Goal: Task Accomplishment & Management: Manage account settings

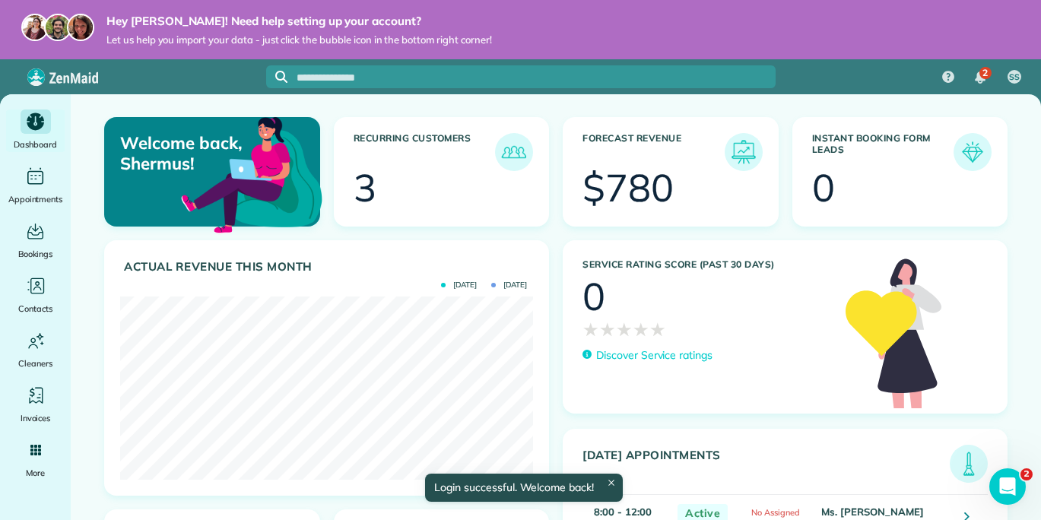
click at [660, 34] on div "Hey Shermus! Need help setting up your account? Let us help you import your dat…" at bounding box center [520, 29] width 1041 height 59
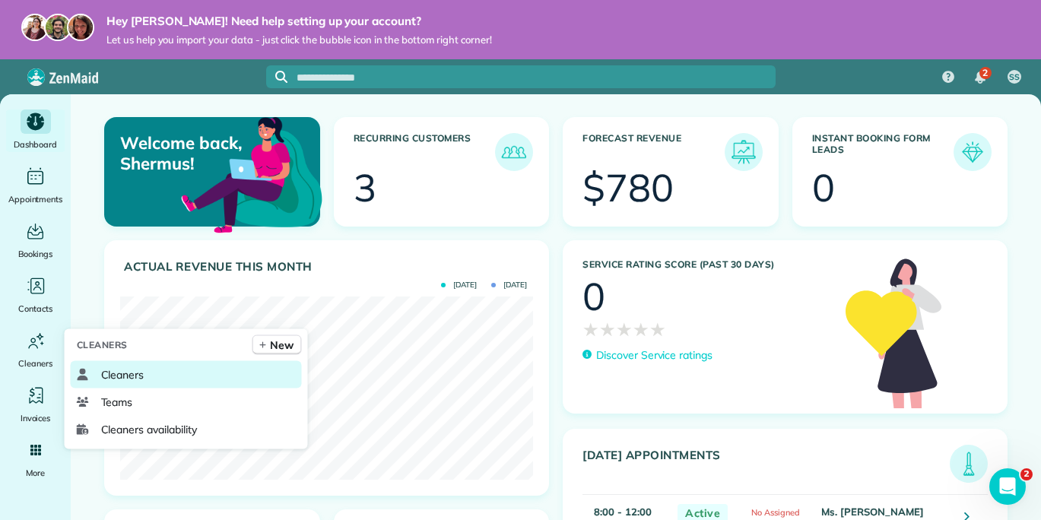
click at [119, 374] on span "Cleaners" at bounding box center [122, 374] width 43 height 15
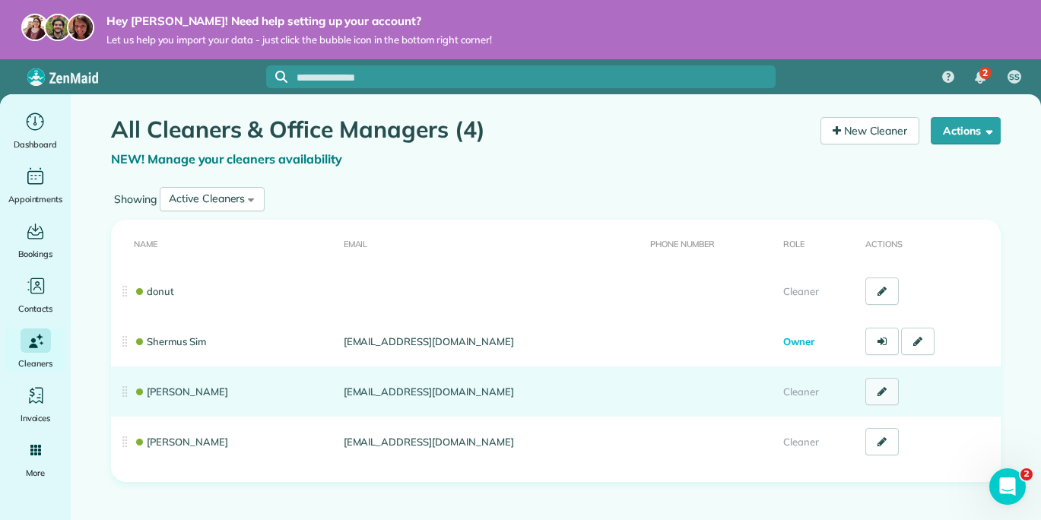
click at [885, 393] on icon at bounding box center [882, 391] width 9 height 11
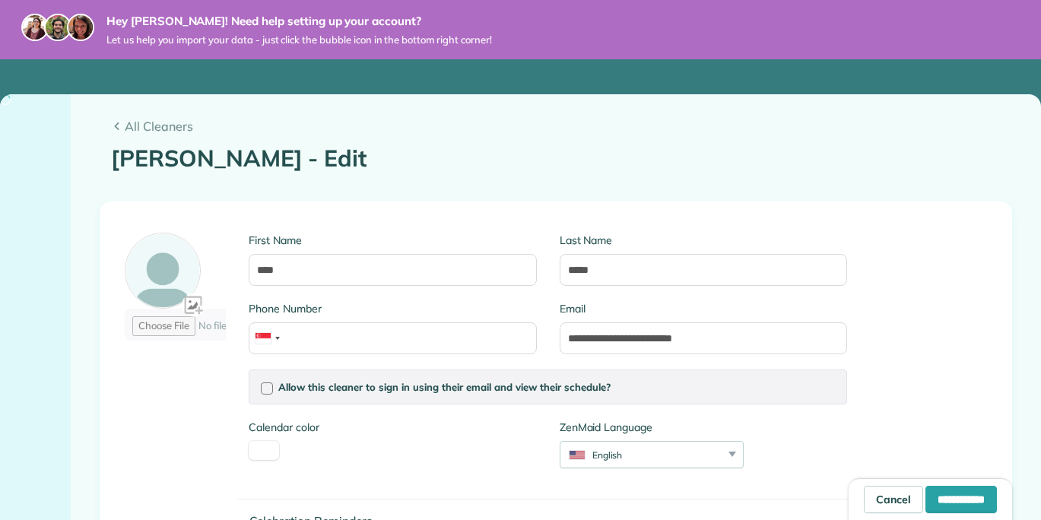
type input "*******"
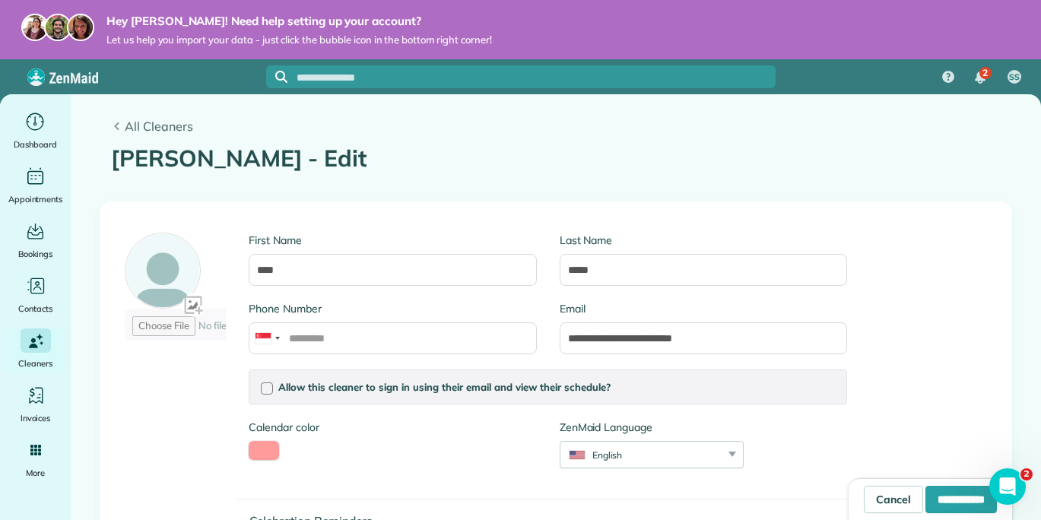
click at [128, 128] on span "All Cleaners" at bounding box center [563, 126] width 876 height 18
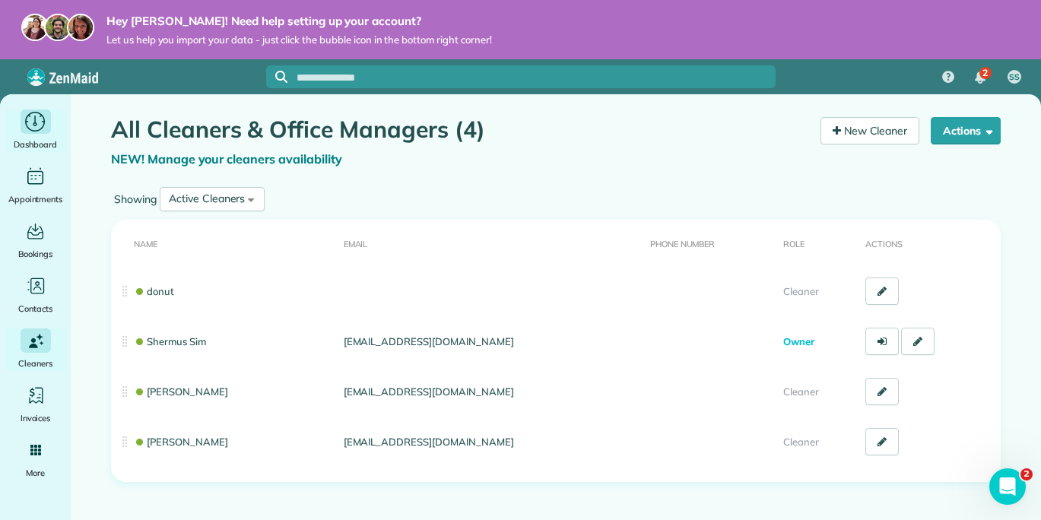
click at [30, 119] on icon "Main" at bounding box center [36, 122] width 24 height 23
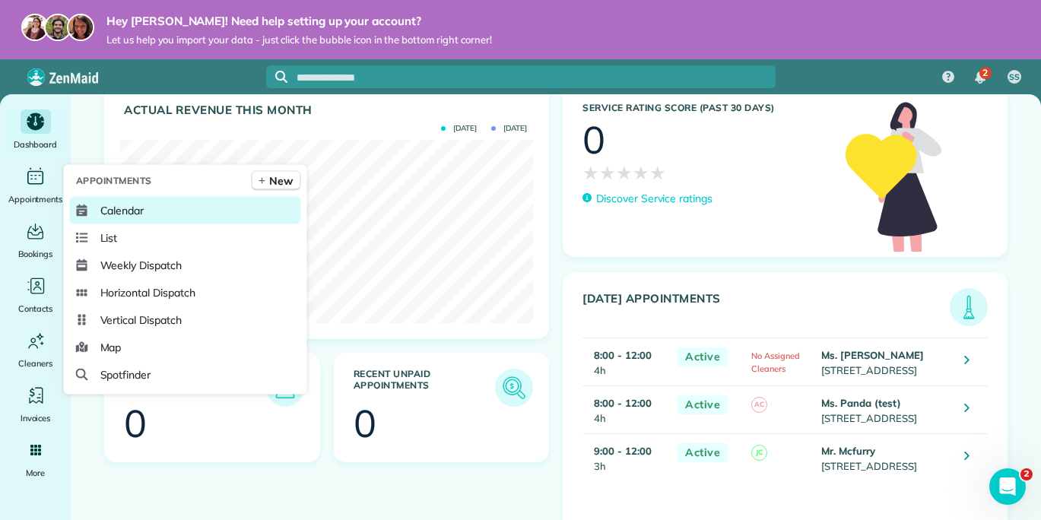
click at [132, 203] on span "Calendar" at bounding box center [122, 210] width 44 height 15
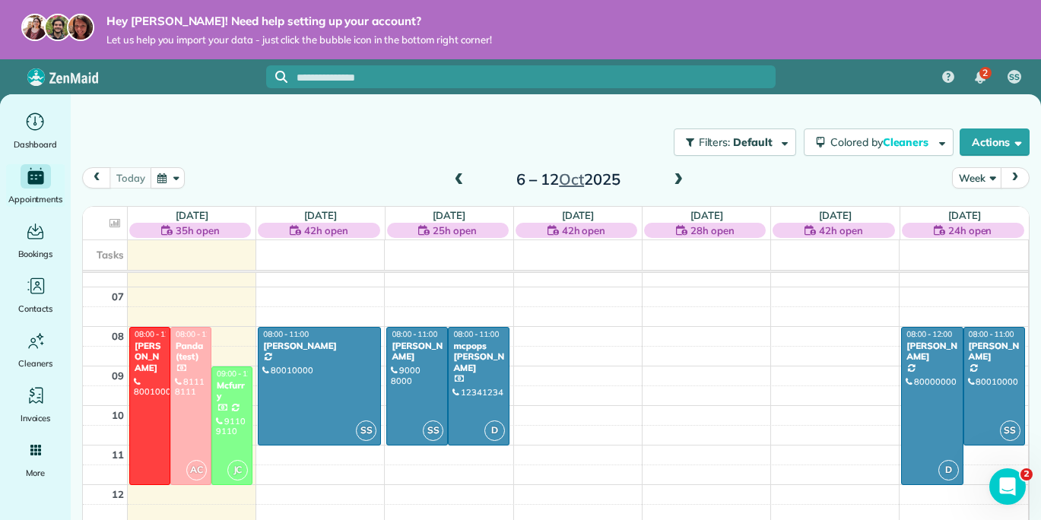
scroll to position [255, 0]
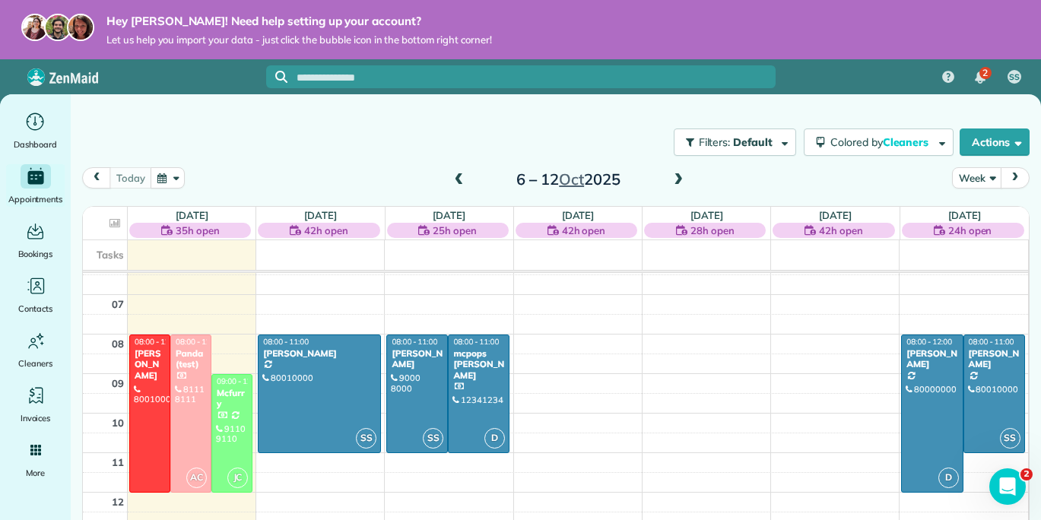
click at [675, 179] on span at bounding box center [678, 180] width 17 height 14
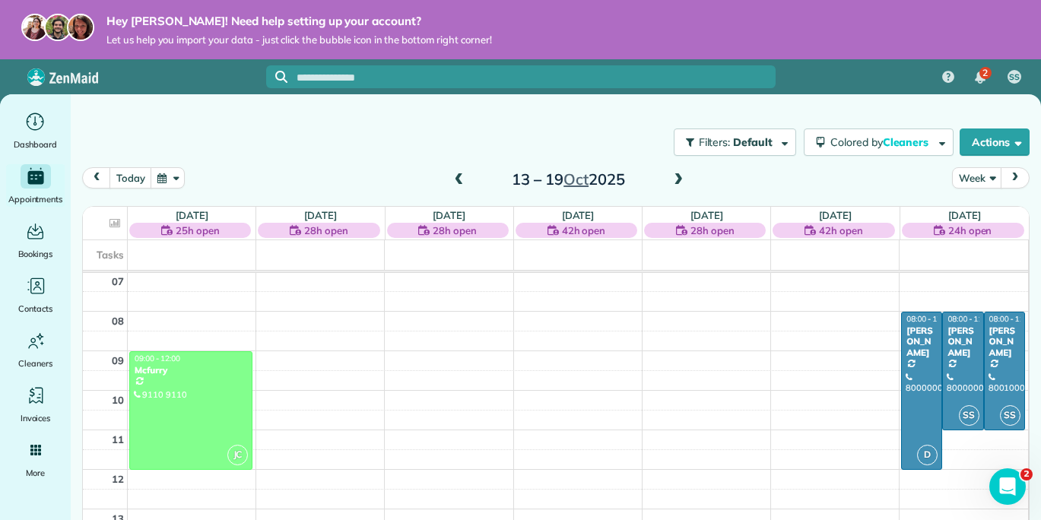
click at [459, 183] on span at bounding box center [459, 180] width 17 height 14
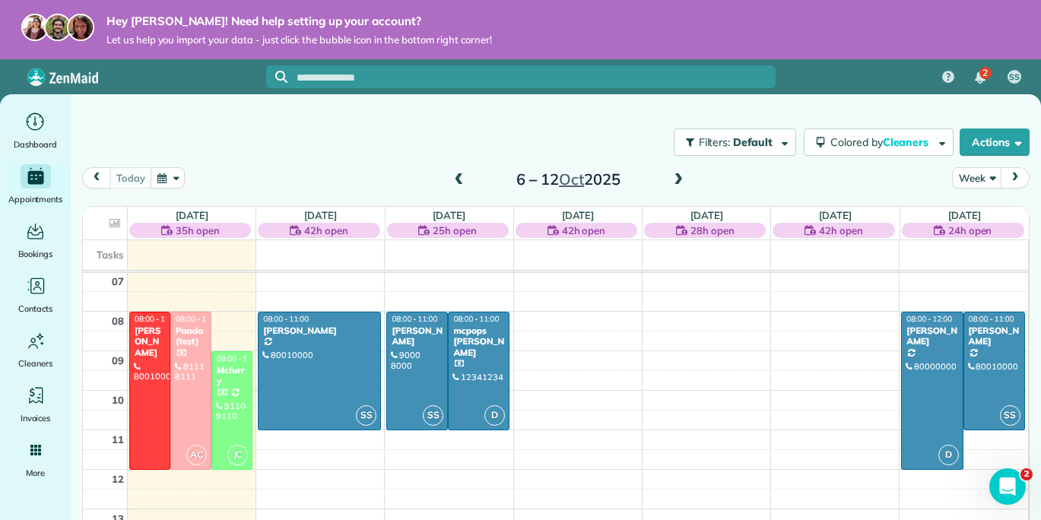
click at [459, 183] on span at bounding box center [459, 180] width 17 height 14
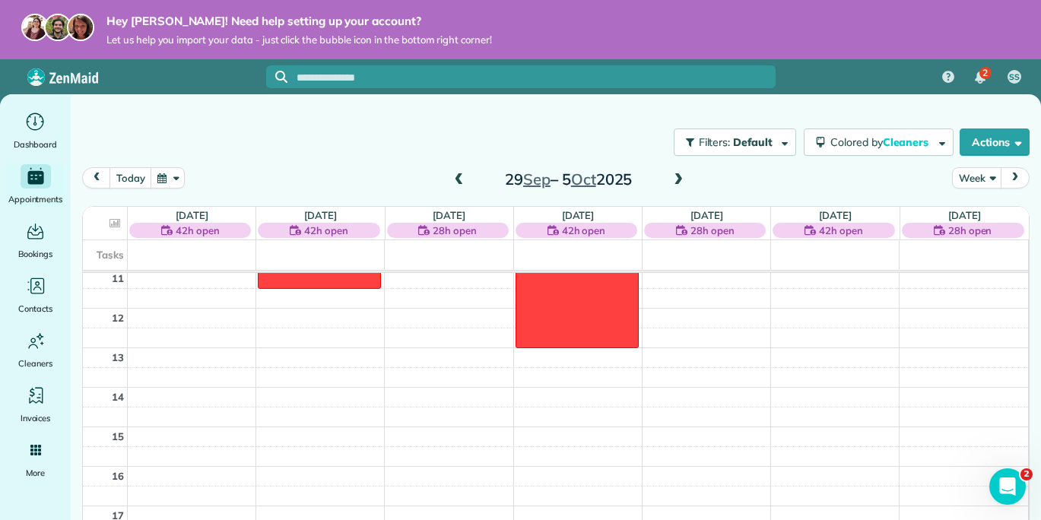
scroll to position [281, 0]
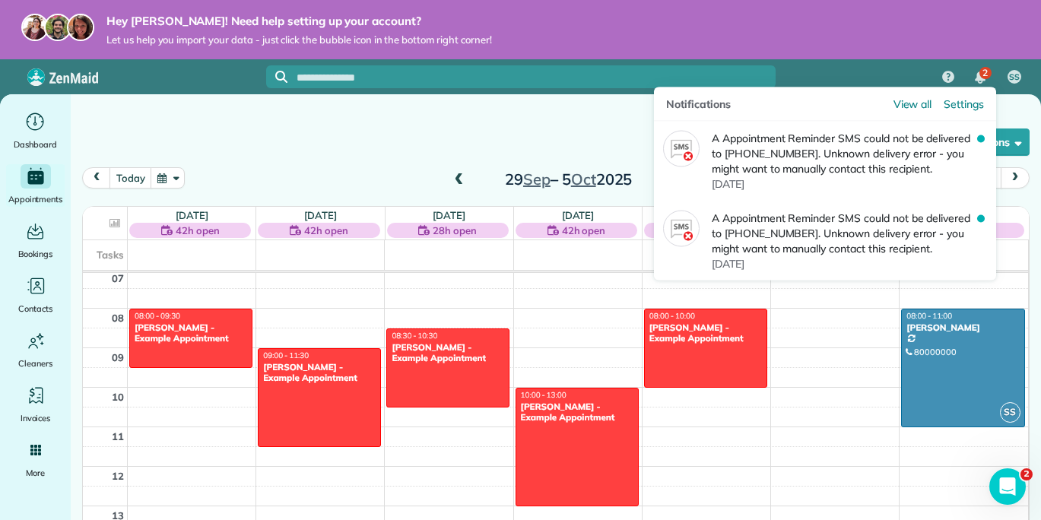
click at [983, 75] on span "2" at bounding box center [985, 73] width 5 height 12
click at [961, 101] on span "Settings" at bounding box center [964, 104] width 40 height 15
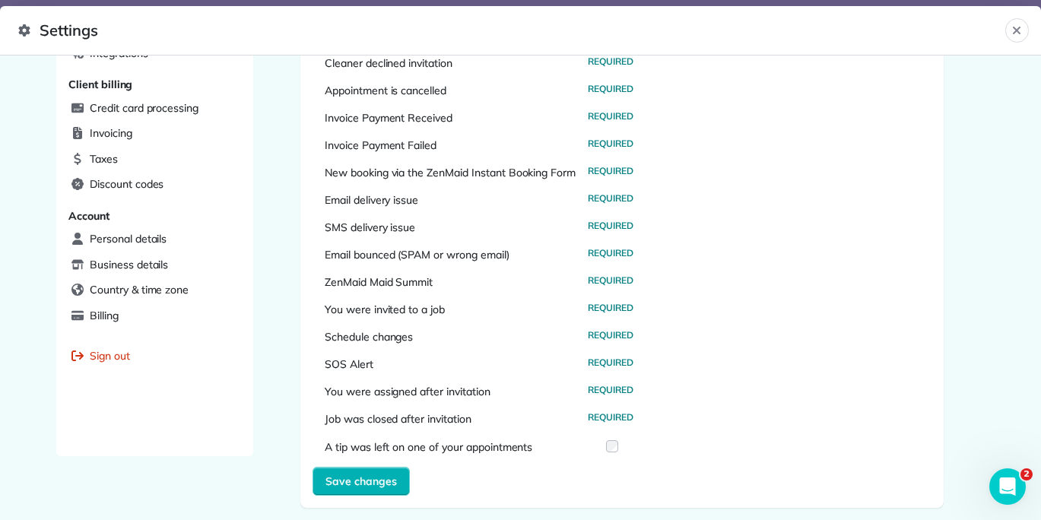
scroll to position [540, 0]
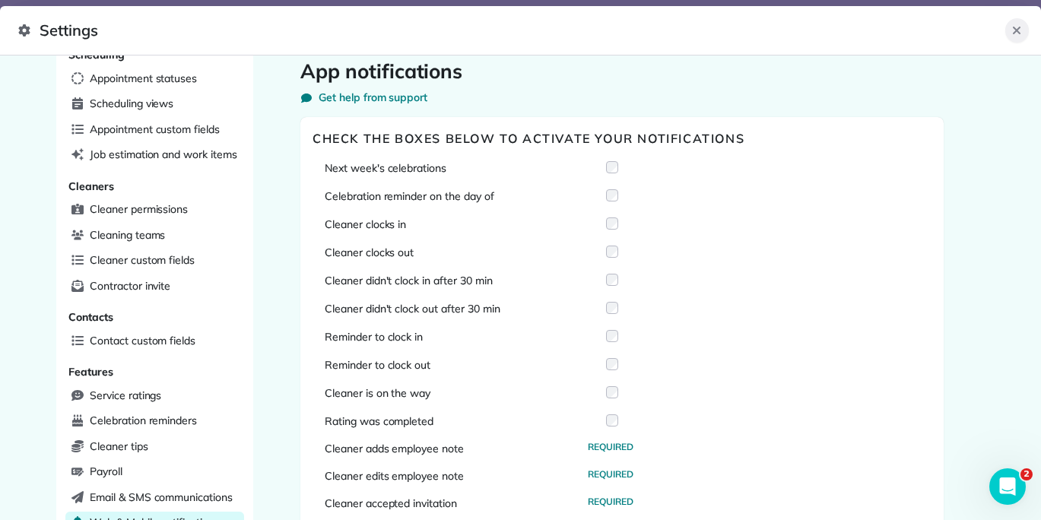
click at [1022, 29] on icon "Close" at bounding box center [1017, 30] width 12 height 12
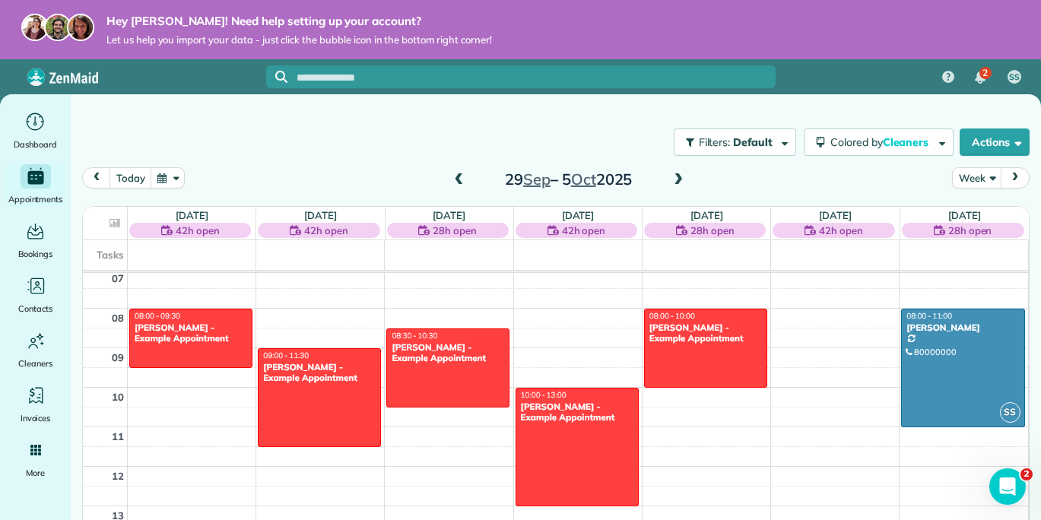
click at [140, 123] on div "Filters: Default Colored by Cleaners Color by Cleaner Color by Team Color by St…" at bounding box center [556, 142] width 970 height 50
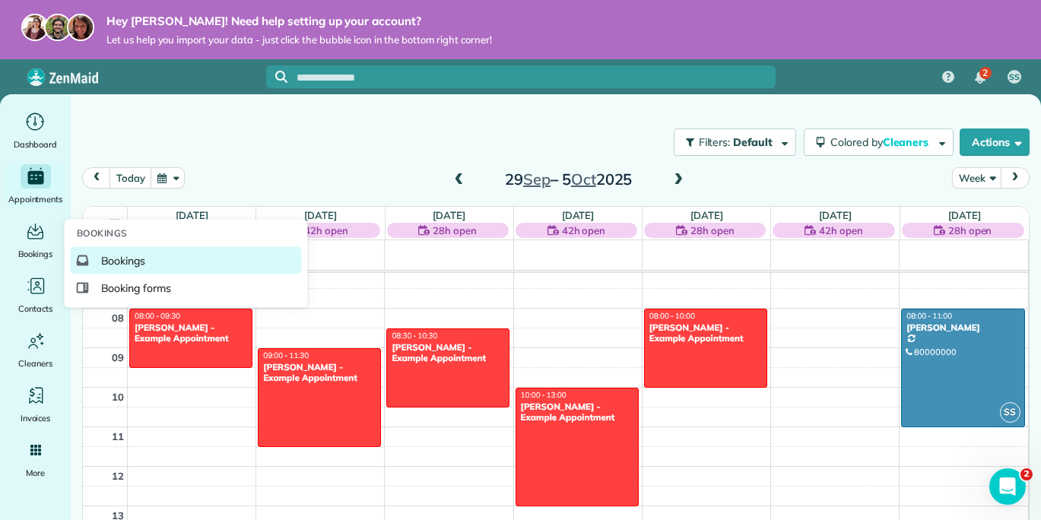
click at [129, 262] on span "Bookings" at bounding box center [123, 260] width 45 height 15
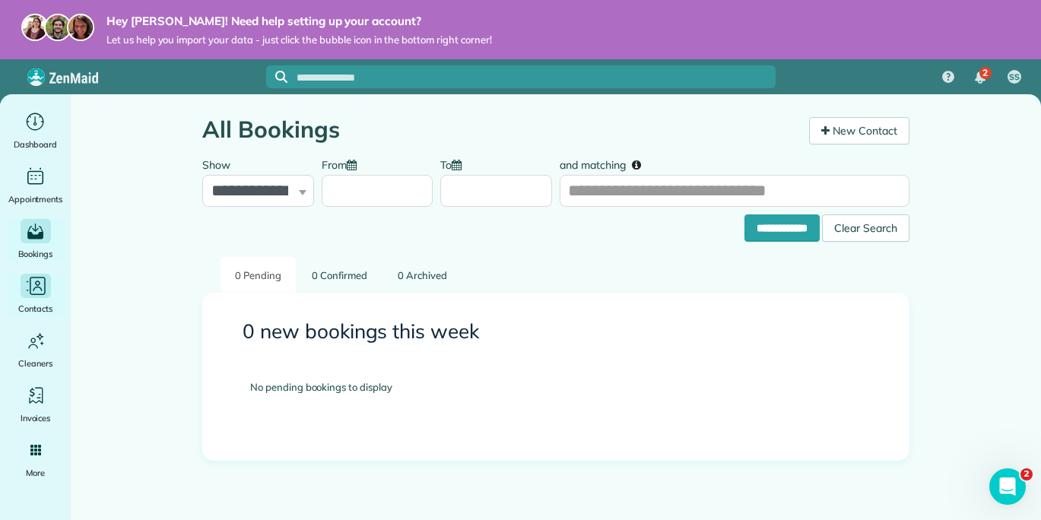
click at [32, 296] on icon "Main" at bounding box center [35, 286] width 23 height 23
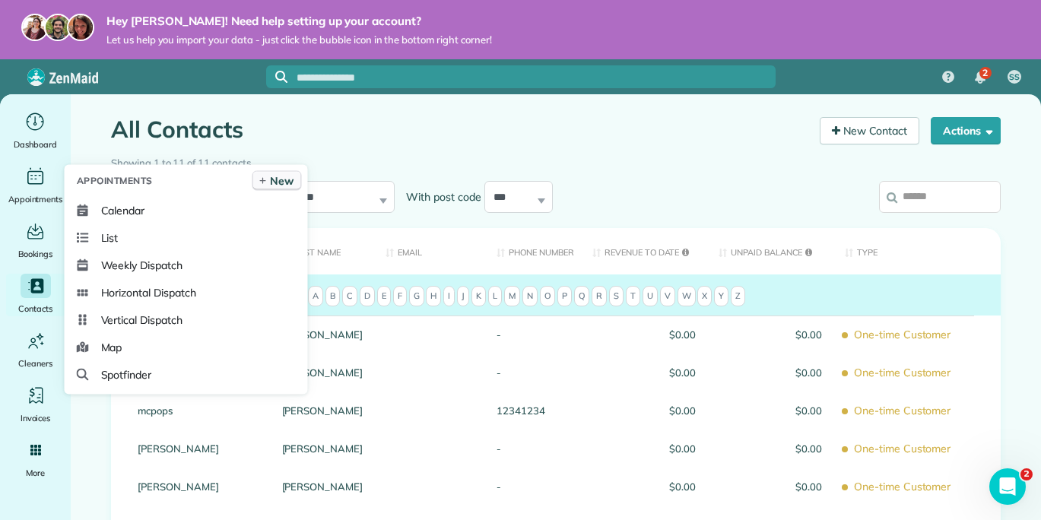
click at [279, 180] on span "New" at bounding box center [282, 180] width 24 height 15
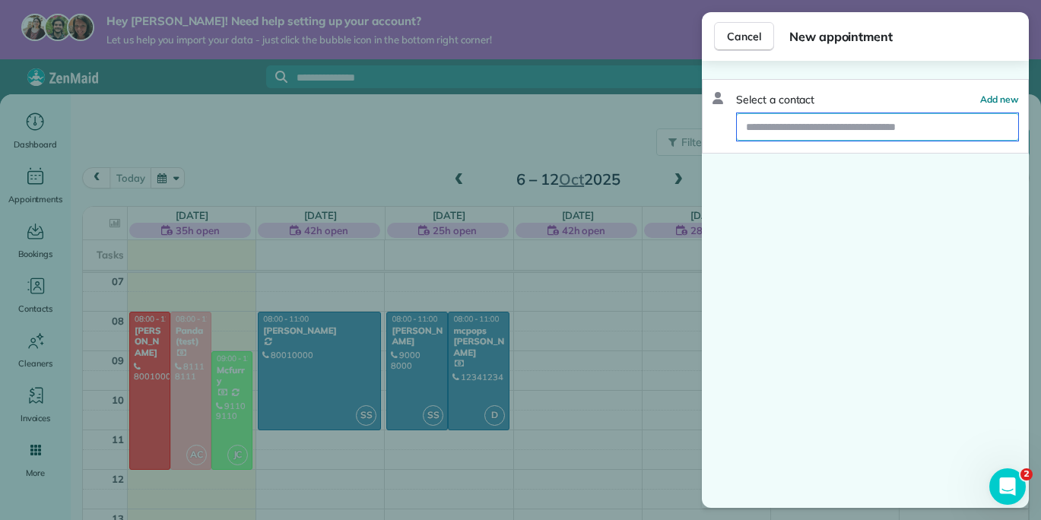
click at [792, 131] on input "text" at bounding box center [877, 126] width 281 height 27
type input "******"
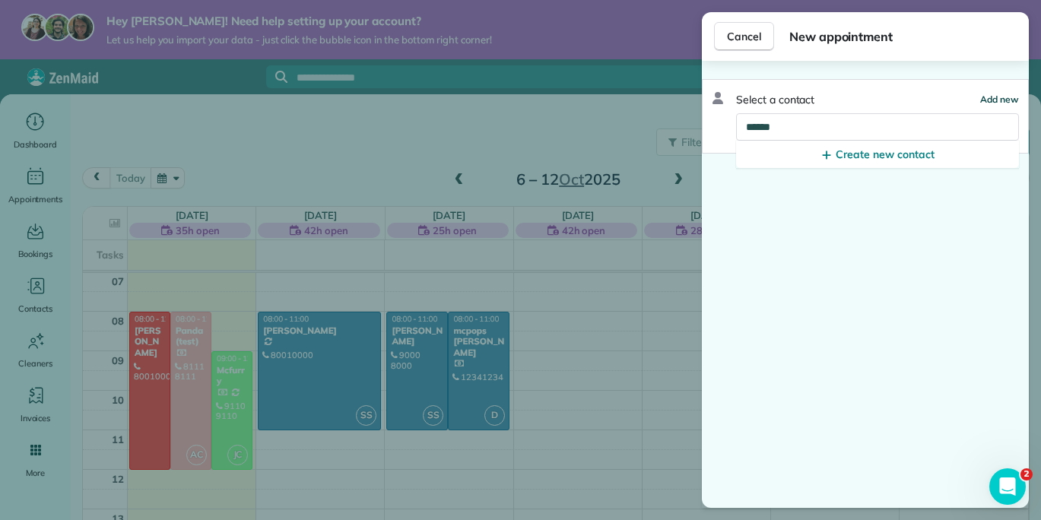
click at [995, 95] on span "Add new" at bounding box center [999, 99] width 39 height 11
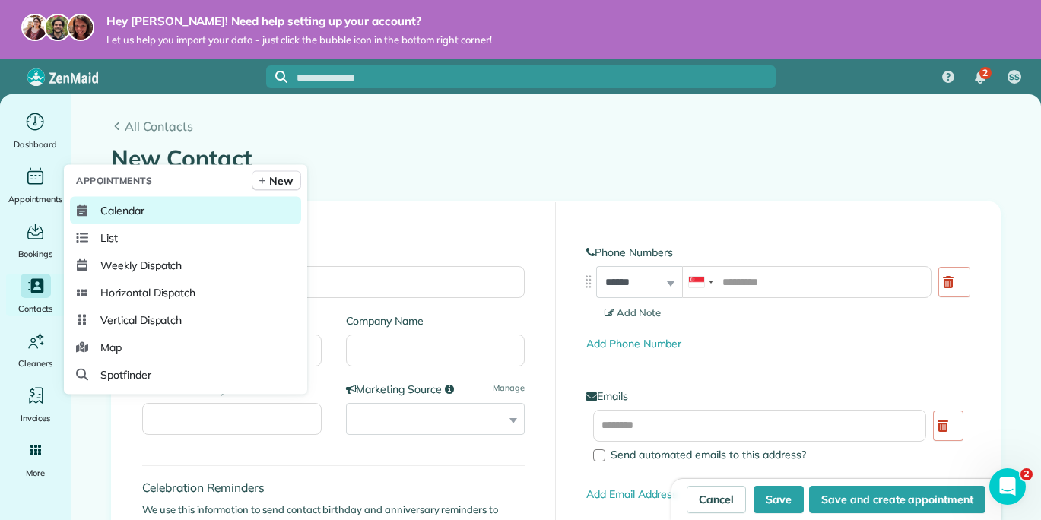
click at [207, 206] on link "Calendar" at bounding box center [185, 210] width 231 height 27
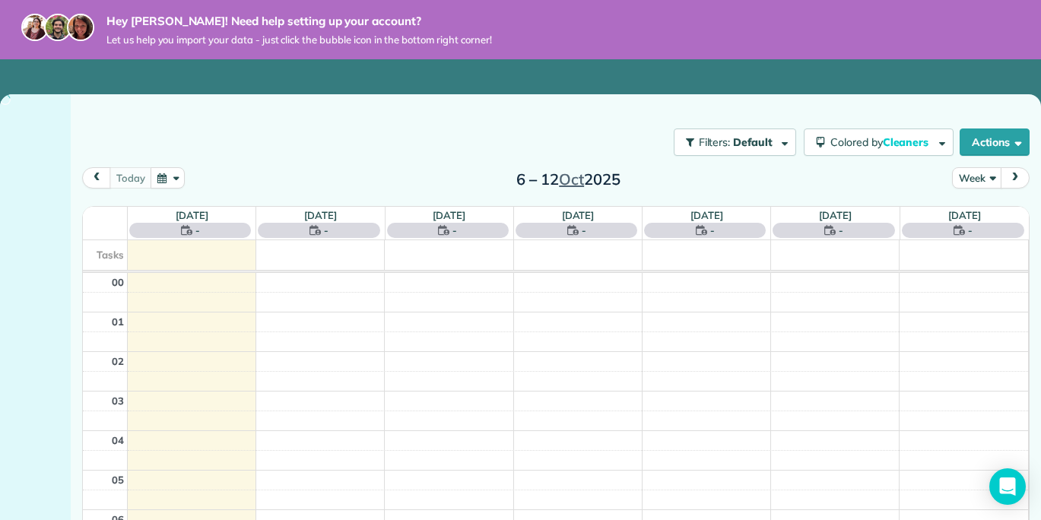
scroll to position [278, 0]
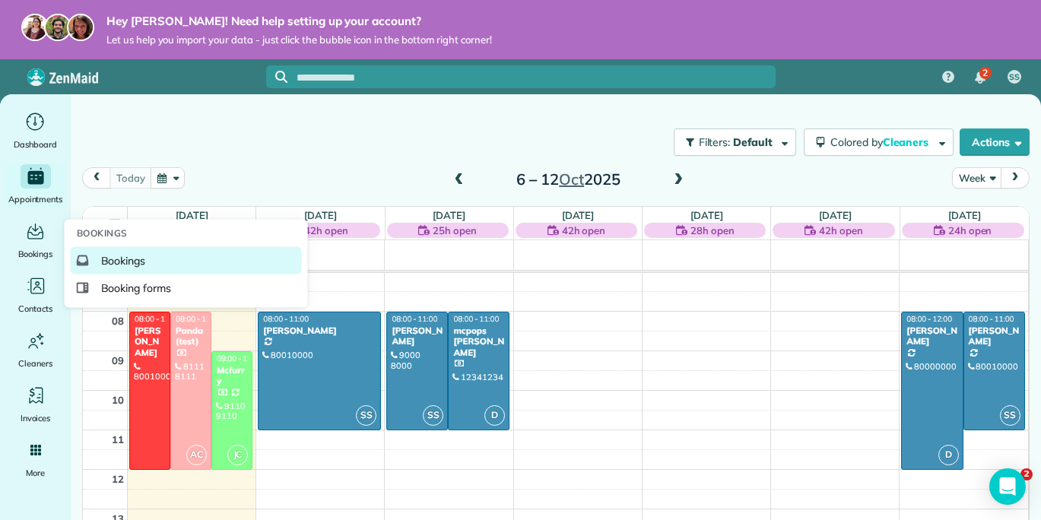
click at [117, 255] on span "Bookings" at bounding box center [123, 260] width 45 height 15
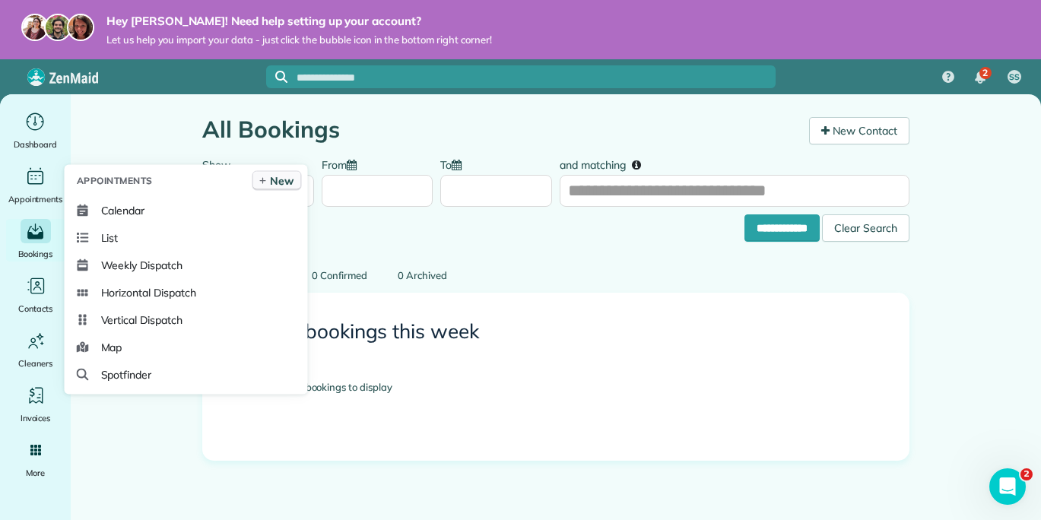
click at [282, 178] on span "New" at bounding box center [282, 180] width 24 height 15
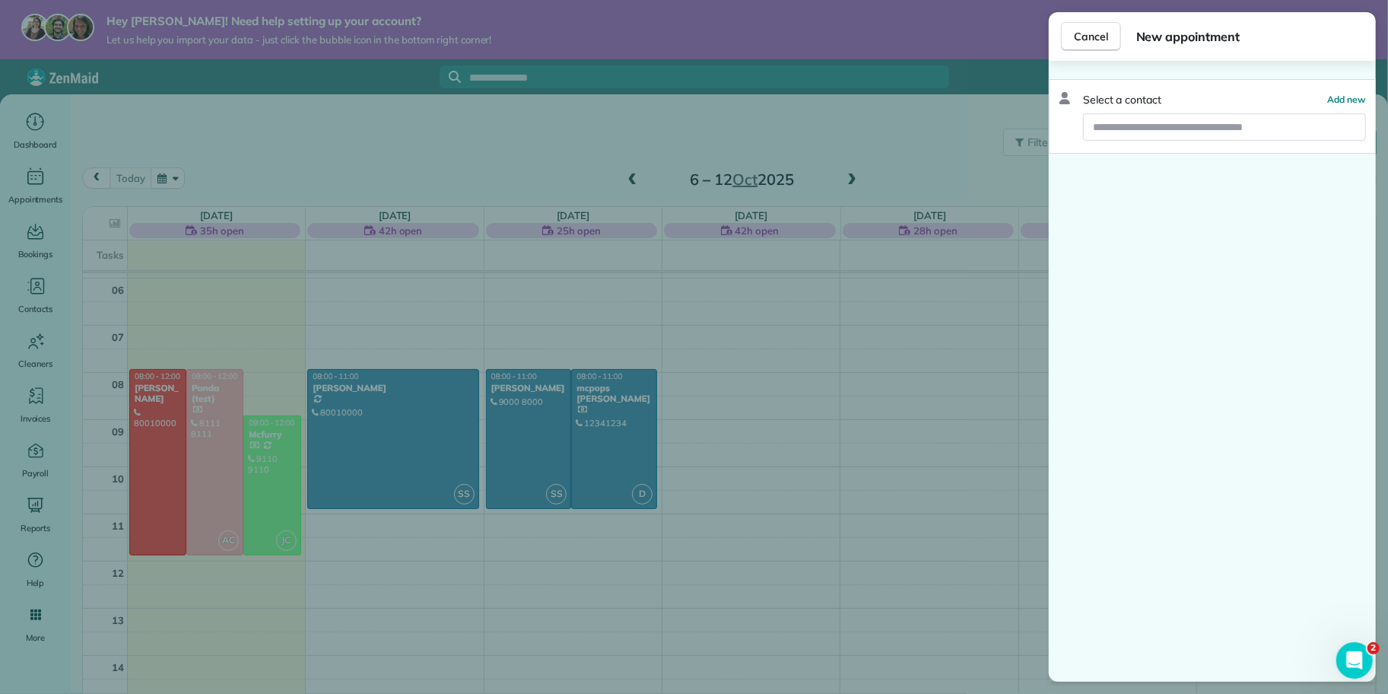
scroll to position [278, 0]
click at [1040, 129] on input "text" at bounding box center [1224, 126] width 281 height 27
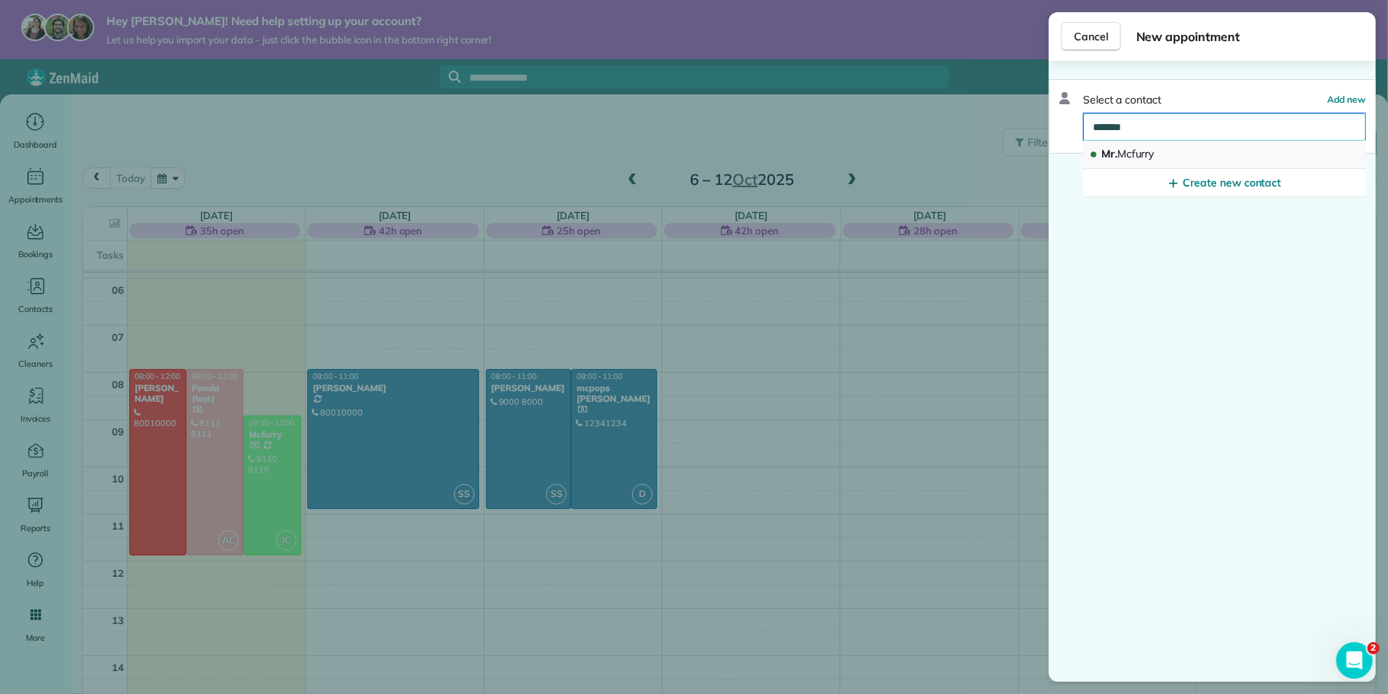
type input "*******"
click at [1040, 151] on button "Mr. Mcfurry" at bounding box center [1224, 155] width 283 height 28
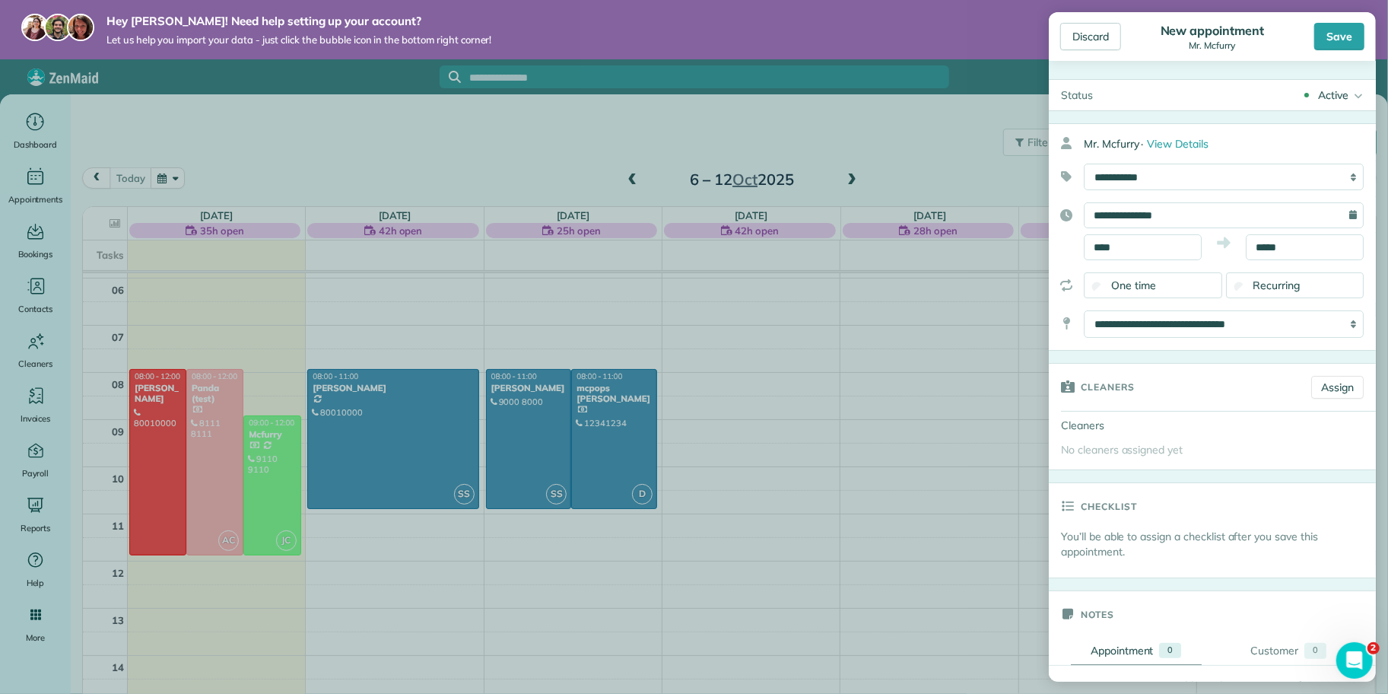
click at [1040, 93] on div "Active" at bounding box center [1333, 94] width 30 height 15
click at [325, 100] on body "Hey Shermus! Need help setting up your account? Let us help you import your dat…" at bounding box center [694, 347] width 1388 height 694
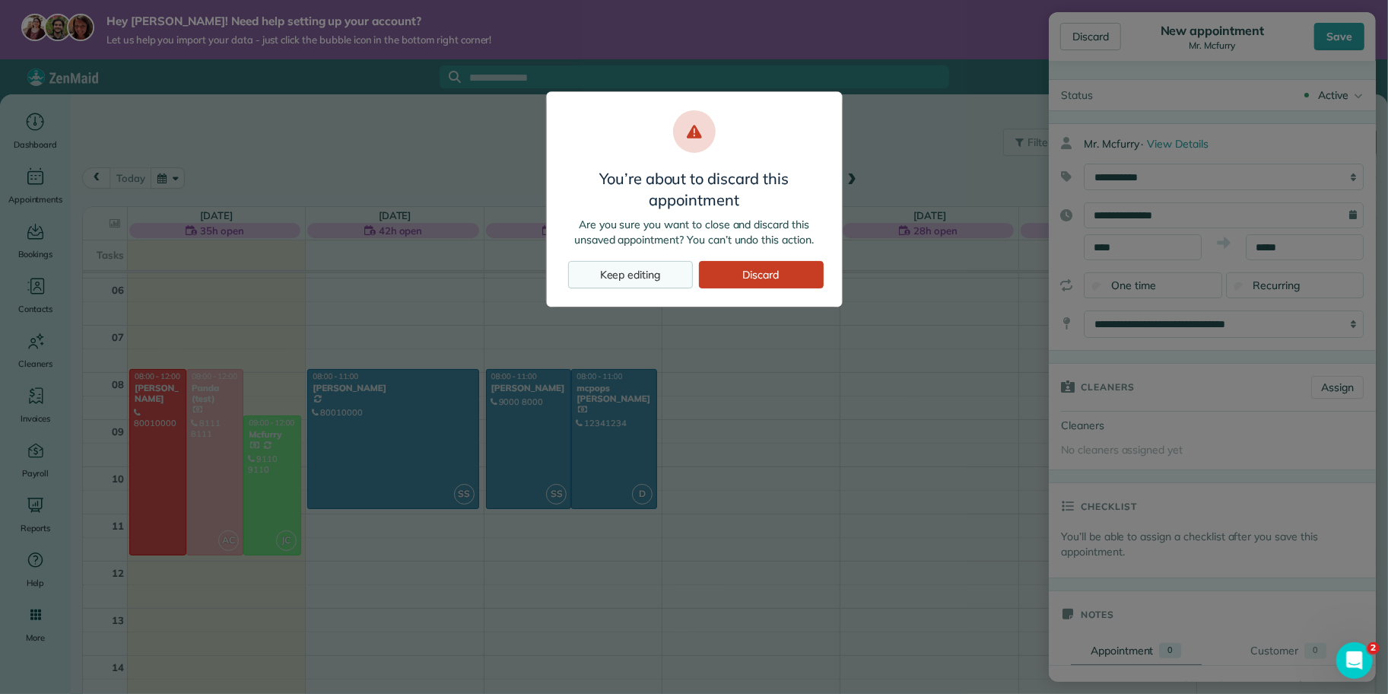
click at [634, 268] on div "Keep editing" at bounding box center [630, 274] width 125 height 27
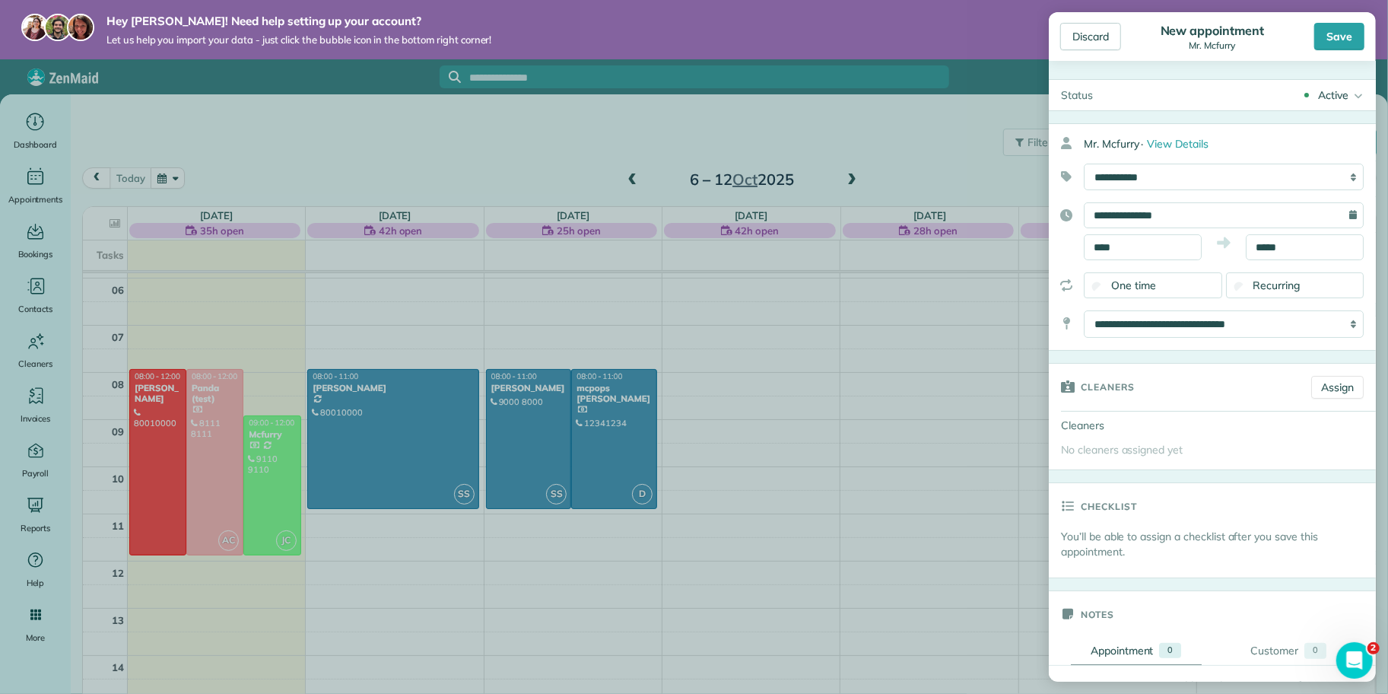
click at [360, 318] on body "Hey Shermus! Need help setting up your account? Let us help you import your dat…" at bounding box center [694, 347] width 1388 height 694
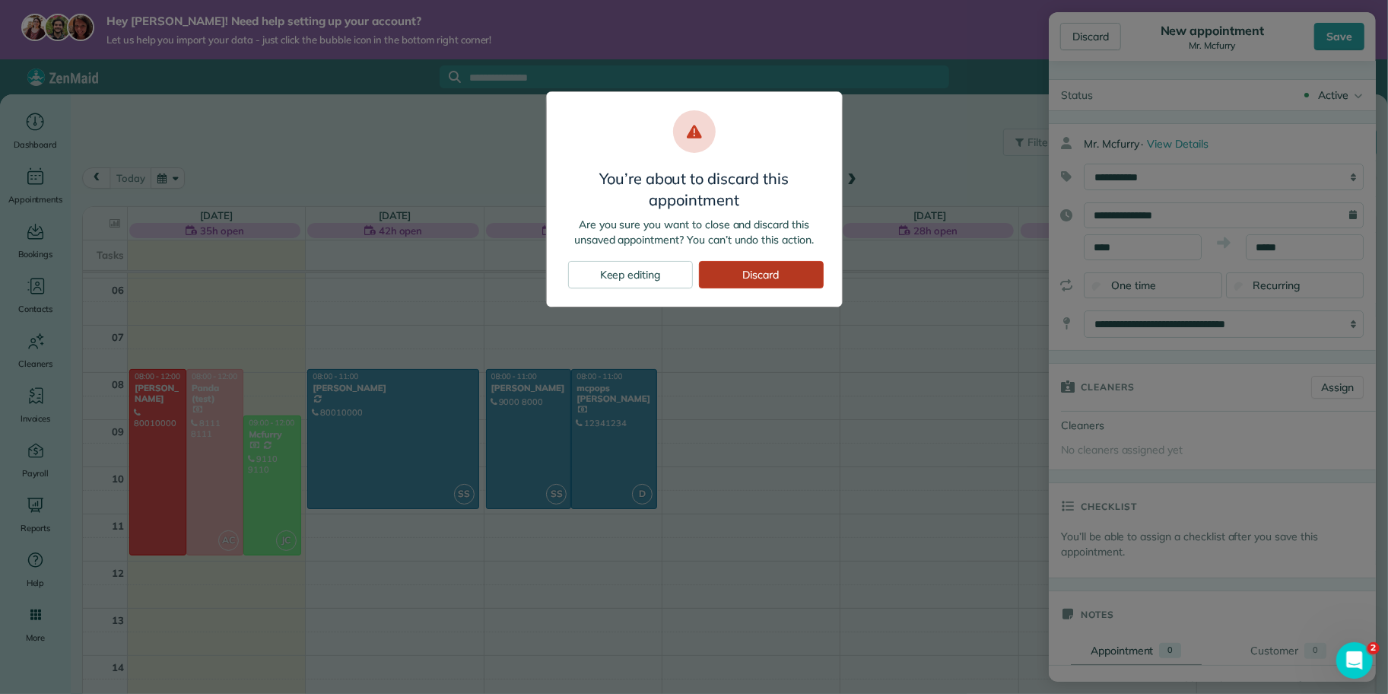
click at [743, 271] on div "Discard" at bounding box center [761, 274] width 125 height 27
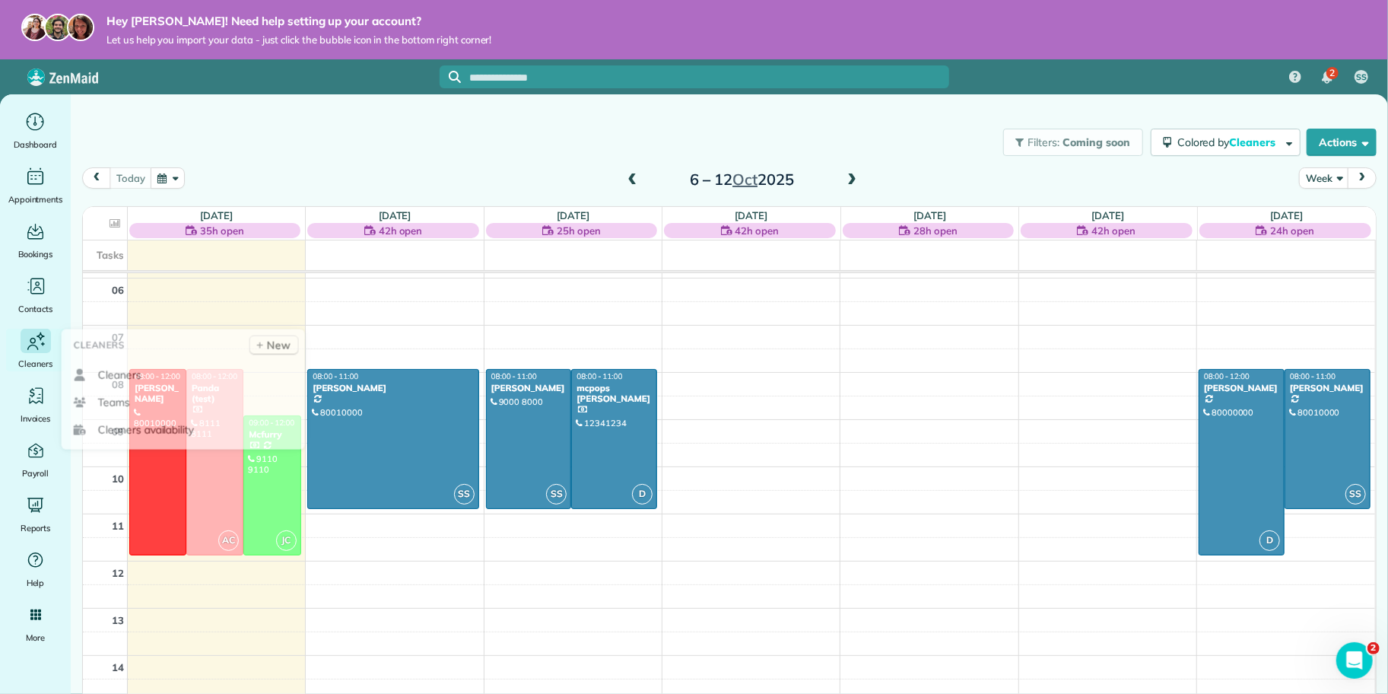
click at [25, 348] on icon "Main" at bounding box center [35, 341] width 23 height 24
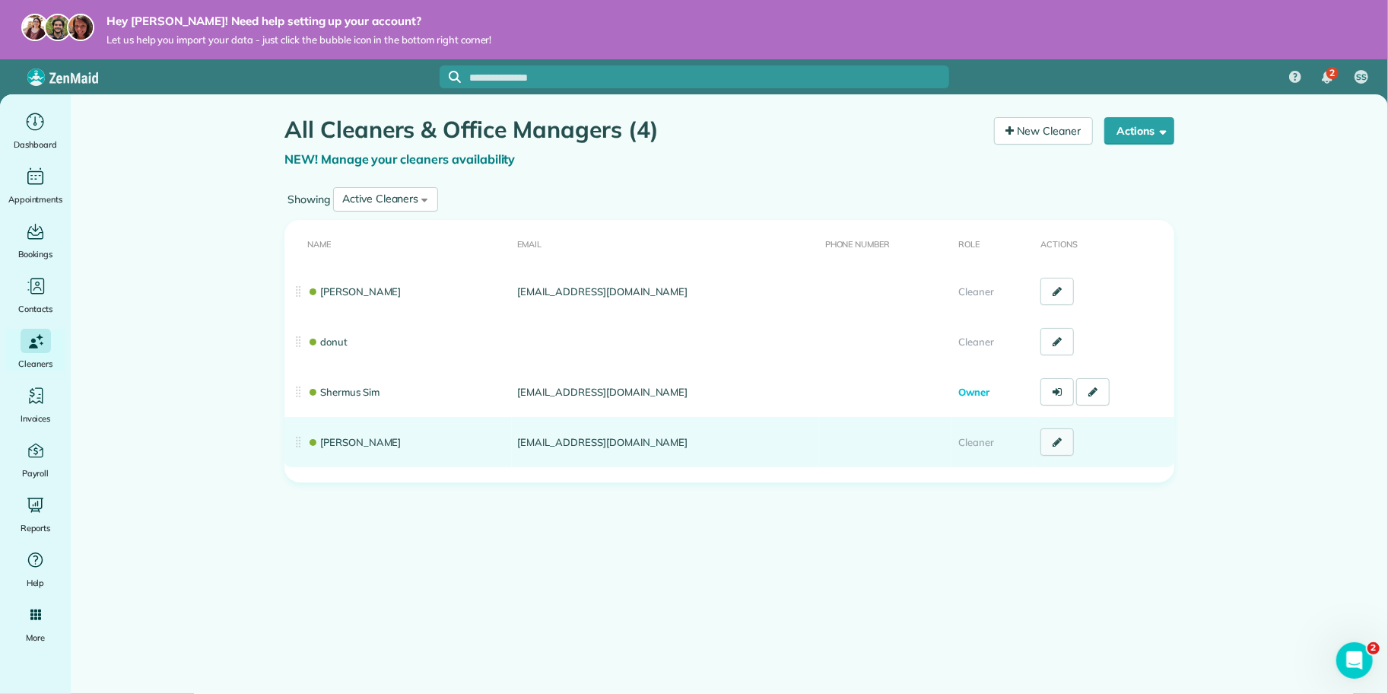
click at [1056, 445] on icon at bounding box center [1057, 442] width 9 height 11
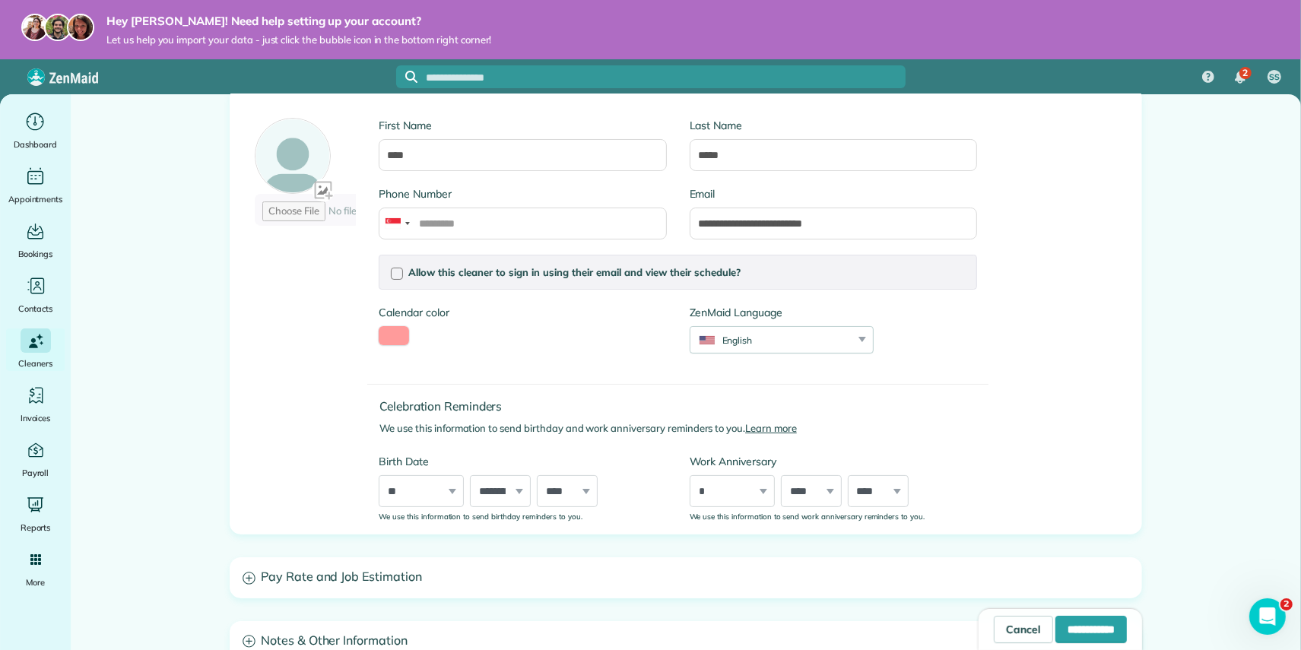
scroll to position [102, 0]
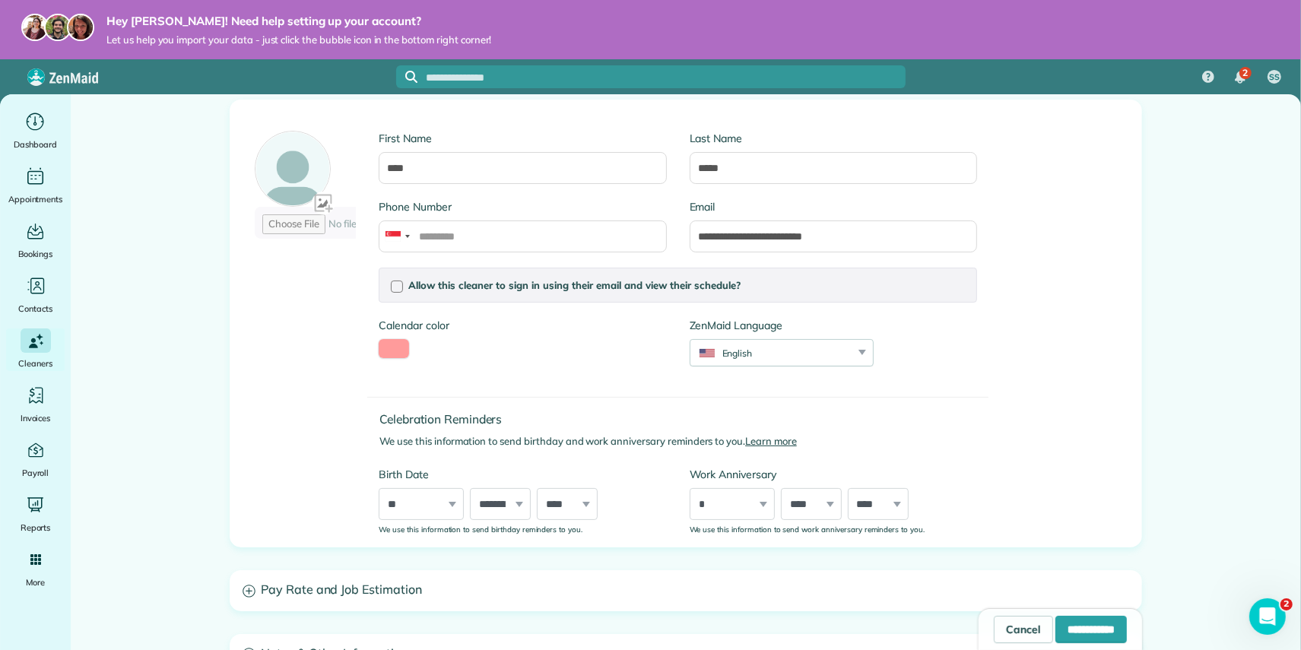
click at [386, 285] on div "Allow this cleaner to sign in using their email and view their schedule? Passwo…" at bounding box center [678, 285] width 599 height 35
click at [396, 286] on div at bounding box center [397, 287] width 12 height 12
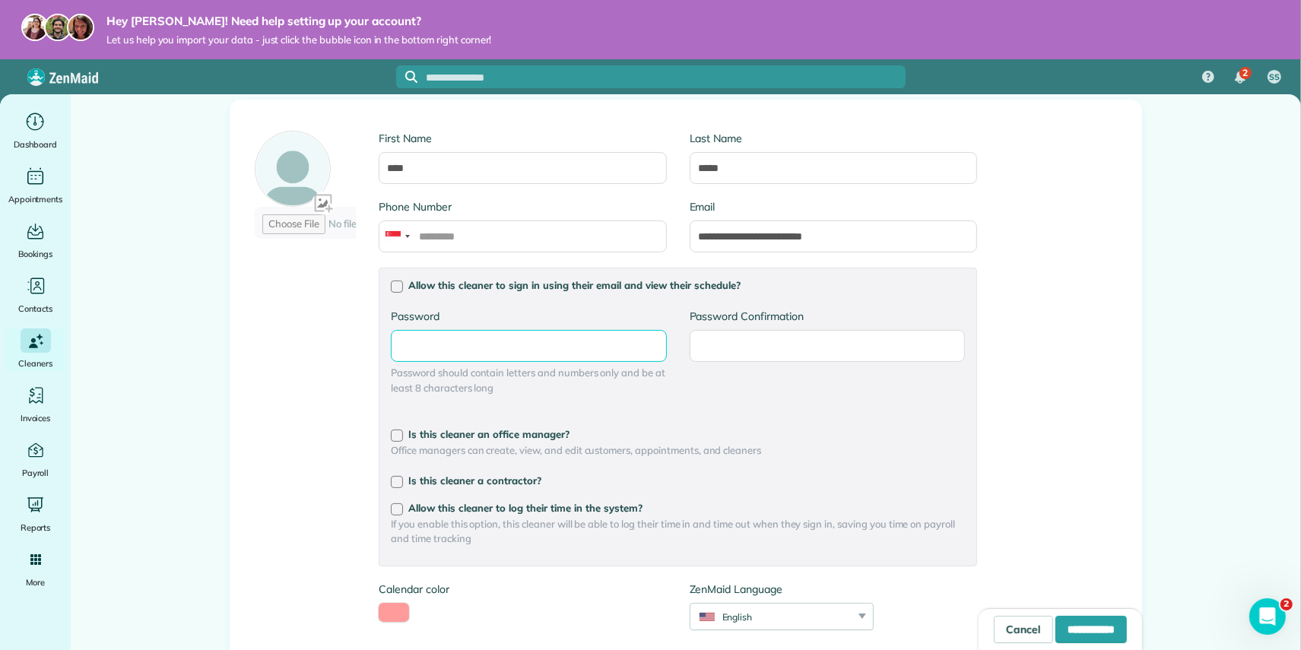
click at [583, 343] on input "Password" at bounding box center [528, 346] width 275 height 32
type input "**********"
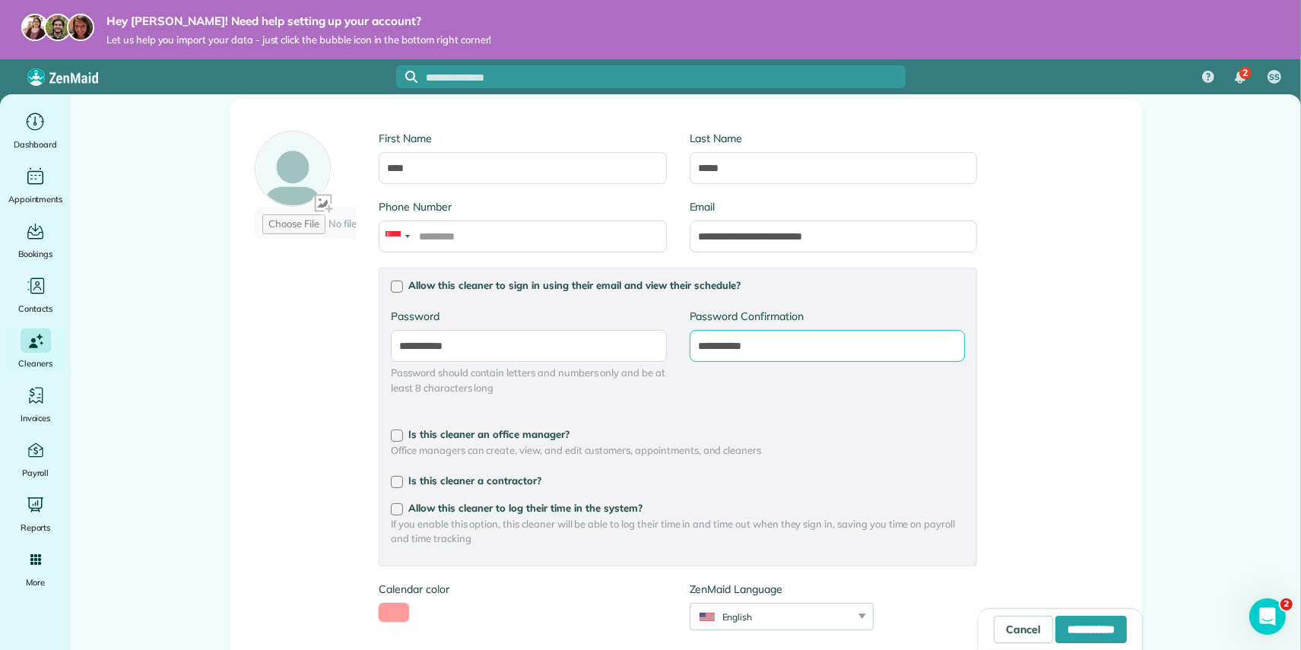
type input "**********"
click at [1099, 418] on div "**********" at bounding box center [685, 455] width 911 height 710
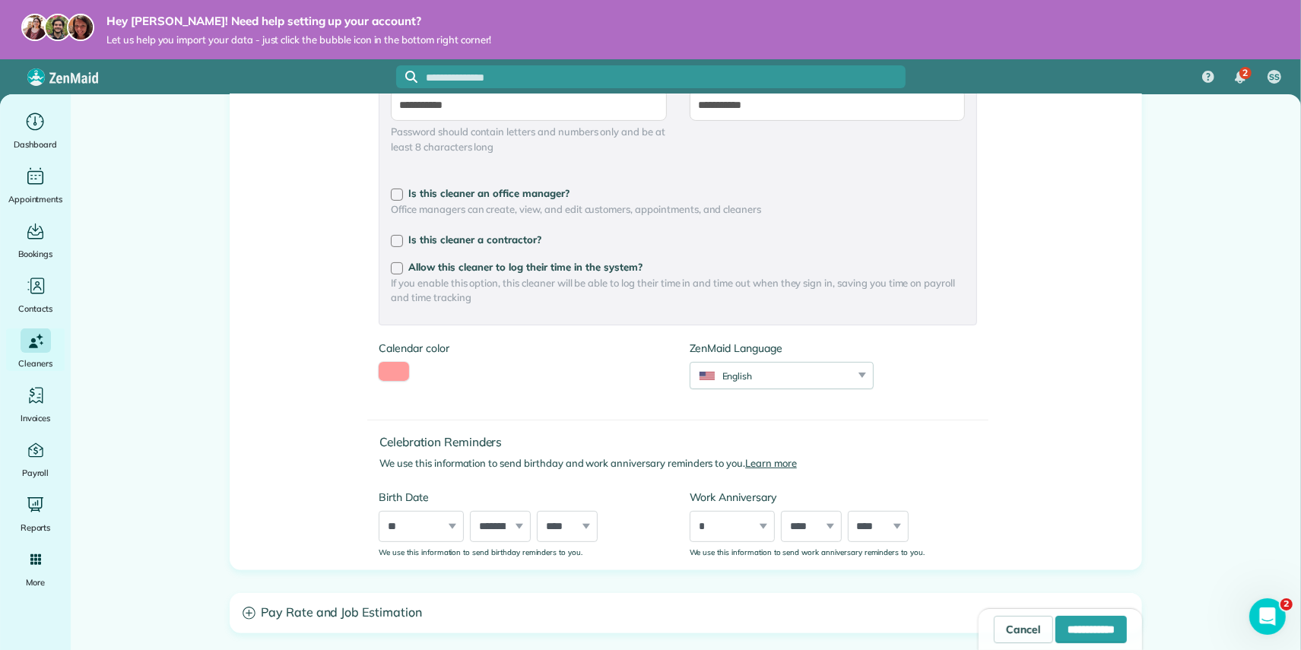
scroll to position [376, 0]
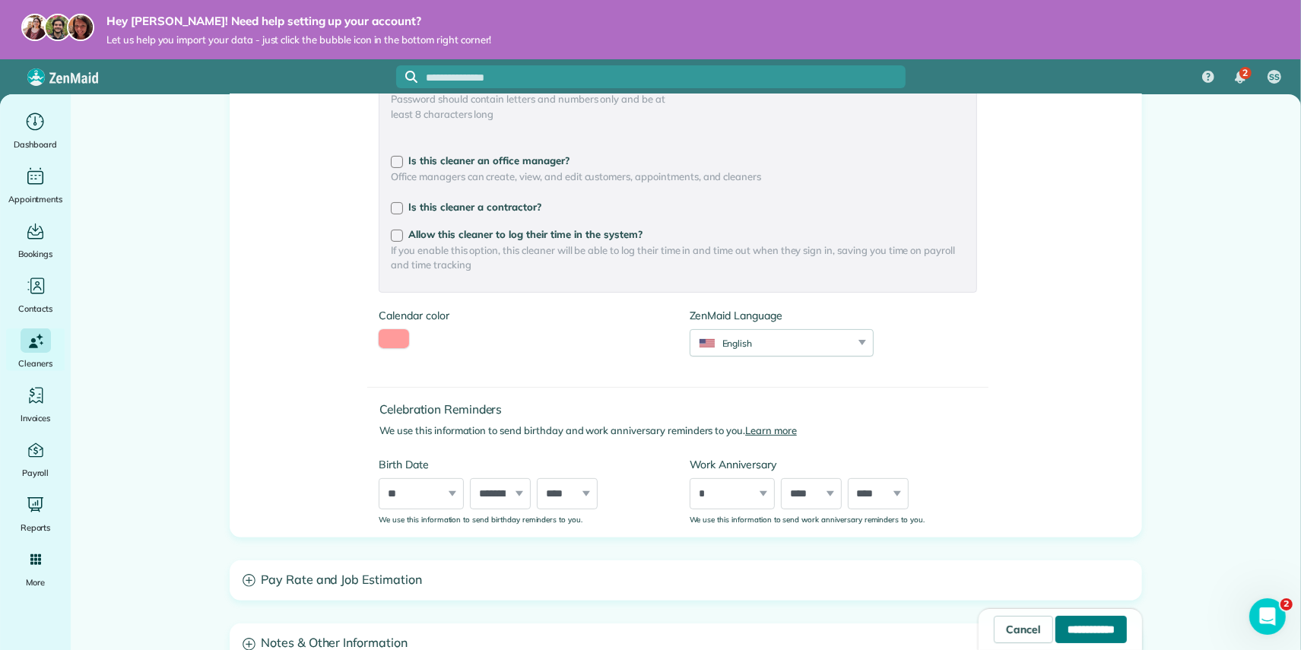
click at [1056, 630] on input "**********" at bounding box center [1091, 629] width 71 height 27
type input "**********"
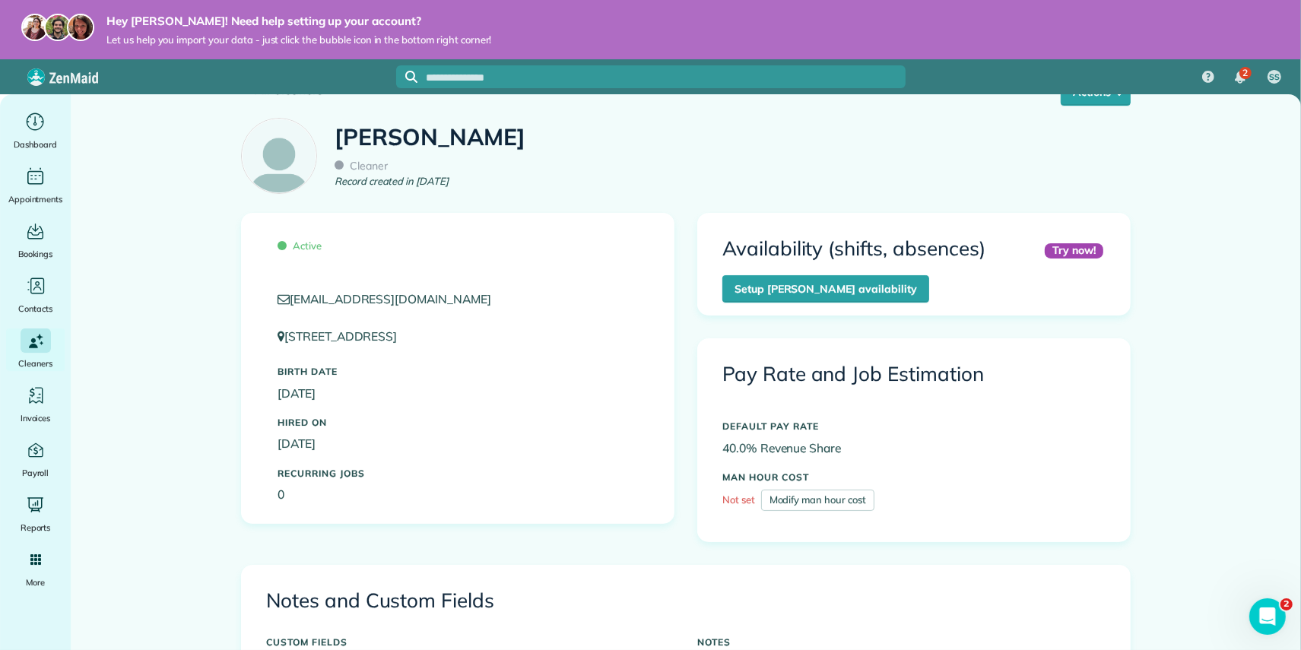
scroll to position [40, 0]
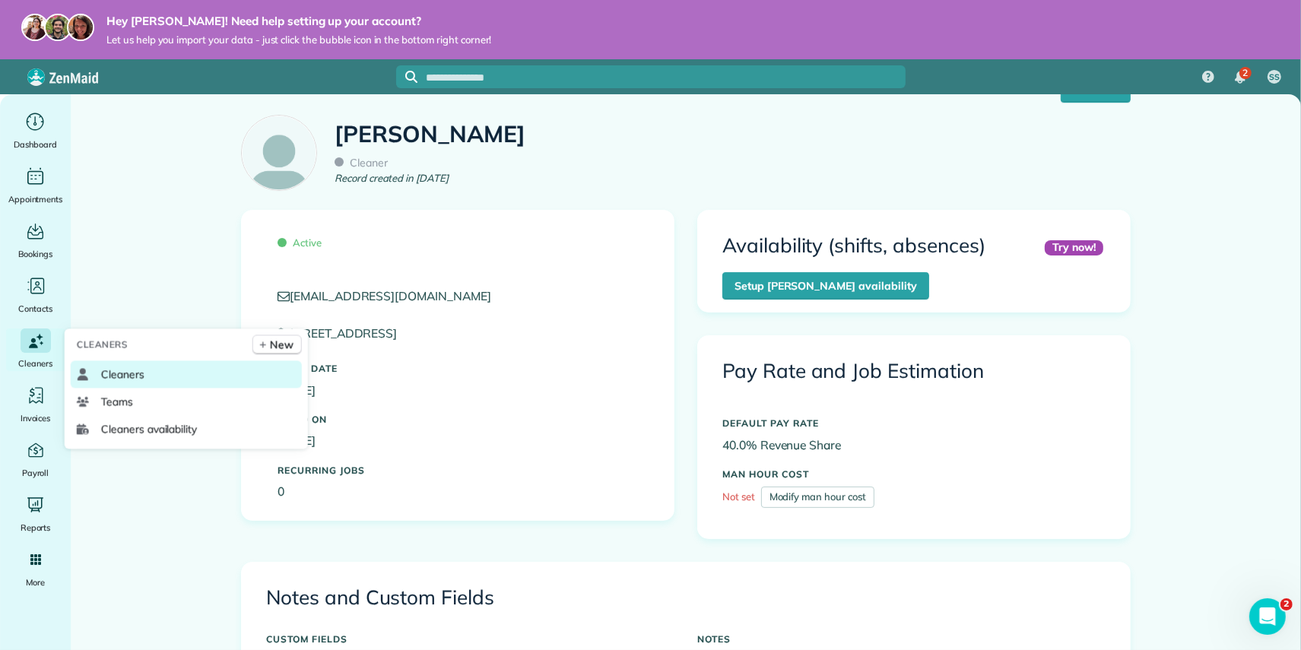
click at [143, 376] on span "Cleaners" at bounding box center [122, 374] width 43 height 15
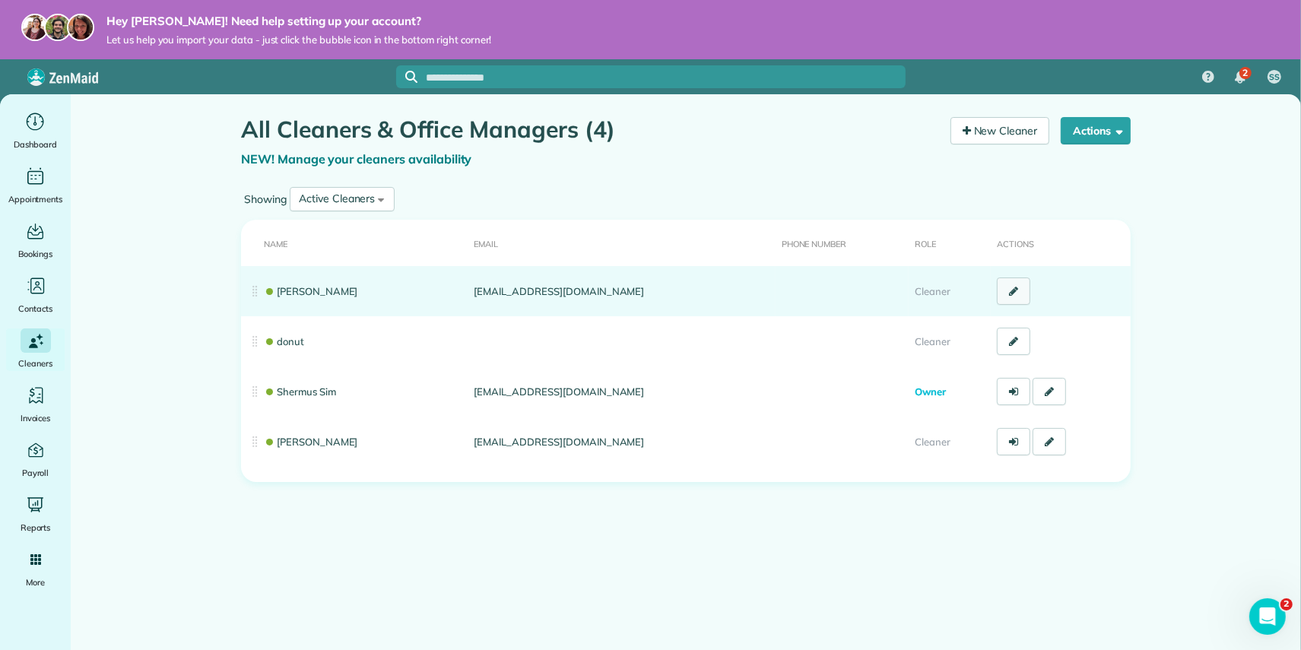
click at [1014, 295] on icon at bounding box center [1013, 291] width 9 height 11
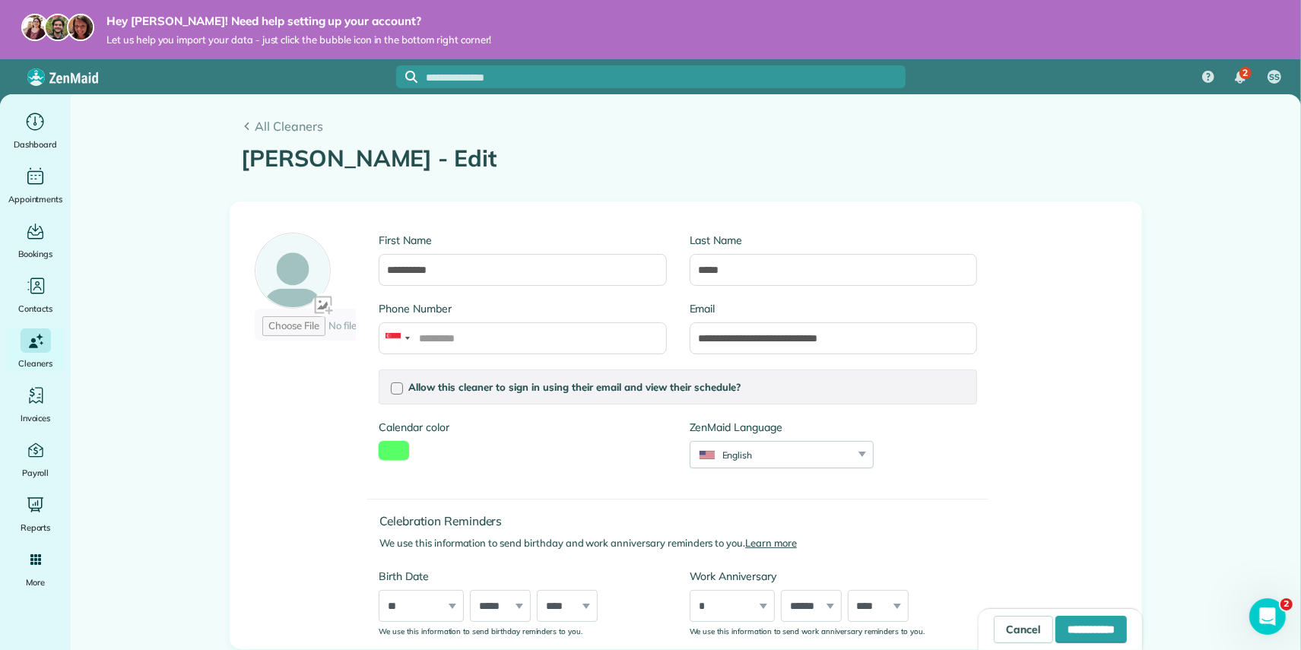
click at [407, 379] on div "Allow this cleaner to sign in using their email and view their schedule? Change…" at bounding box center [678, 387] width 599 height 35
click at [399, 384] on div at bounding box center [397, 389] width 12 height 12
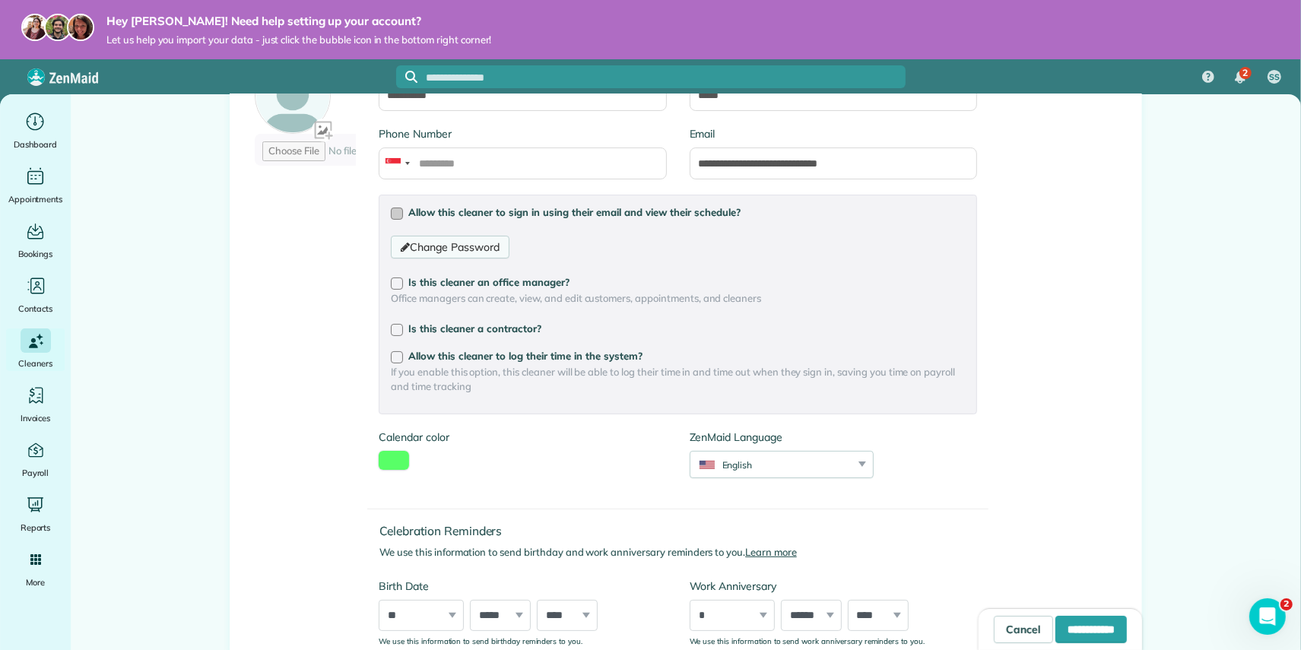
scroll to position [207, 0]
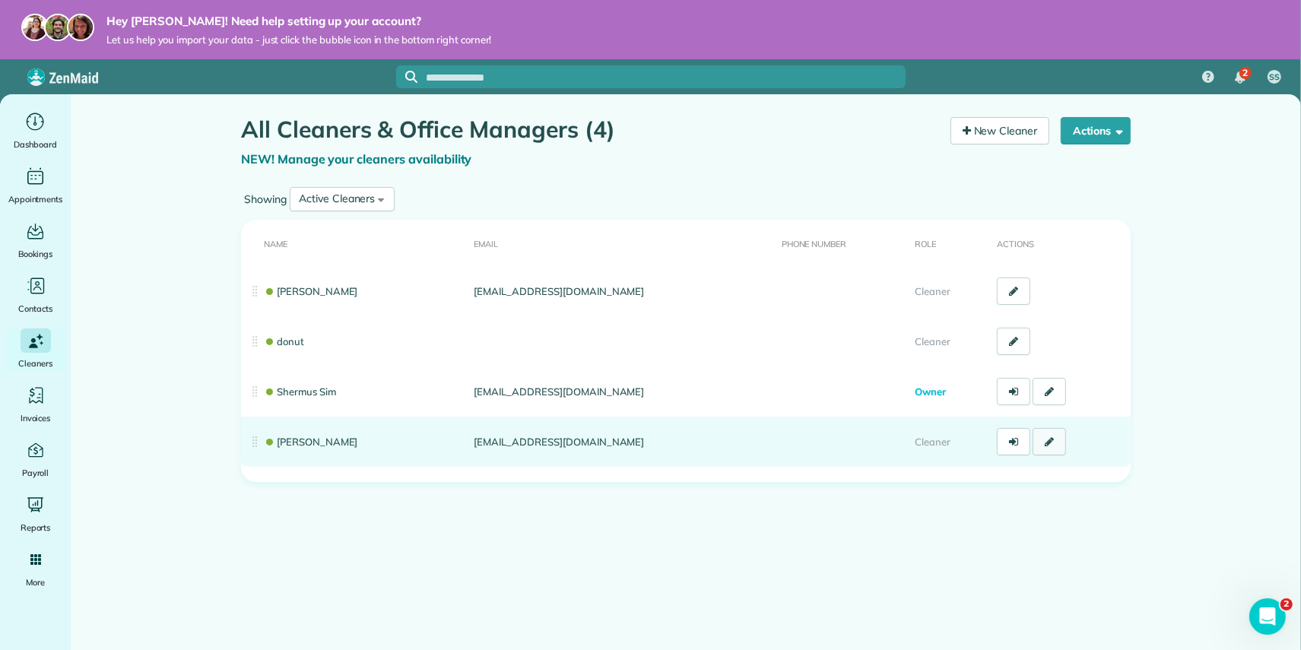
click at [1055, 437] on link at bounding box center [1049, 441] width 33 height 27
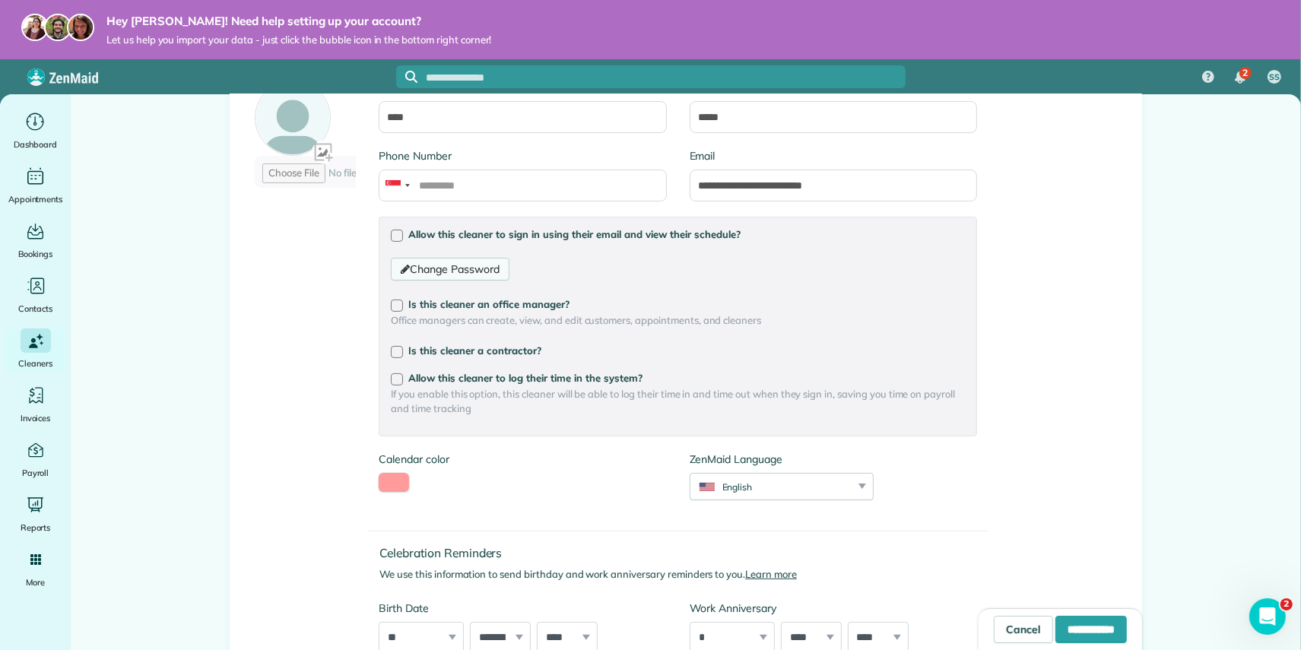
click at [478, 265] on link "Change Password" at bounding box center [450, 269] width 118 height 23
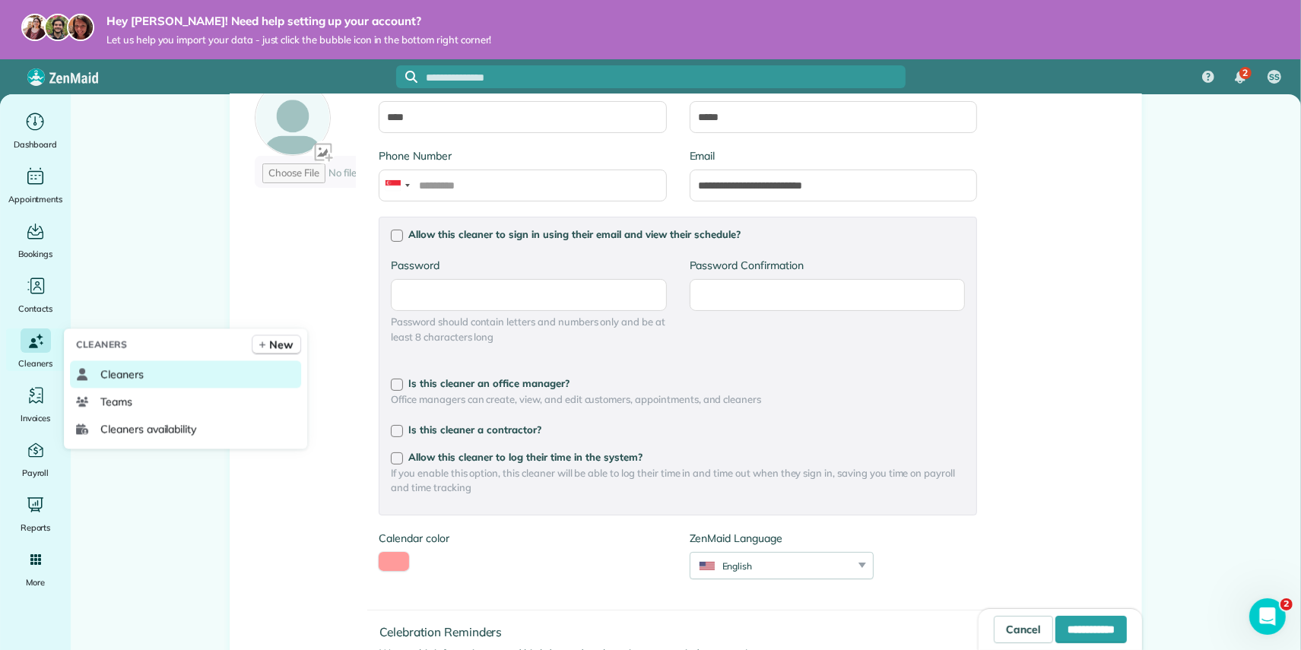
click at [155, 374] on link "Cleaners" at bounding box center [185, 374] width 231 height 27
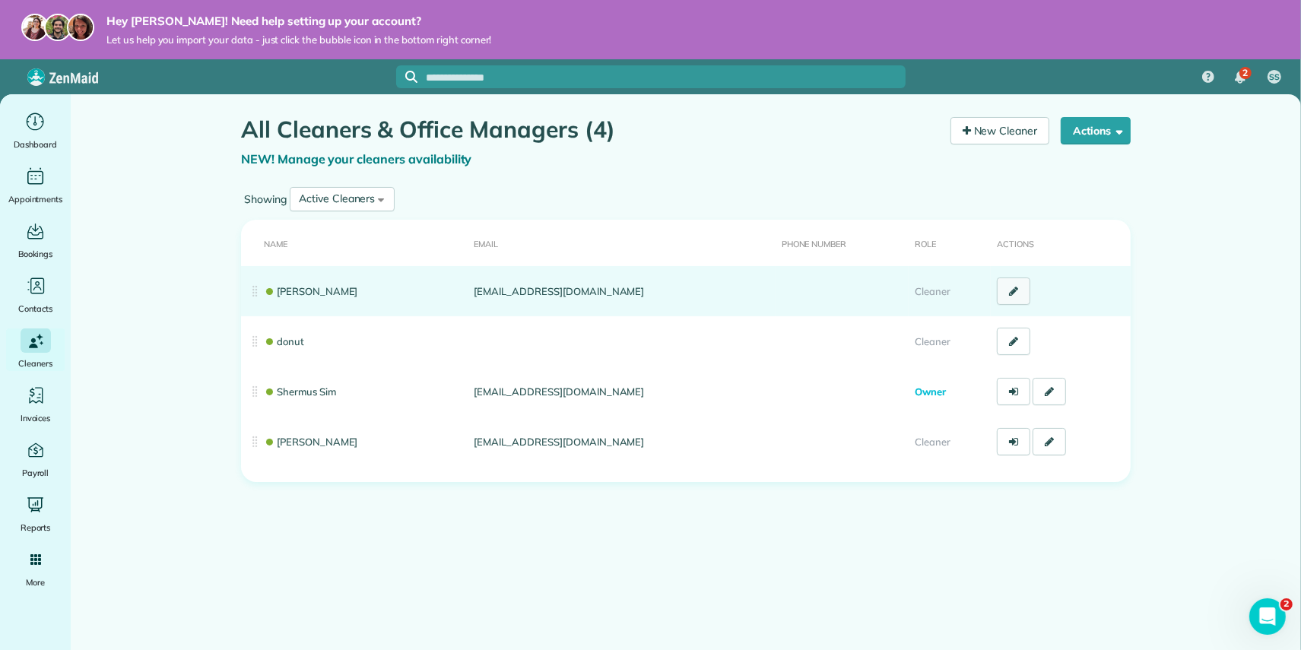
click at [1009, 290] on icon at bounding box center [1013, 291] width 9 height 11
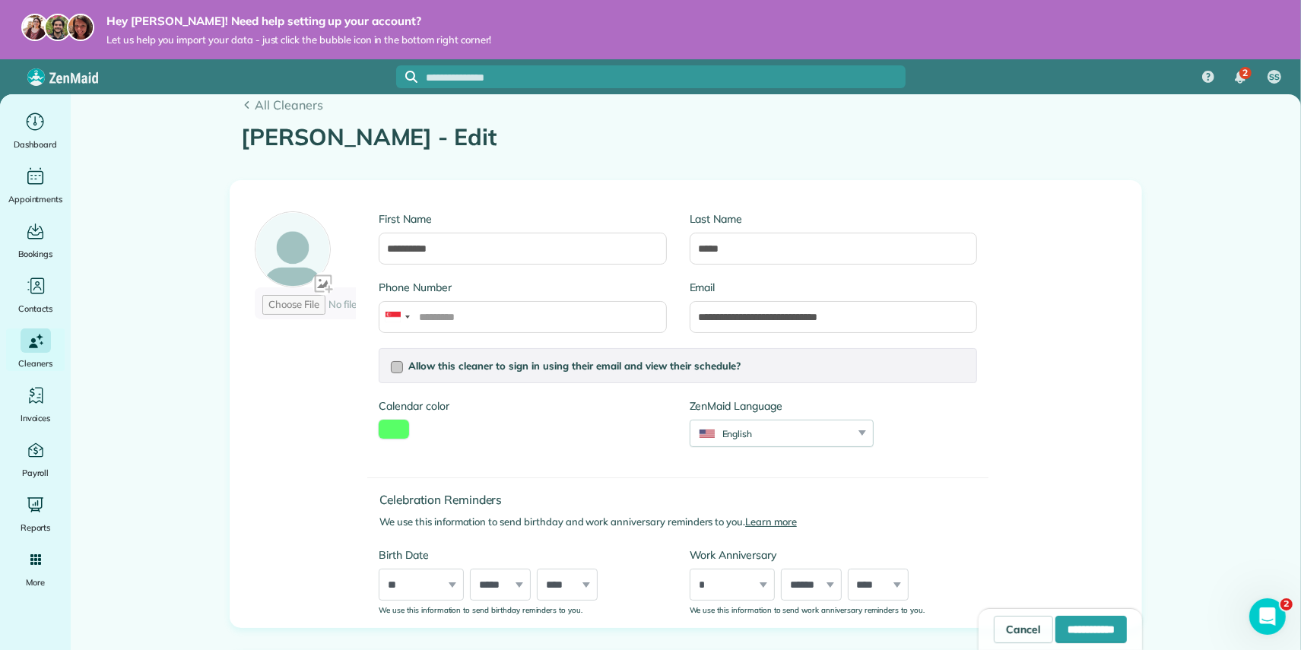
click at [402, 367] on div at bounding box center [397, 367] width 12 height 12
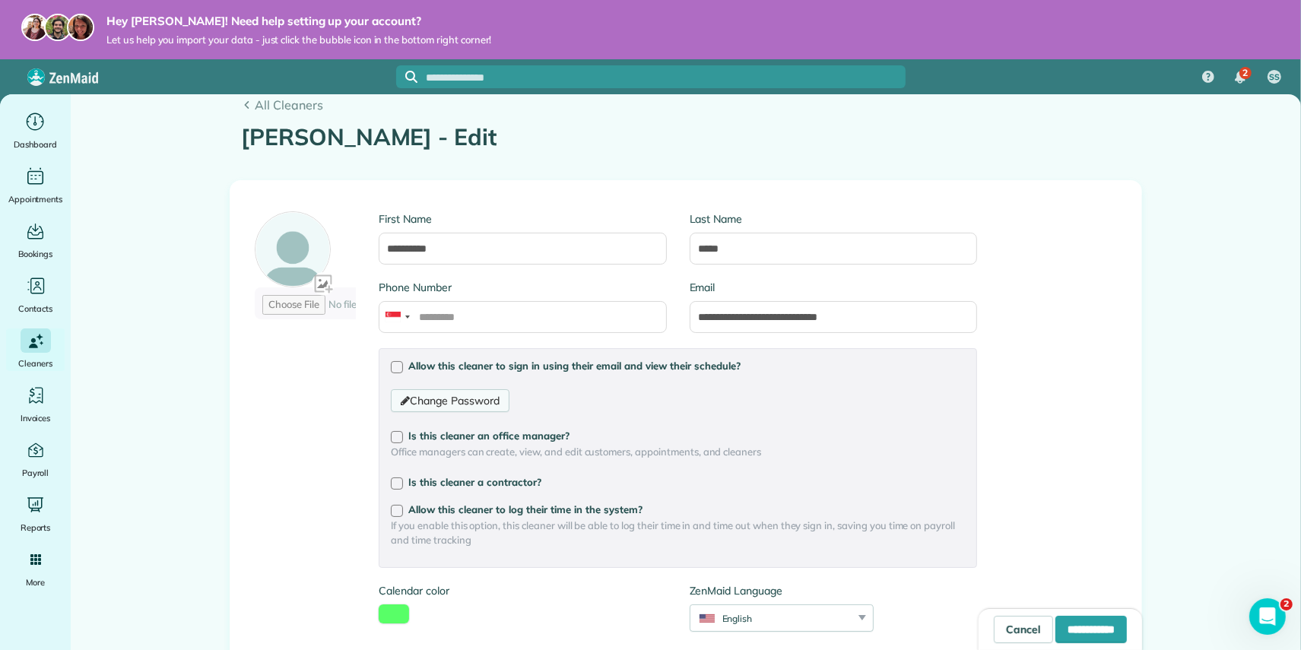
click at [455, 399] on link "Change Password" at bounding box center [450, 400] width 118 height 23
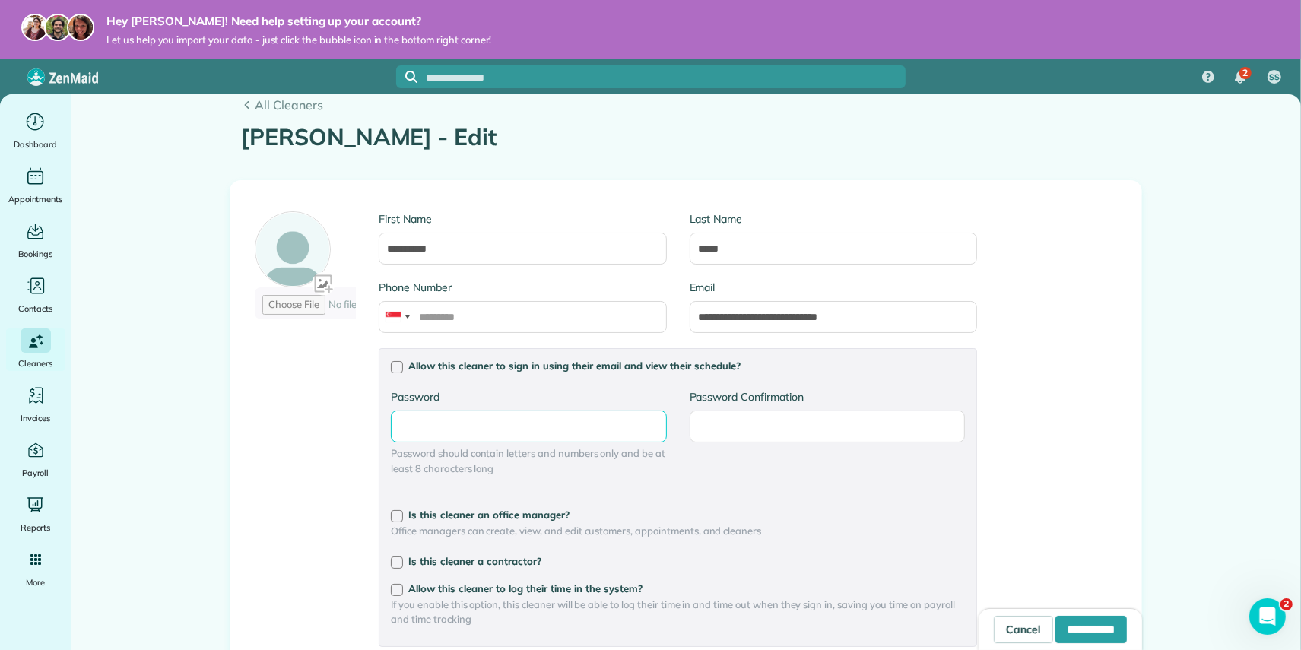
click at [484, 427] on input "Password" at bounding box center [528, 427] width 275 height 32
type input "**********"
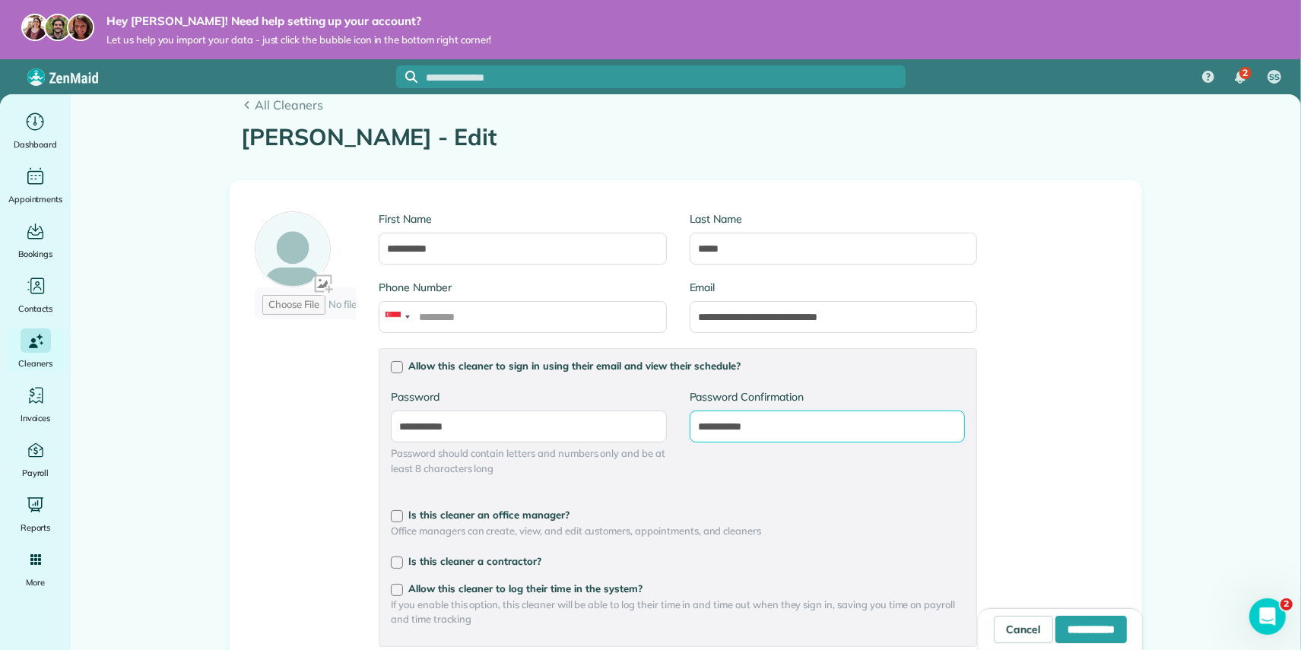
type input "**********"
click at [1056, 468] on div "**********" at bounding box center [685, 536] width 911 height 710
click at [1069, 630] on input "**********" at bounding box center [1091, 629] width 71 height 27
type input "**********"
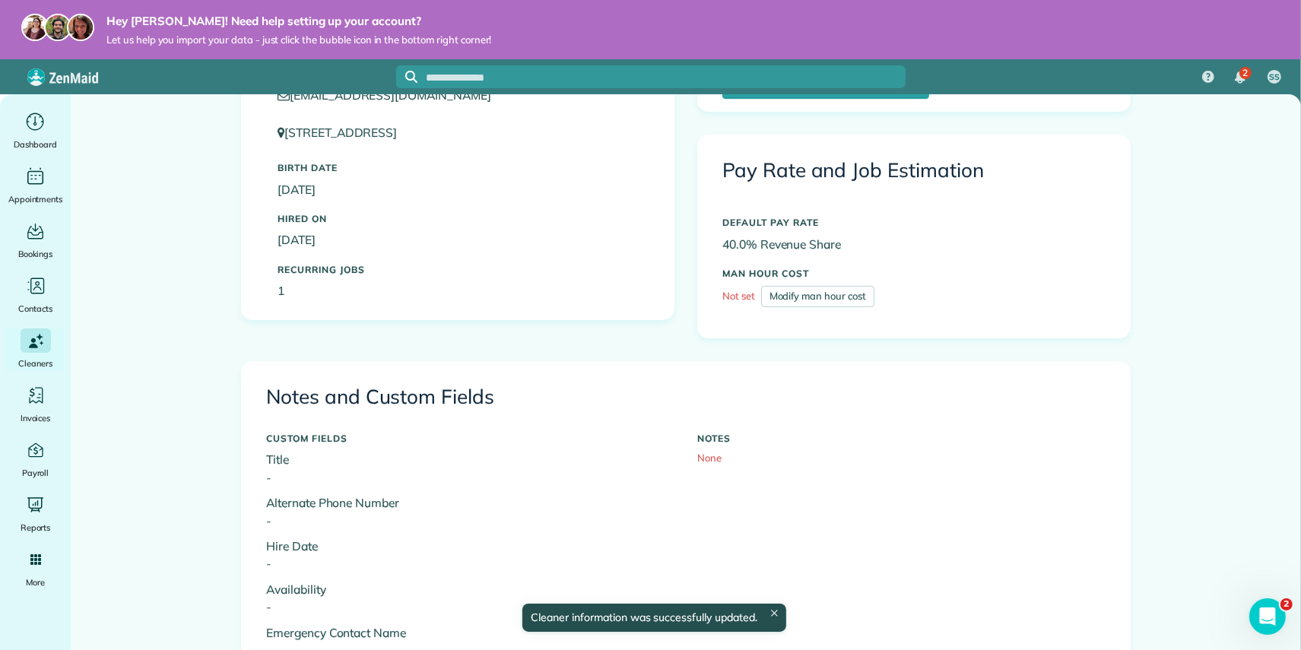
scroll to position [260, 0]
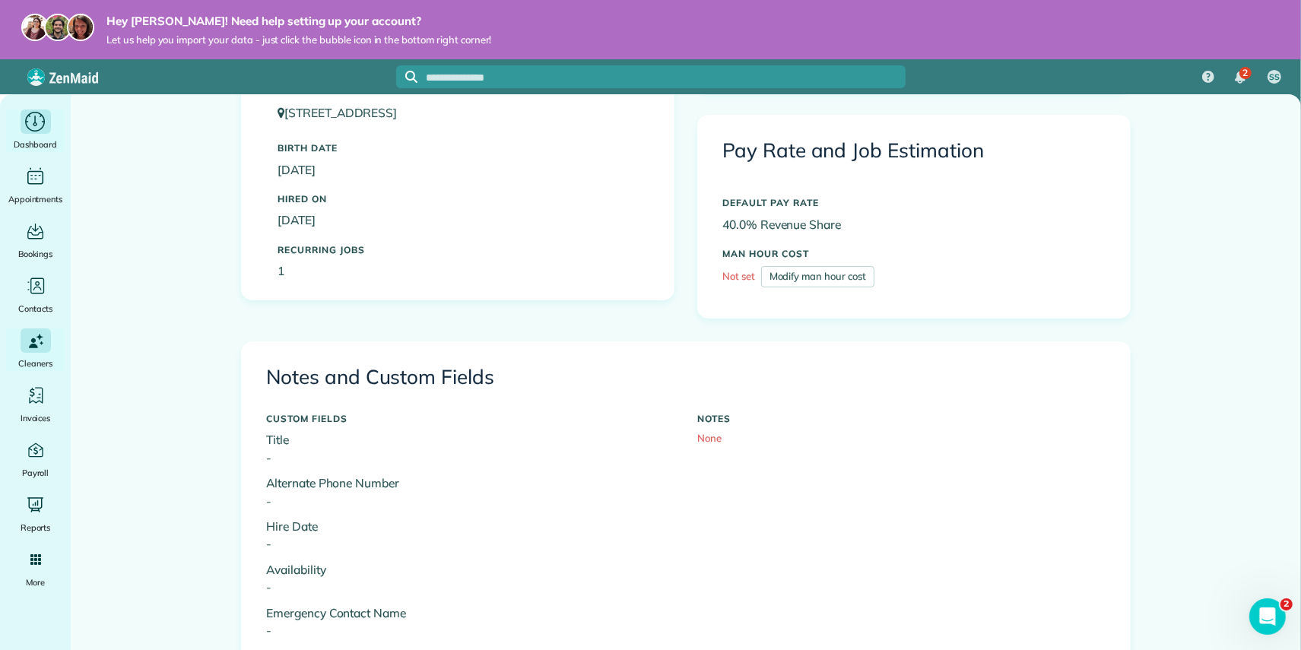
click at [6, 126] on div "Dashboard" at bounding box center [35, 131] width 61 height 43
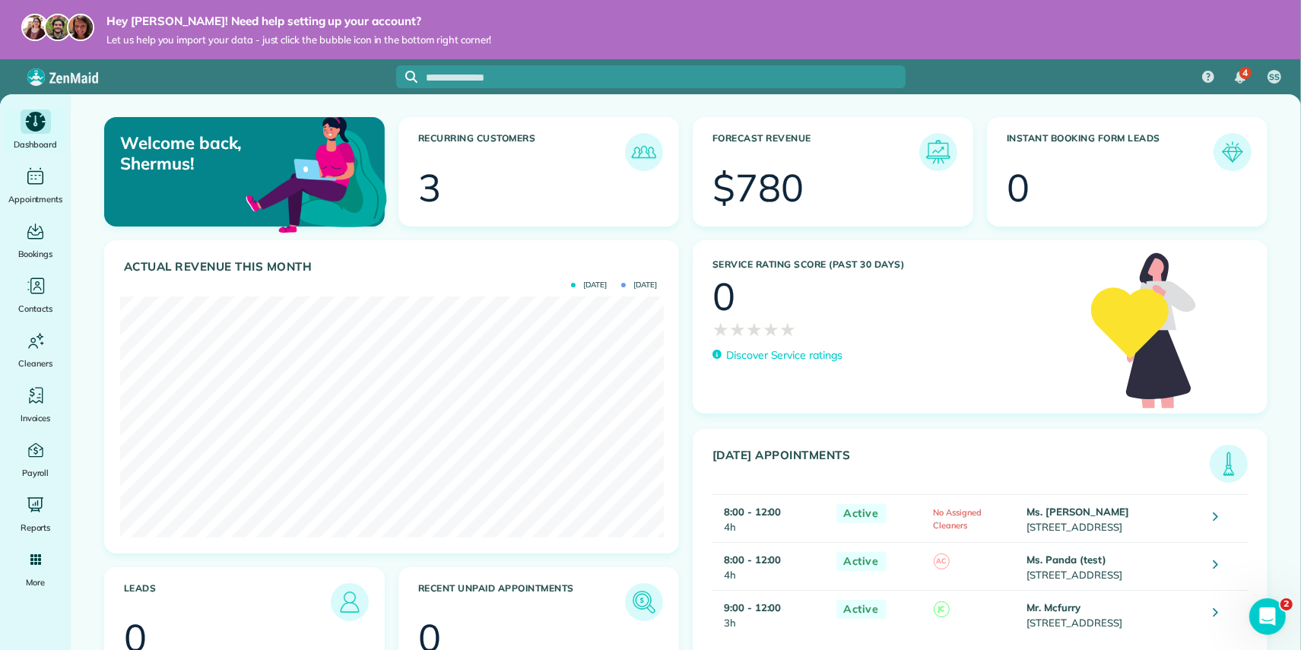
click at [22, 129] on div "Main" at bounding box center [36, 122] width 30 height 24
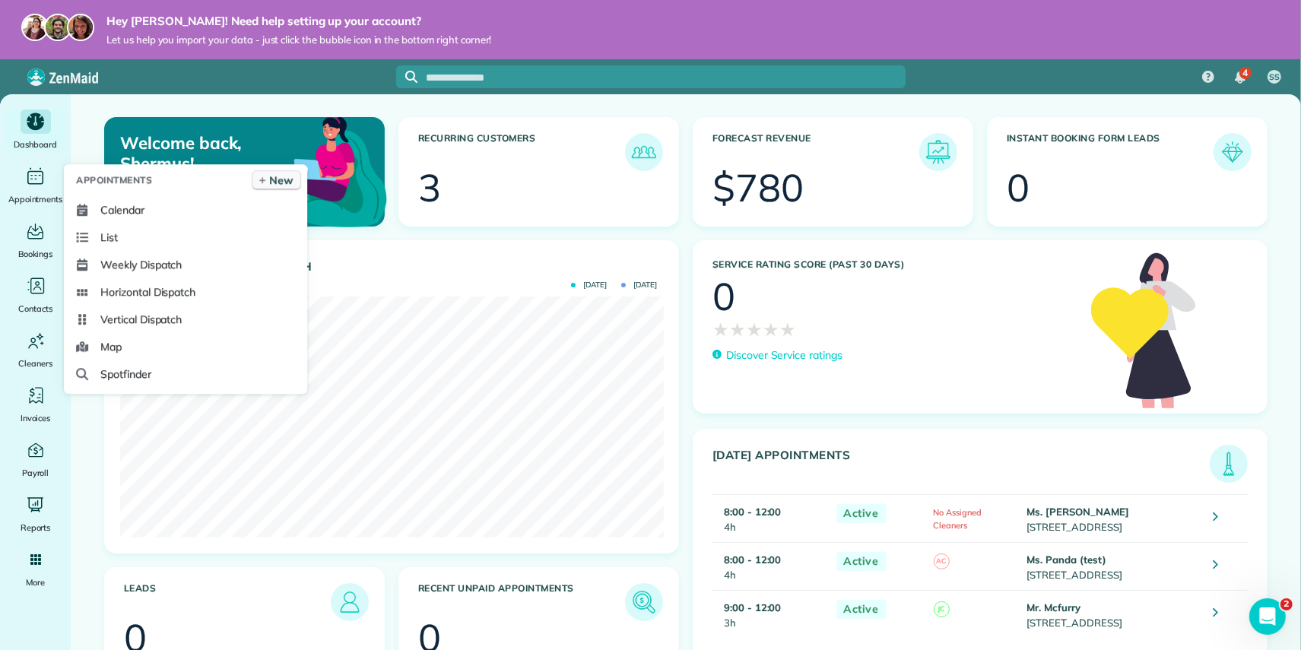
click at [281, 177] on span "New" at bounding box center [281, 180] width 24 height 15
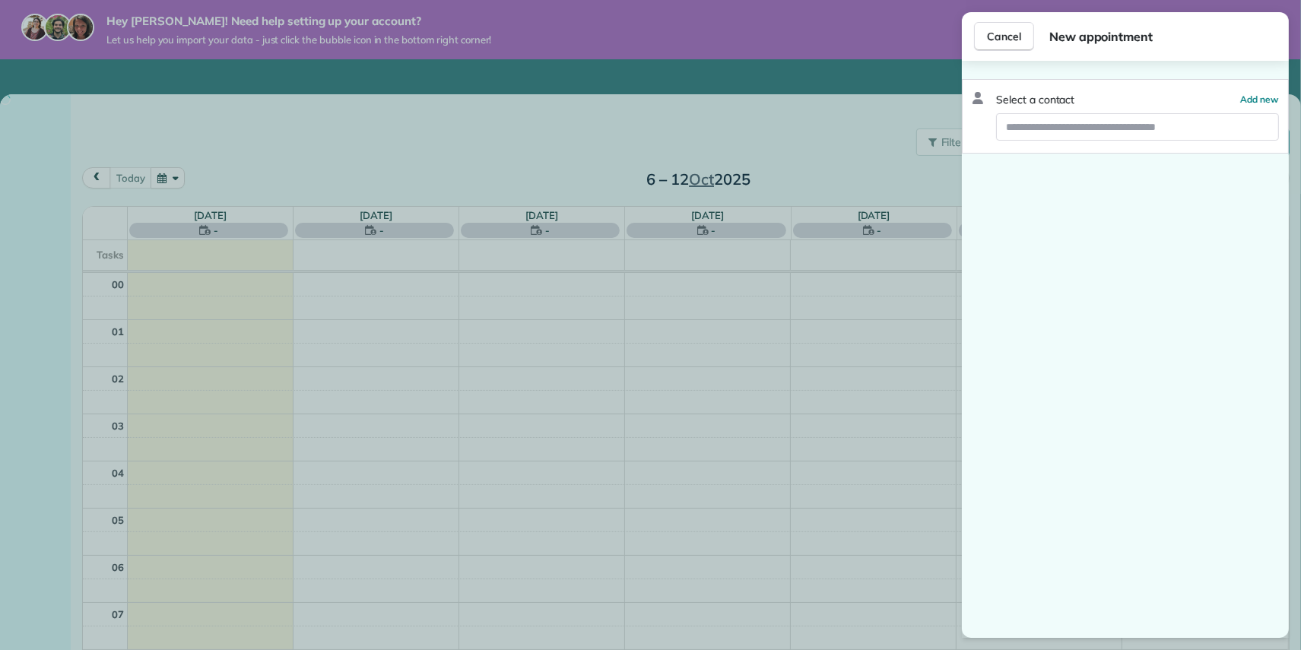
scroll to position [327, 0]
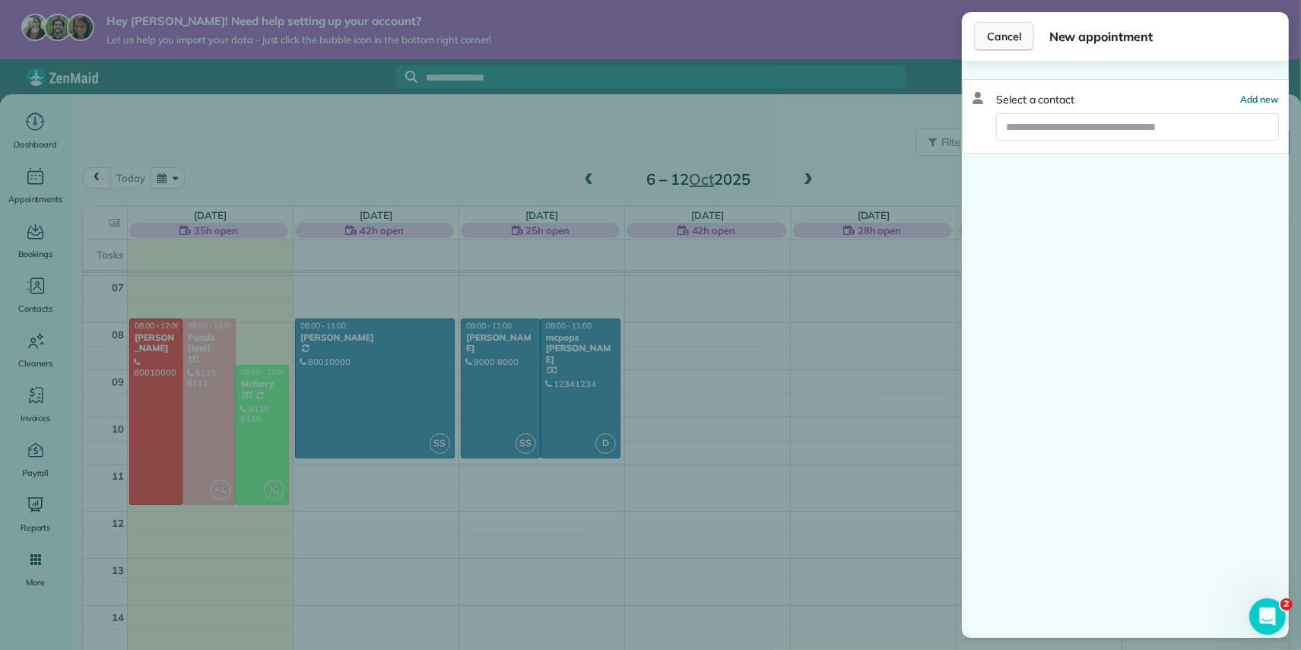
click at [989, 39] on span "Cancel" at bounding box center [1004, 36] width 34 height 15
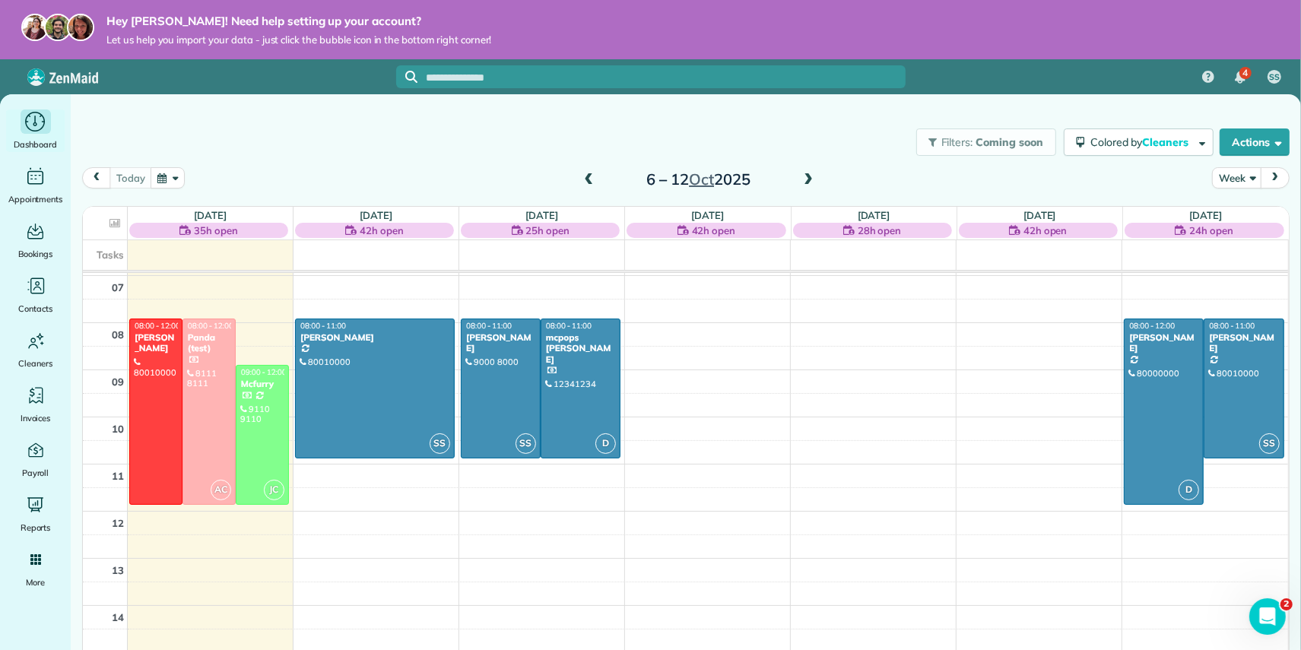
click at [38, 125] on icon "Main" at bounding box center [36, 122] width 24 height 23
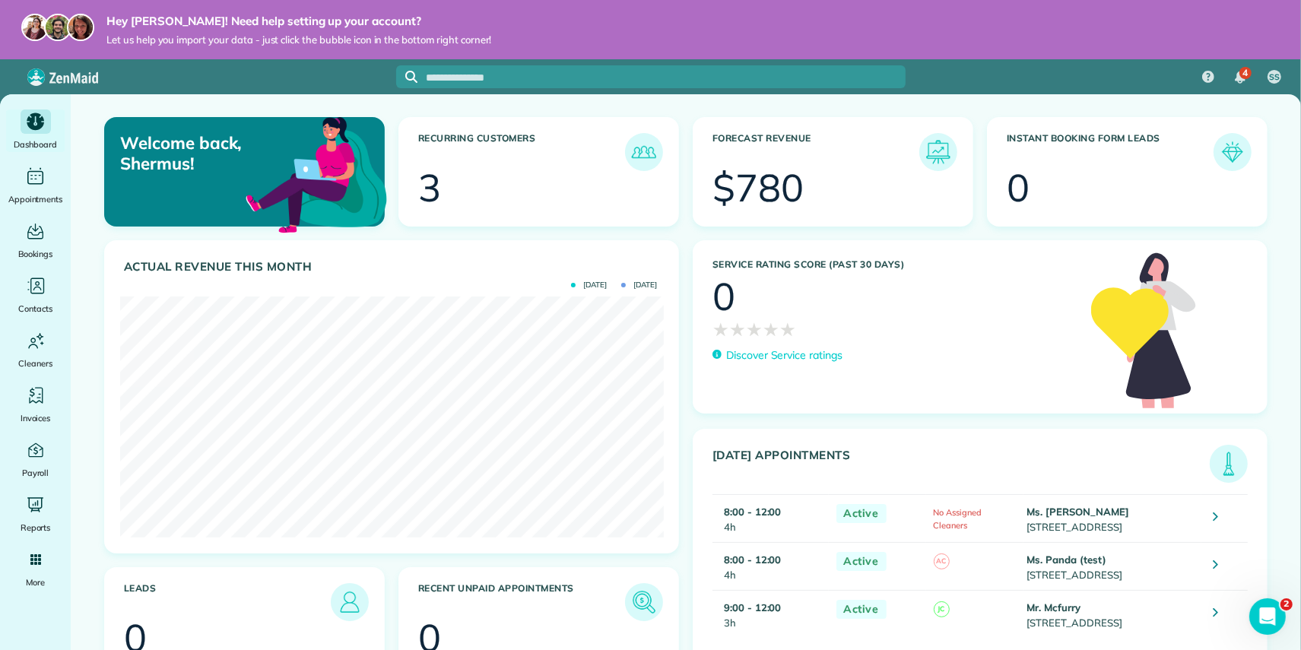
scroll to position [25, 0]
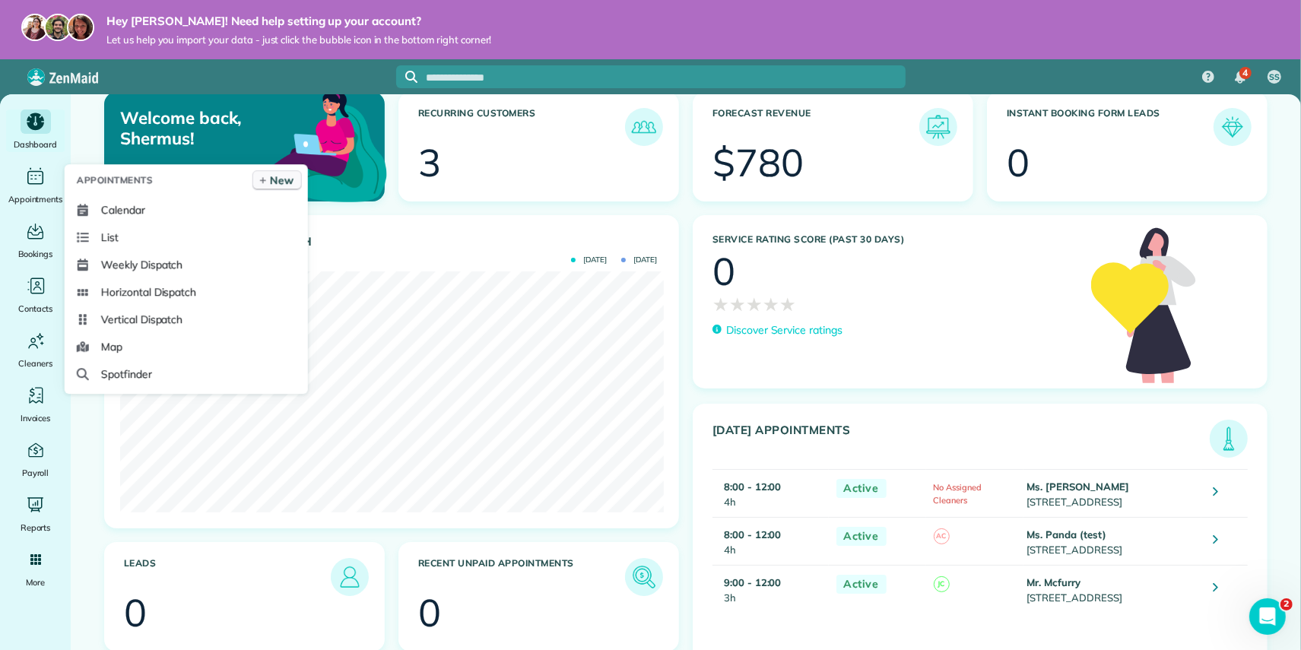
click at [275, 177] on span "New" at bounding box center [282, 180] width 24 height 15
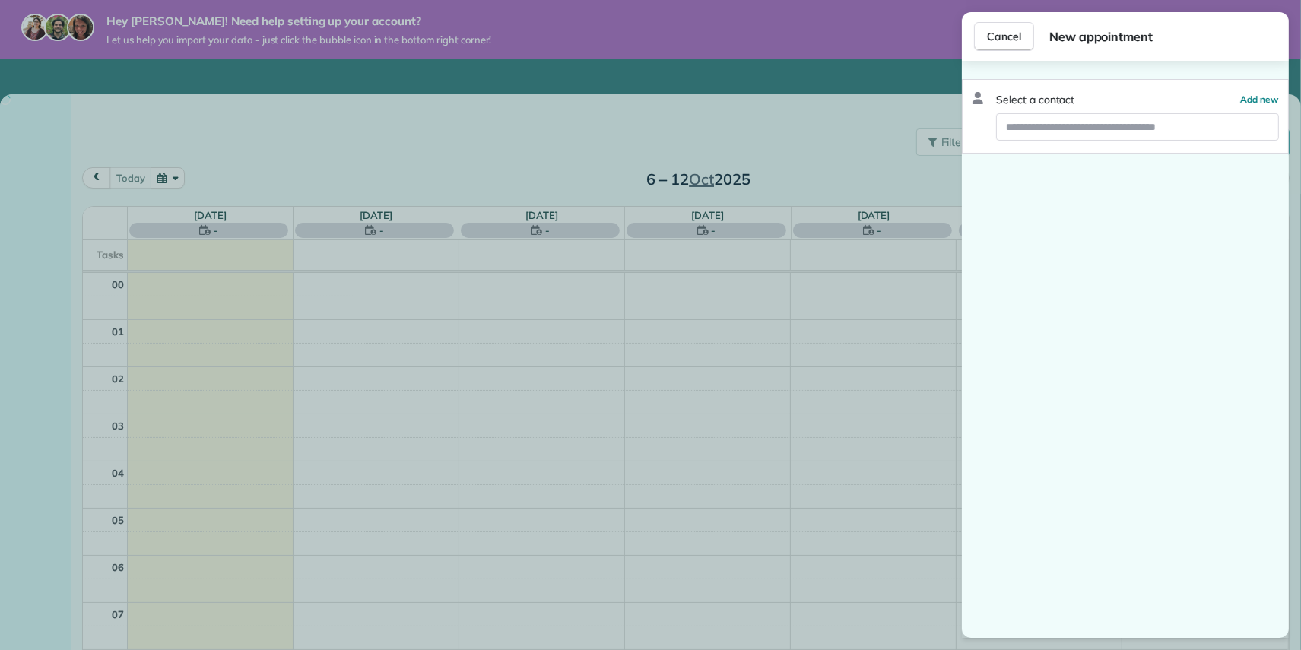
scroll to position [327, 0]
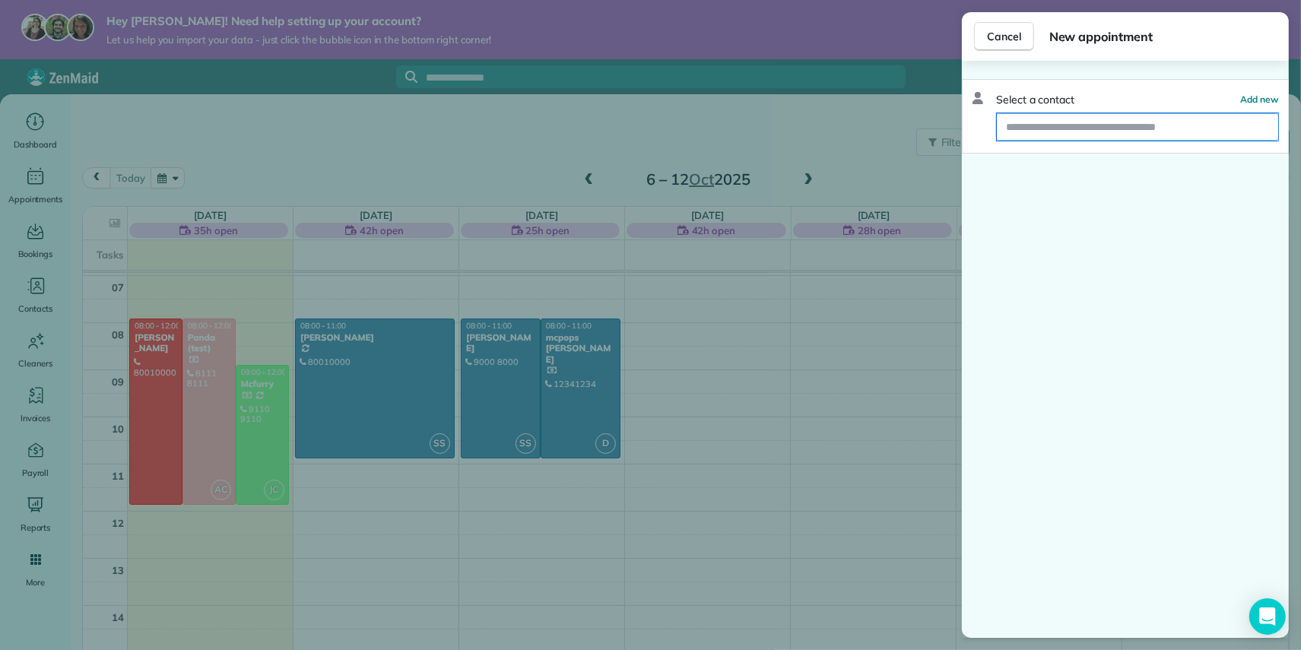
click at [1061, 128] on input "text" at bounding box center [1137, 126] width 281 height 27
type input "*****"
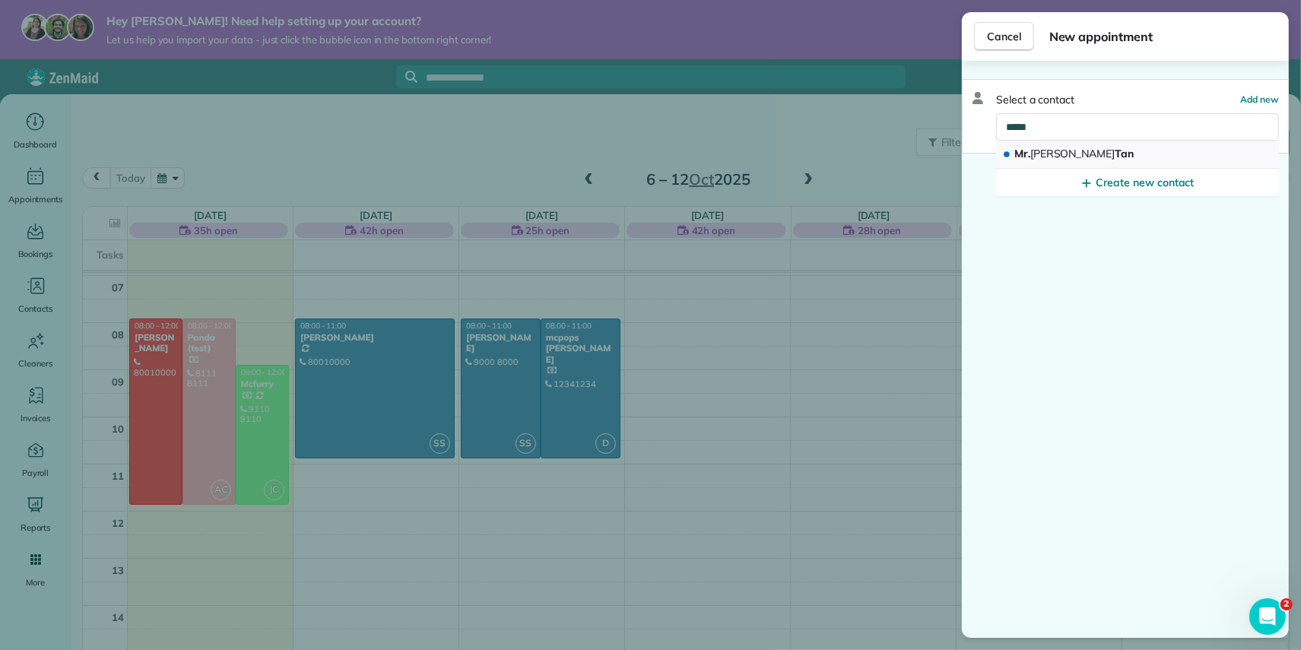
click at [1095, 157] on button "[PERSON_NAME]" at bounding box center [1137, 155] width 283 height 28
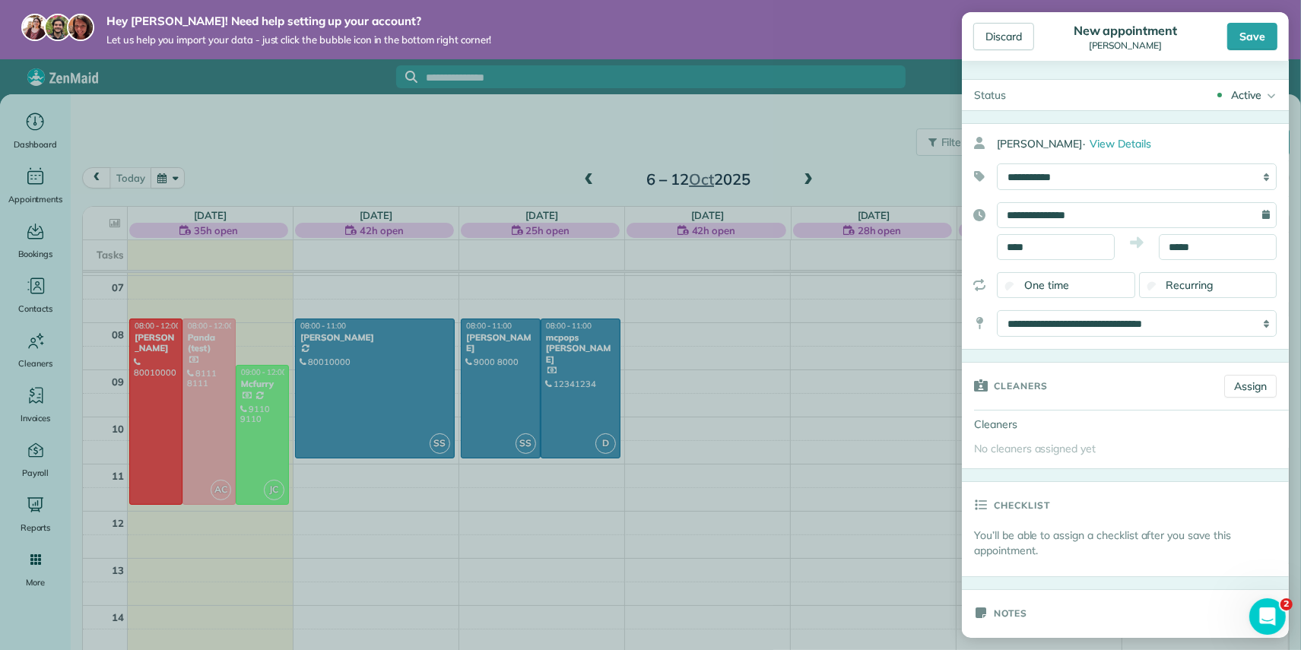
scroll to position [31, 0]
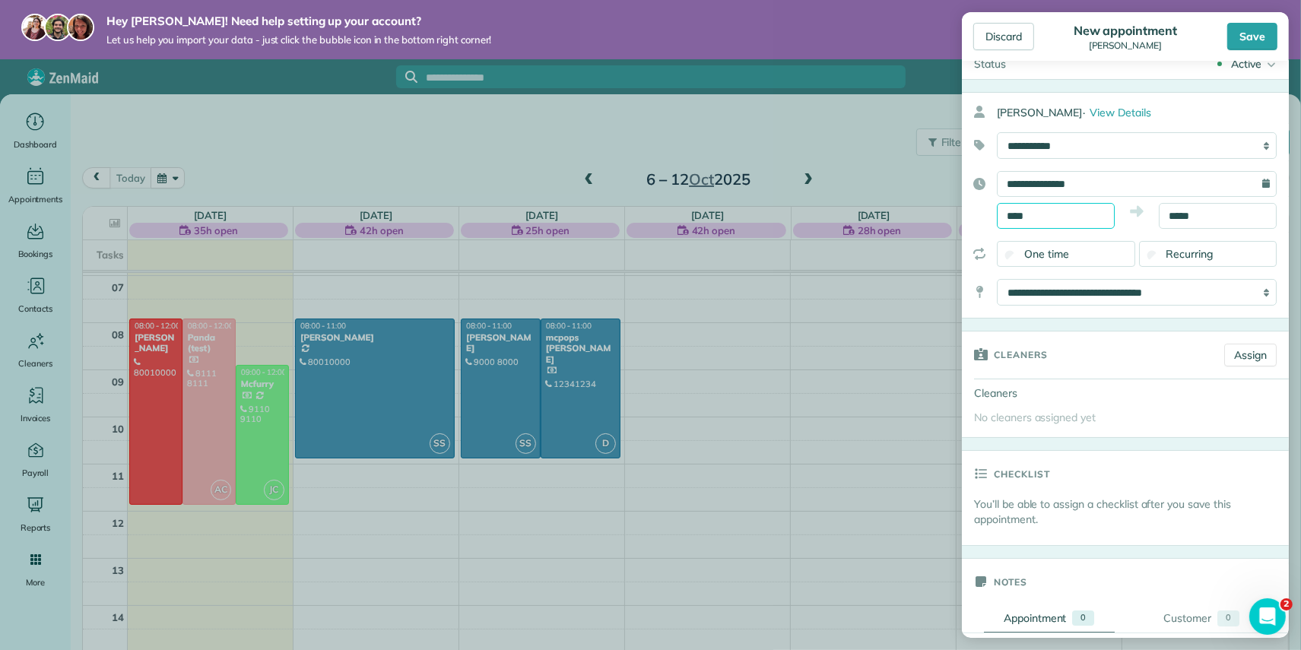
click at [1075, 206] on input "****" at bounding box center [1056, 216] width 118 height 26
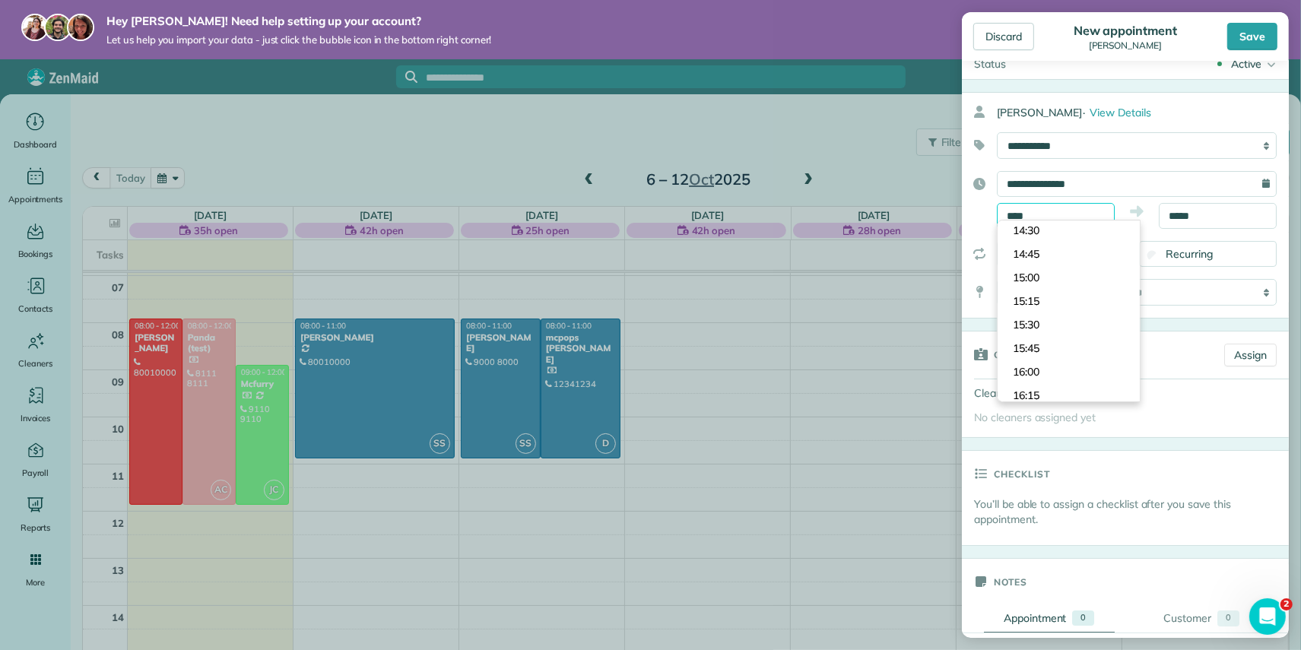
scroll to position [1399, 0]
click at [1047, 319] on body "Hey [PERSON_NAME]! Need help setting up your account? Let us help you import yo…" at bounding box center [650, 325] width 1301 height 650
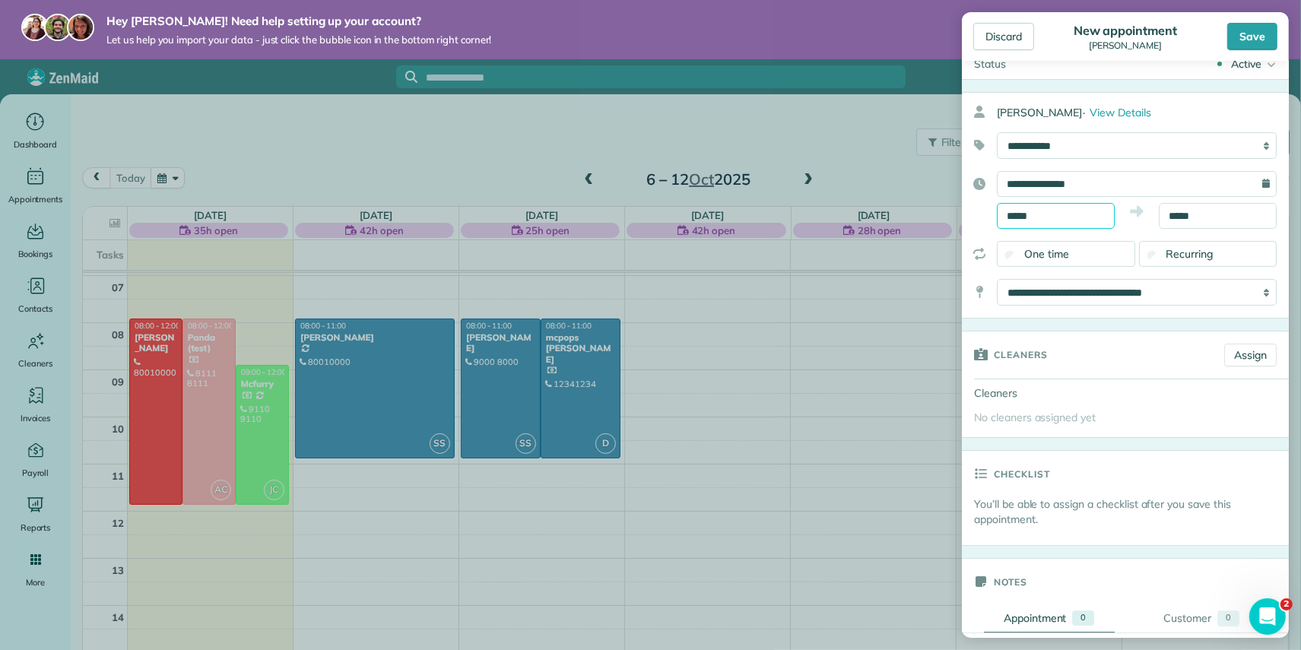
click at [1063, 221] on input "*****" at bounding box center [1056, 216] width 118 height 26
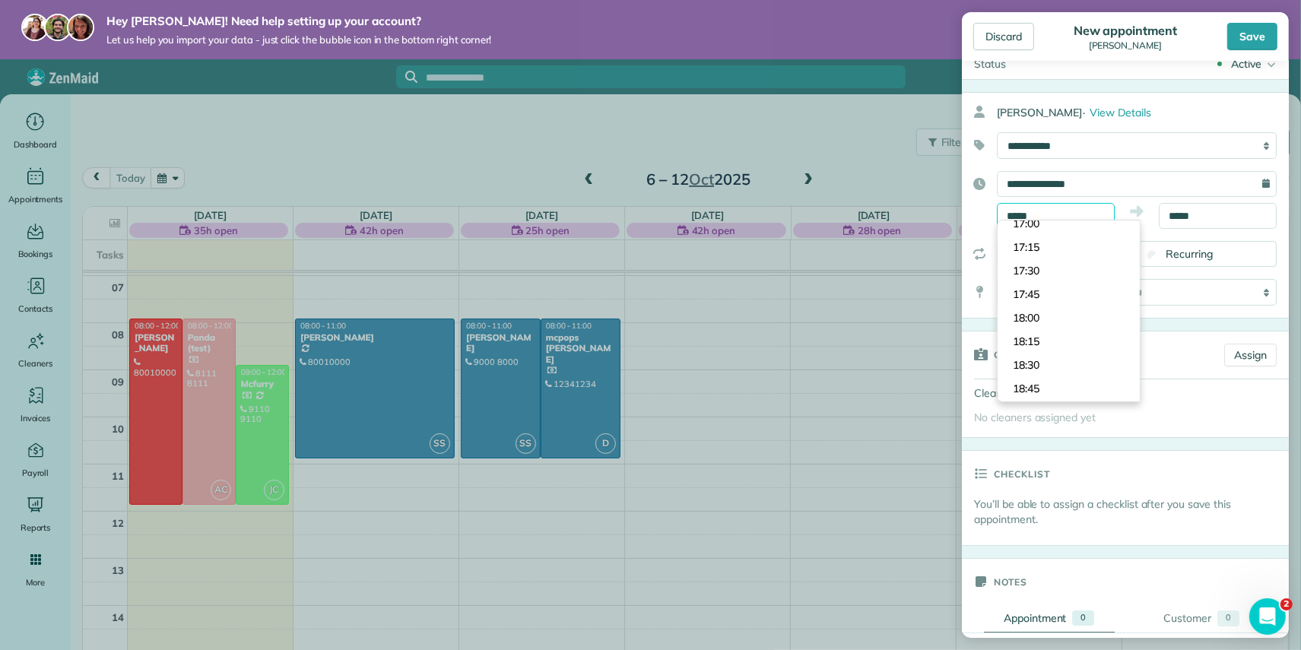
scroll to position [1590, 0]
type input "*****"
click at [1052, 313] on body "Hey [PERSON_NAME]! Need help setting up your account? Let us help you import yo…" at bounding box center [650, 325] width 1301 height 650
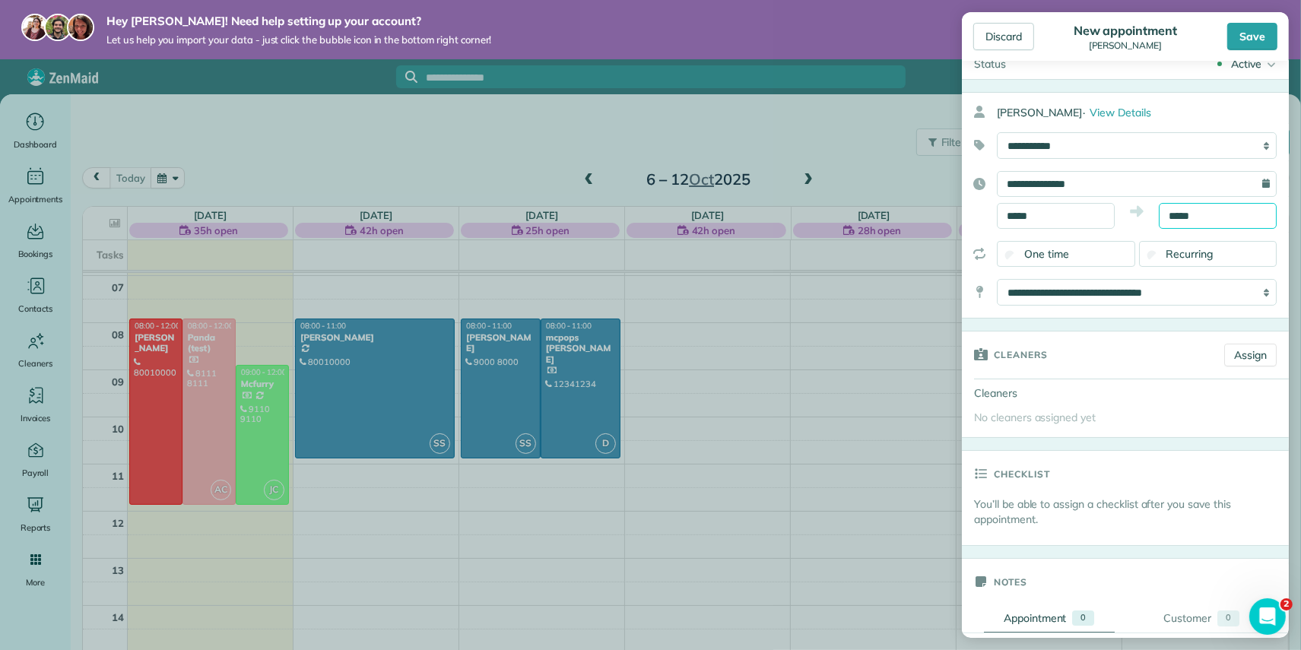
click at [1206, 214] on input "*****" at bounding box center [1218, 216] width 118 height 26
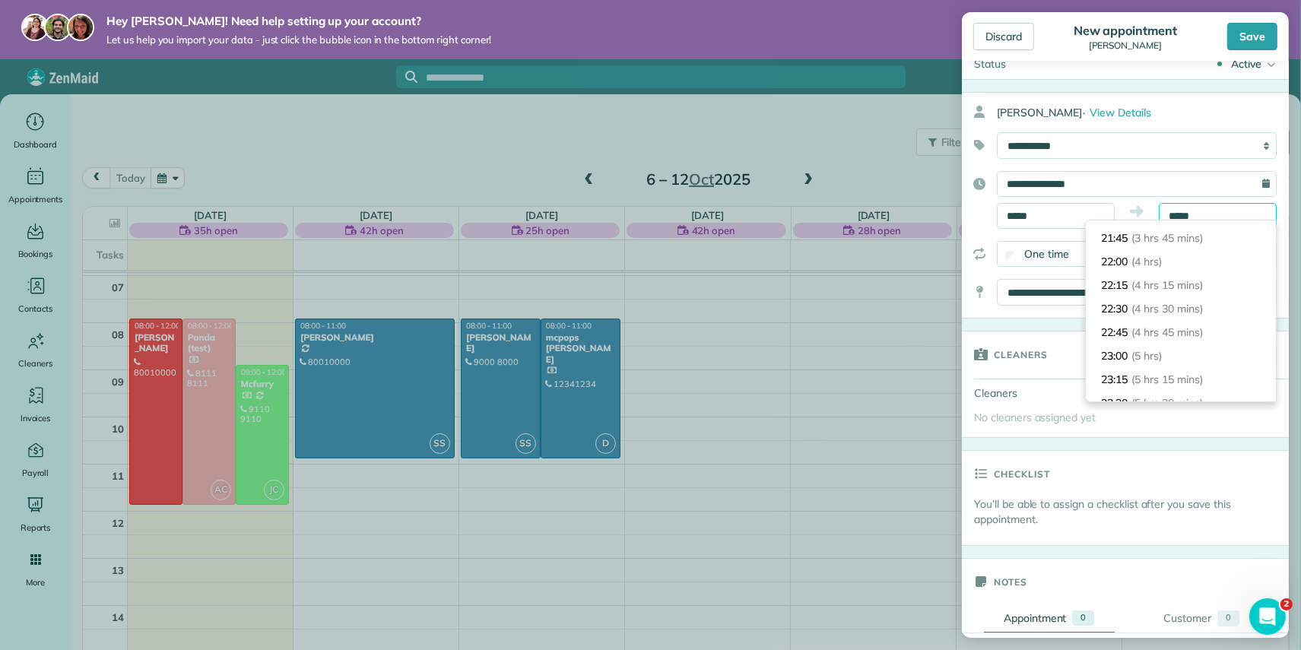
scroll to position [352, 0]
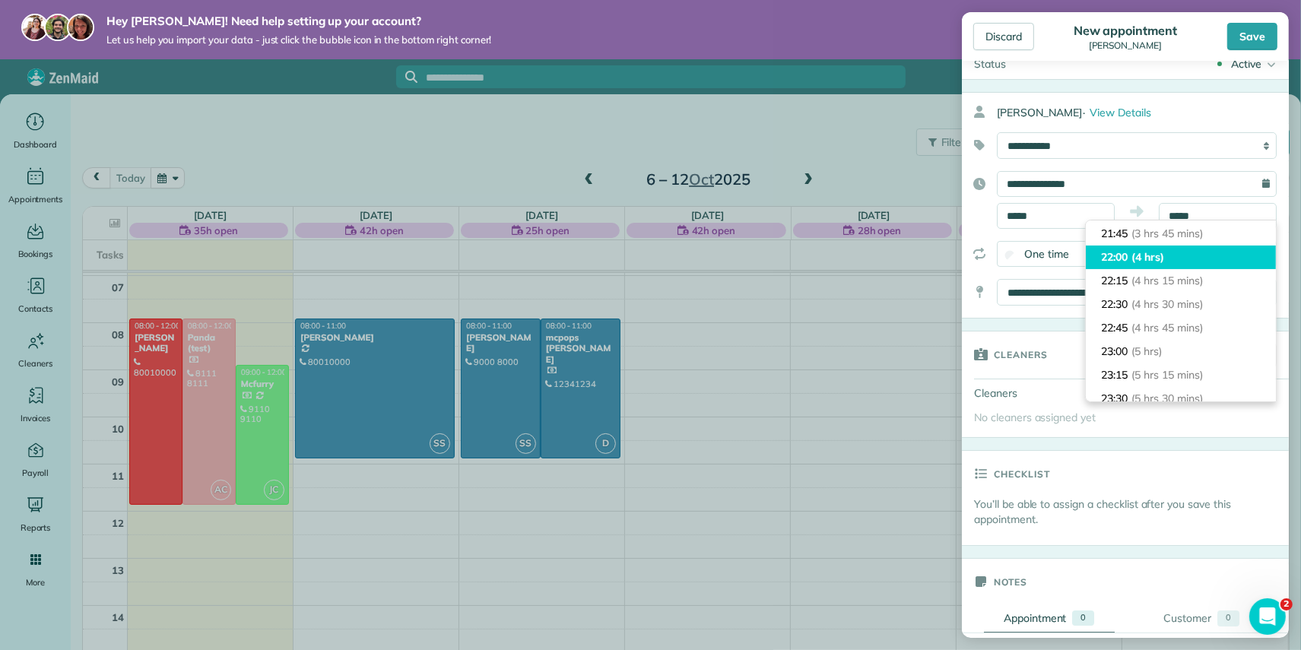
click at [1164, 262] on span "(4 hrs)" at bounding box center [1148, 257] width 33 height 14
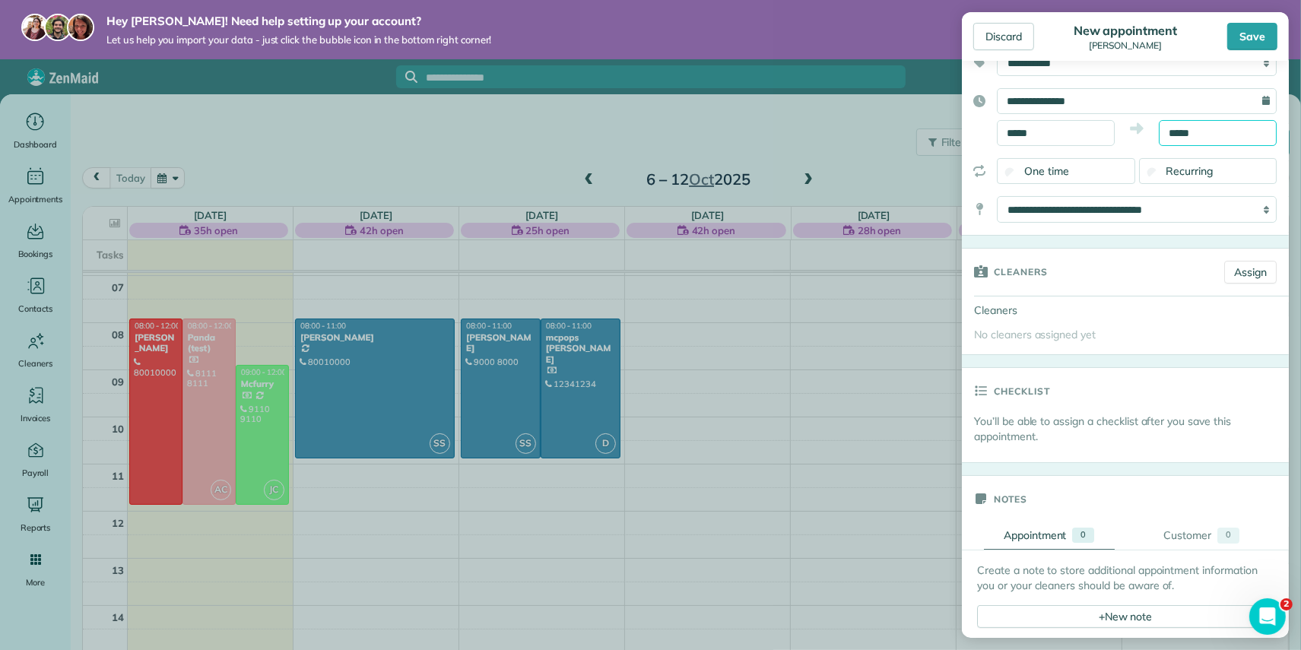
scroll to position [133, 0]
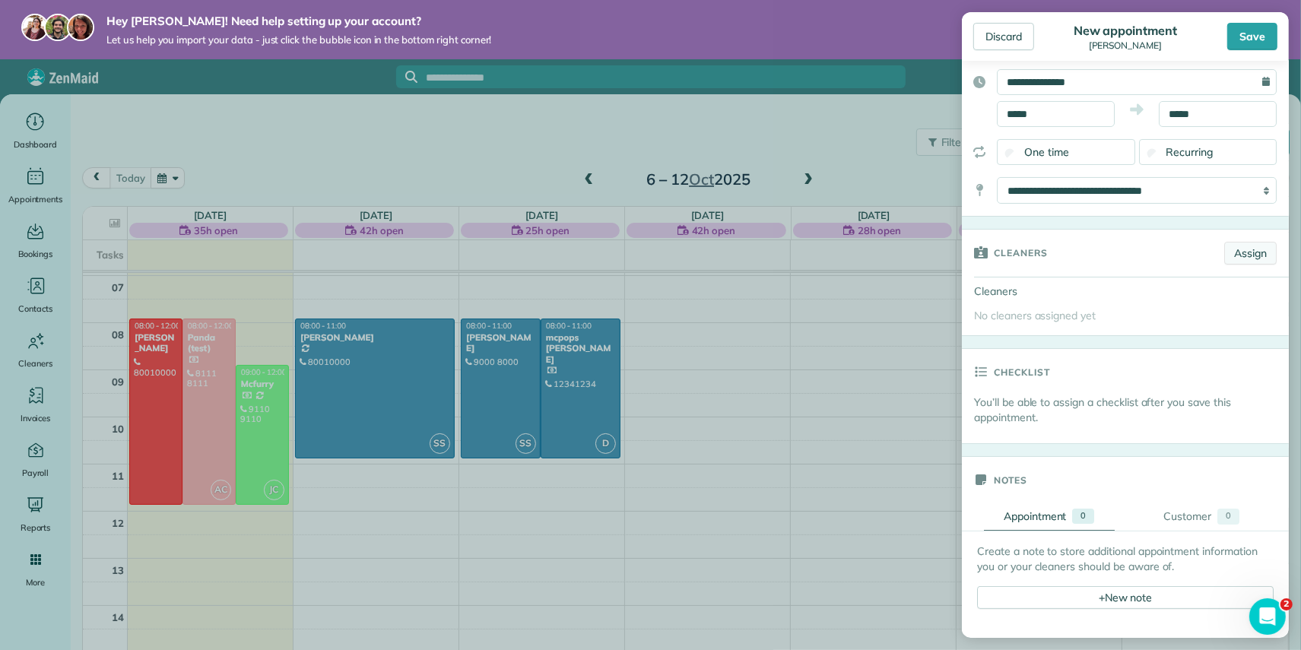
click at [1256, 249] on link "Assign" at bounding box center [1250, 253] width 52 height 23
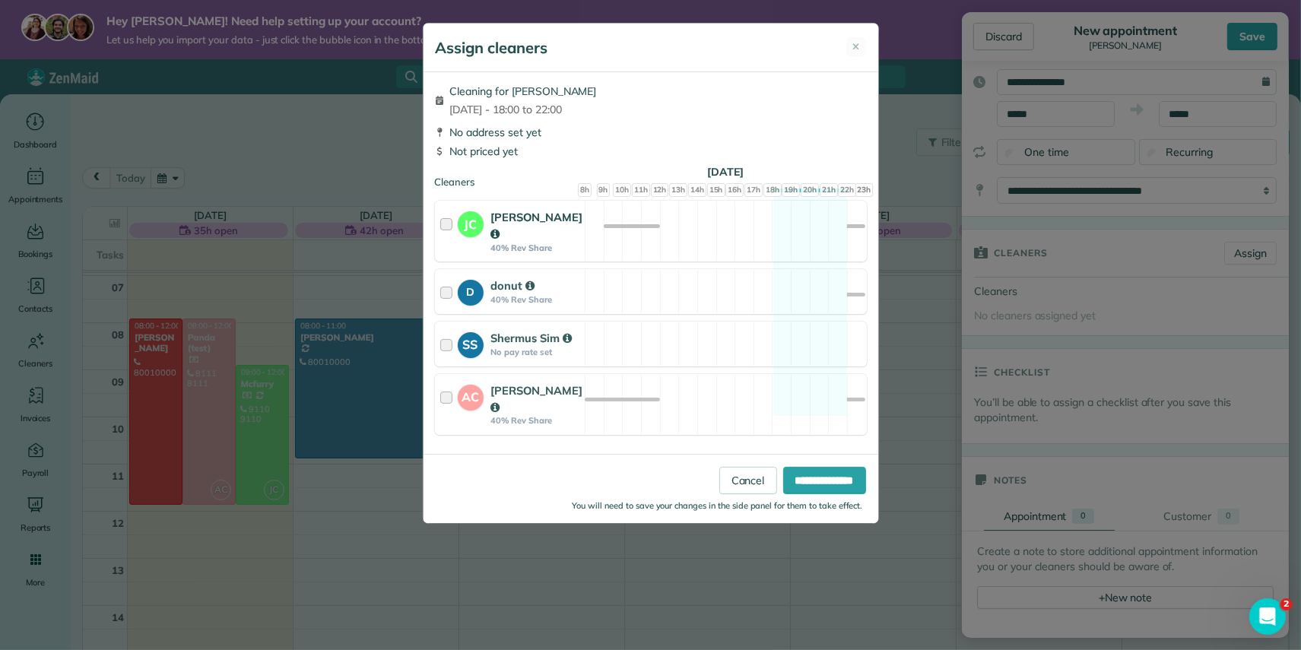
click at [479, 226] on strong "JC" at bounding box center [471, 222] width 26 height 22
click at [487, 346] on div "SS" at bounding box center [474, 344] width 33 height 28
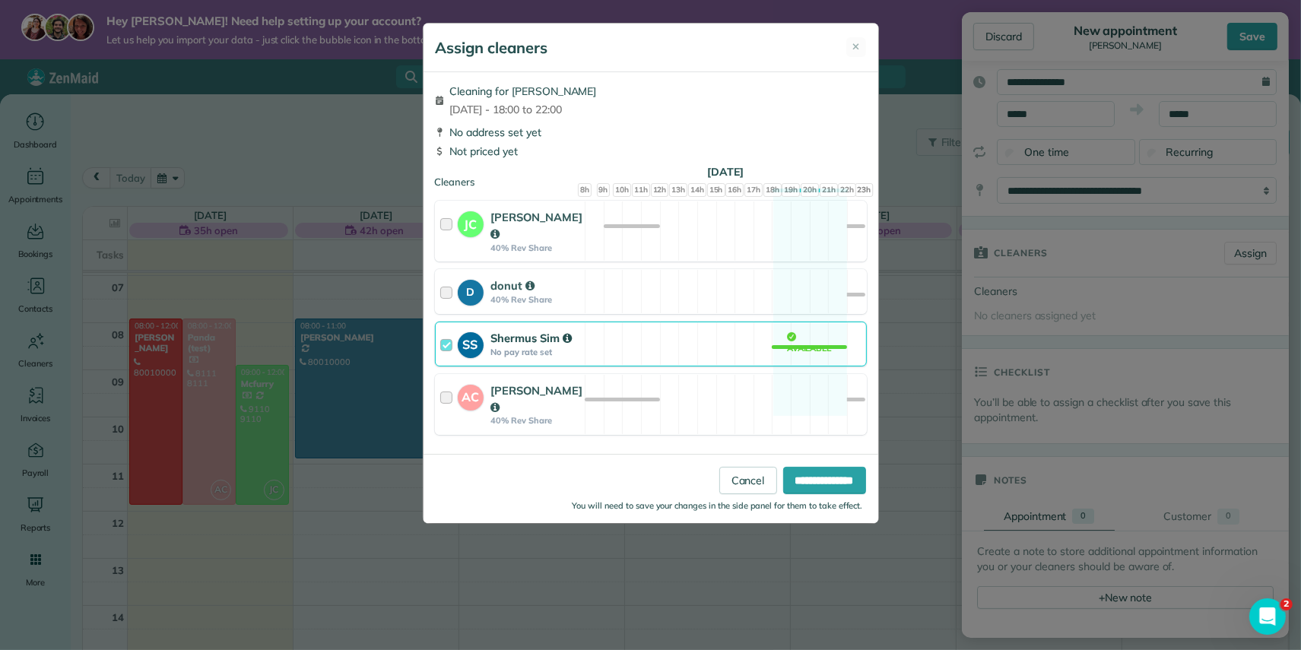
click at [487, 346] on div "SS" at bounding box center [474, 344] width 33 height 28
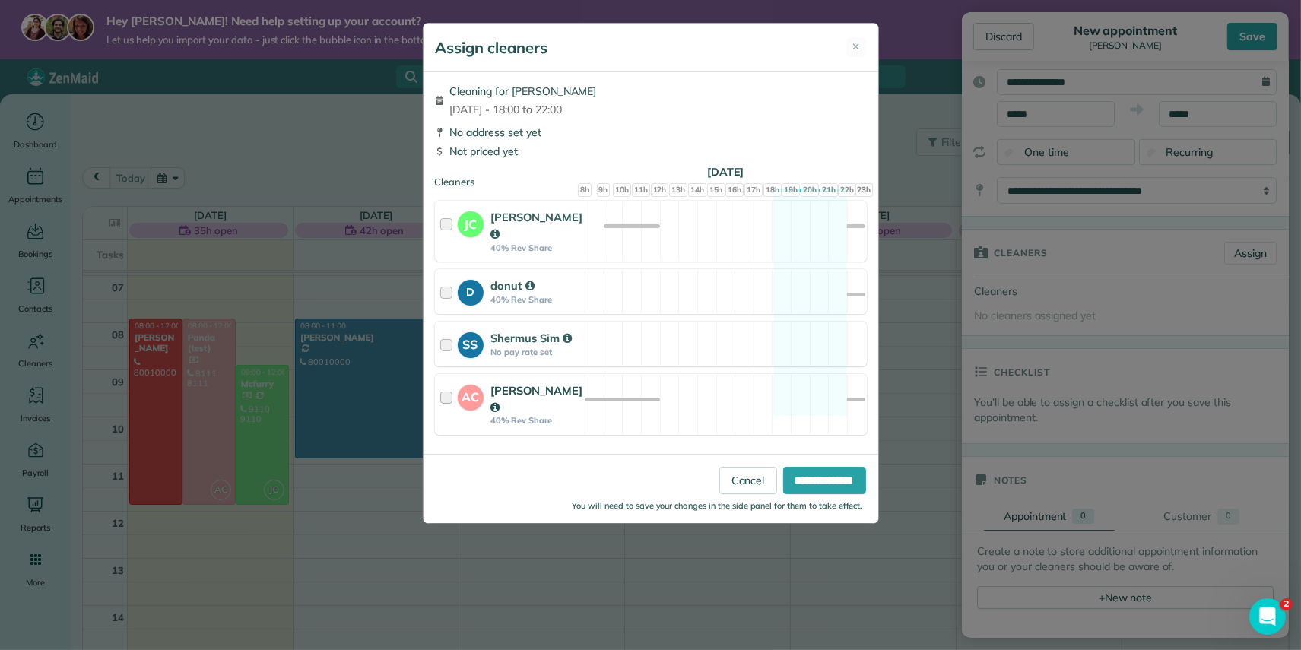
click at [487, 392] on div "AC" at bounding box center [474, 405] width 33 height 44
click at [529, 249] on strong "40% Rev Share" at bounding box center [537, 248] width 92 height 11
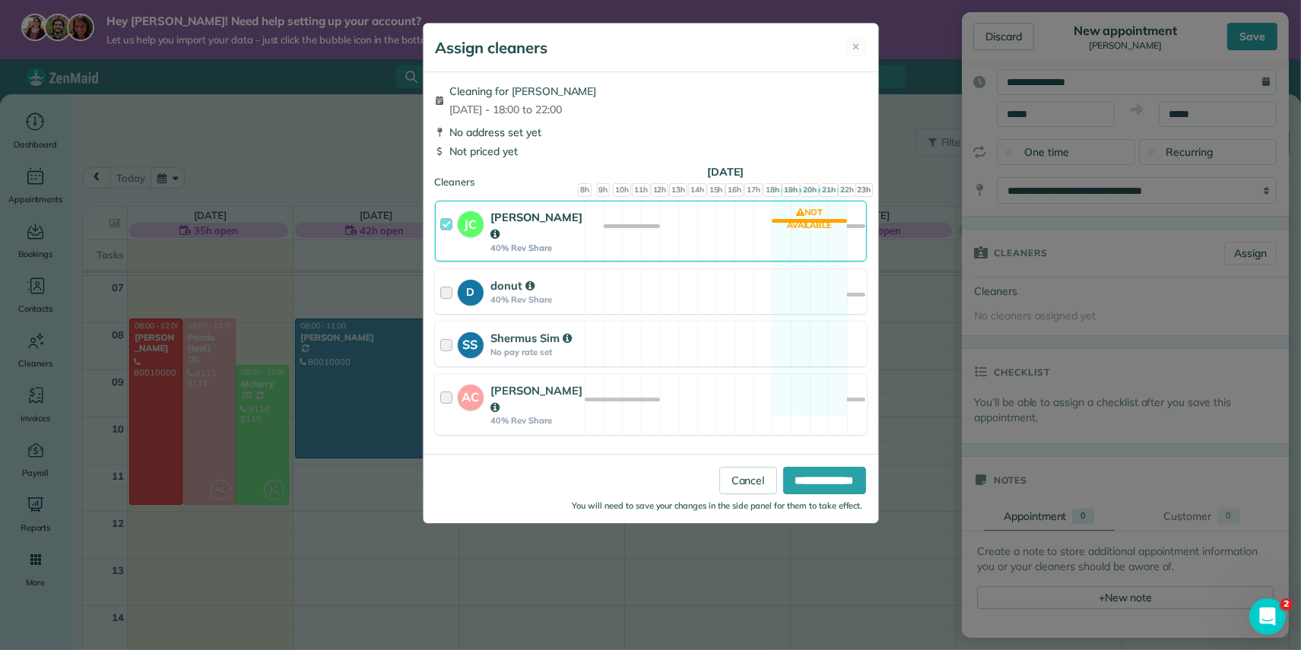
click at [529, 249] on strong "40% Rev Share" at bounding box center [537, 248] width 92 height 11
click at [500, 236] on icon at bounding box center [495, 234] width 9 height 11
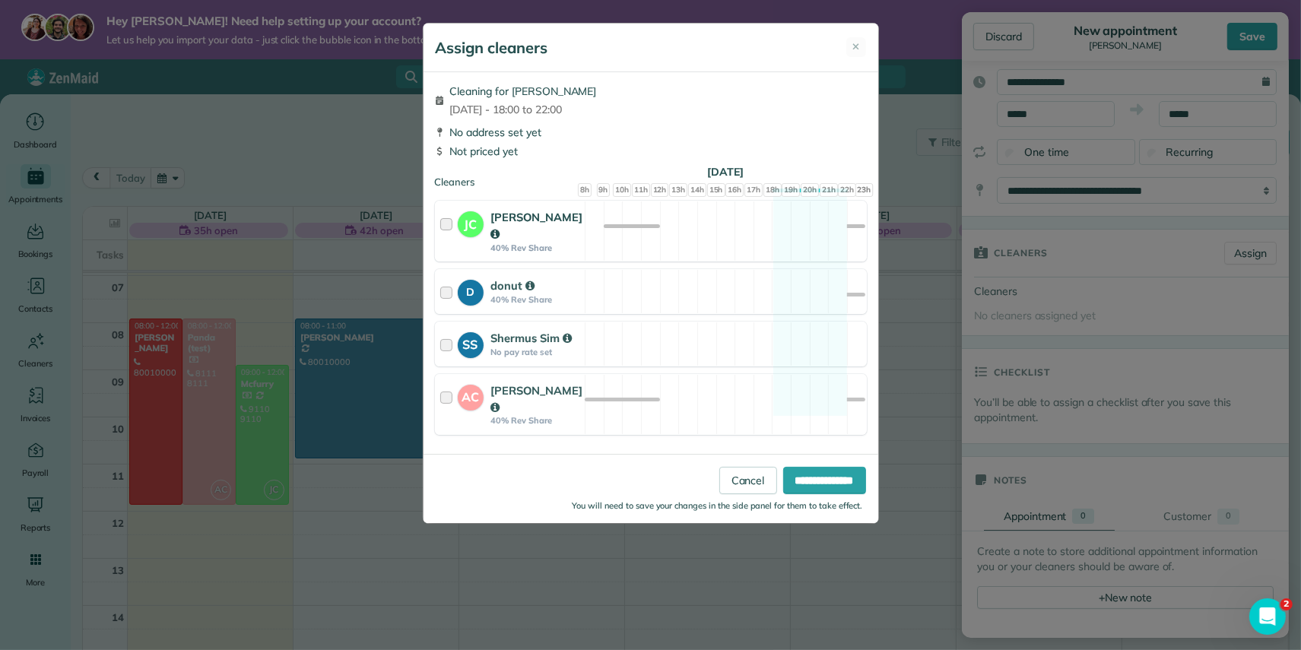
click at [505, 239] on strong "[PERSON_NAME]" at bounding box center [537, 225] width 92 height 31
click at [518, 231] on strong "[PERSON_NAME]" at bounding box center [537, 225] width 92 height 31
click at [462, 238] on div "JC" at bounding box center [474, 231] width 33 height 44
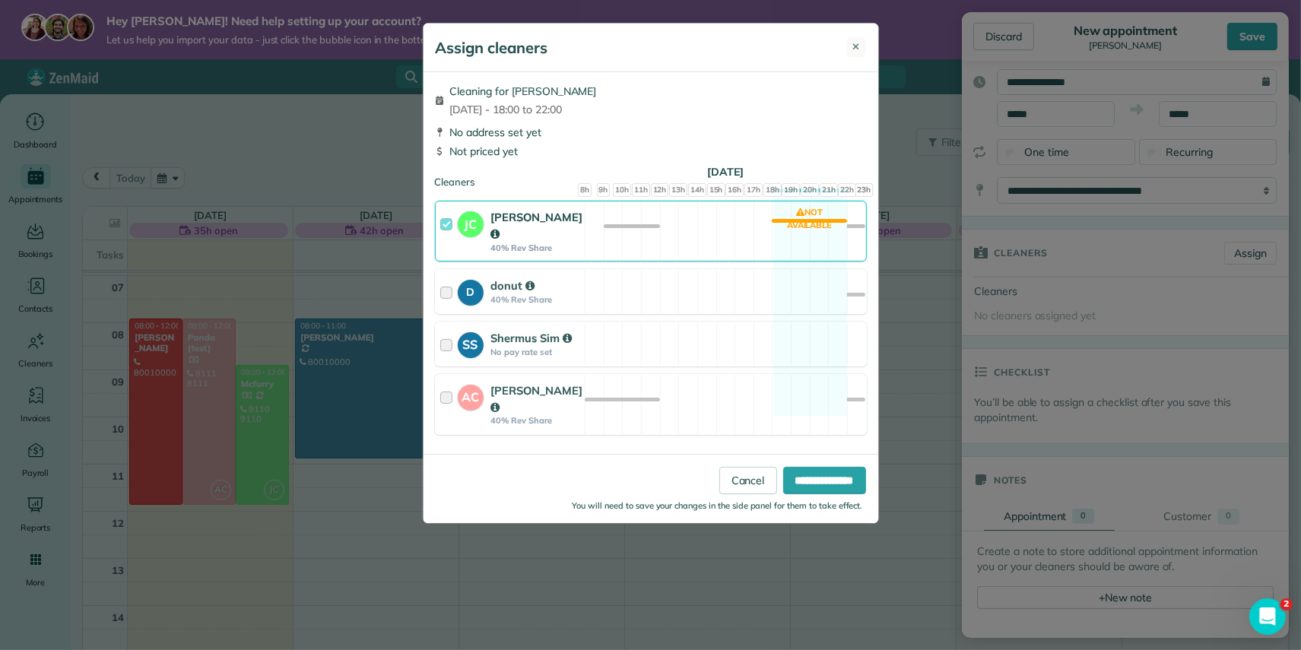
click at [855, 52] on span "✕" at bounding box center [857, 47] width 8 height 15
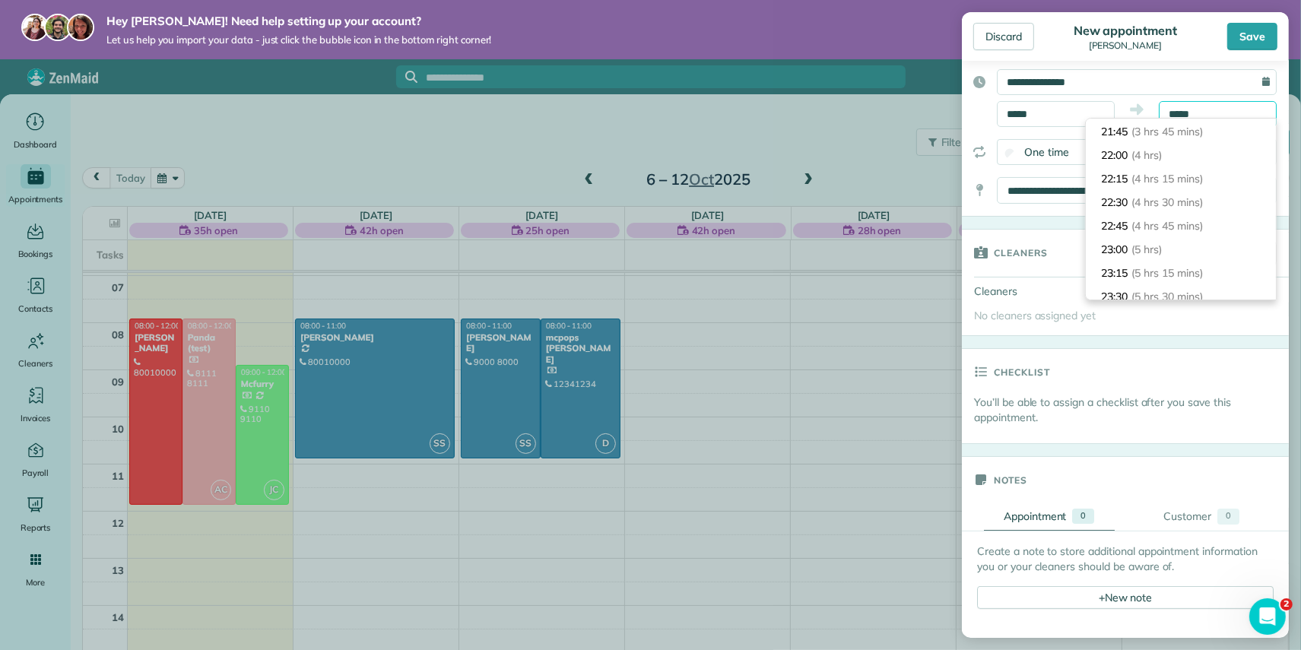
click at [1209, 116] on input "*****" at bounding box center [1218, 114] width 118 height 26
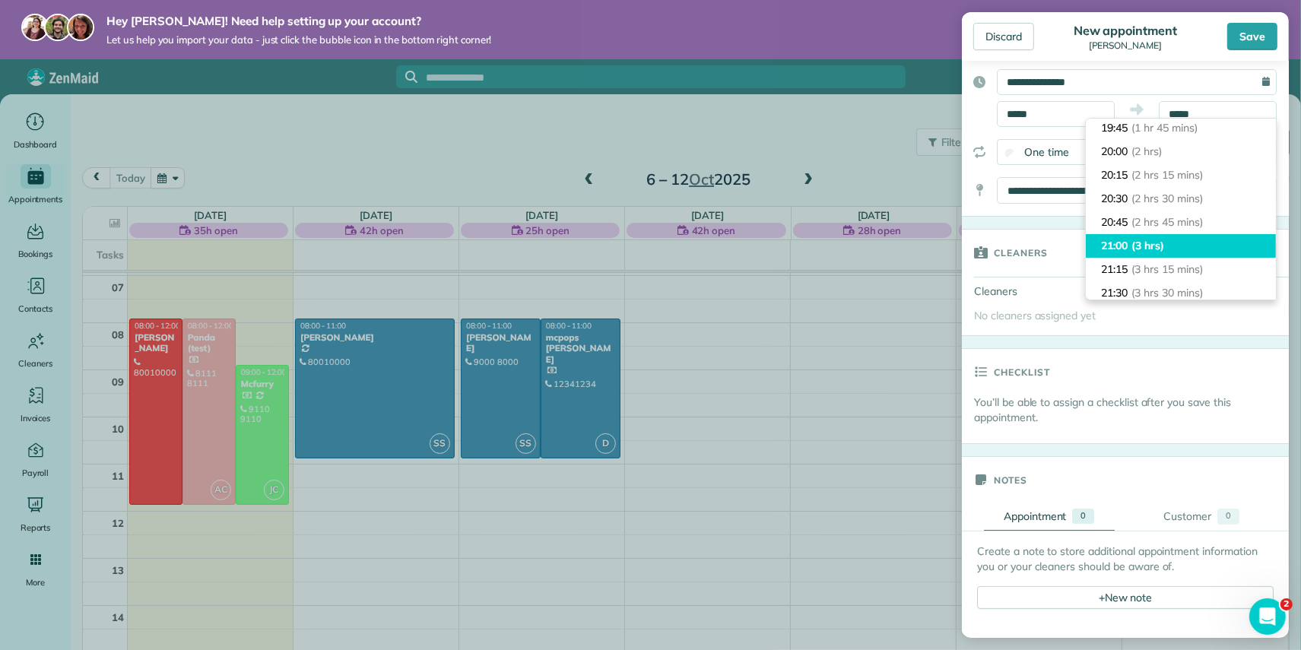
click at [1144, 243] on span "(3 hrs)" at bounding box center [1148, 246] width 33 height 14
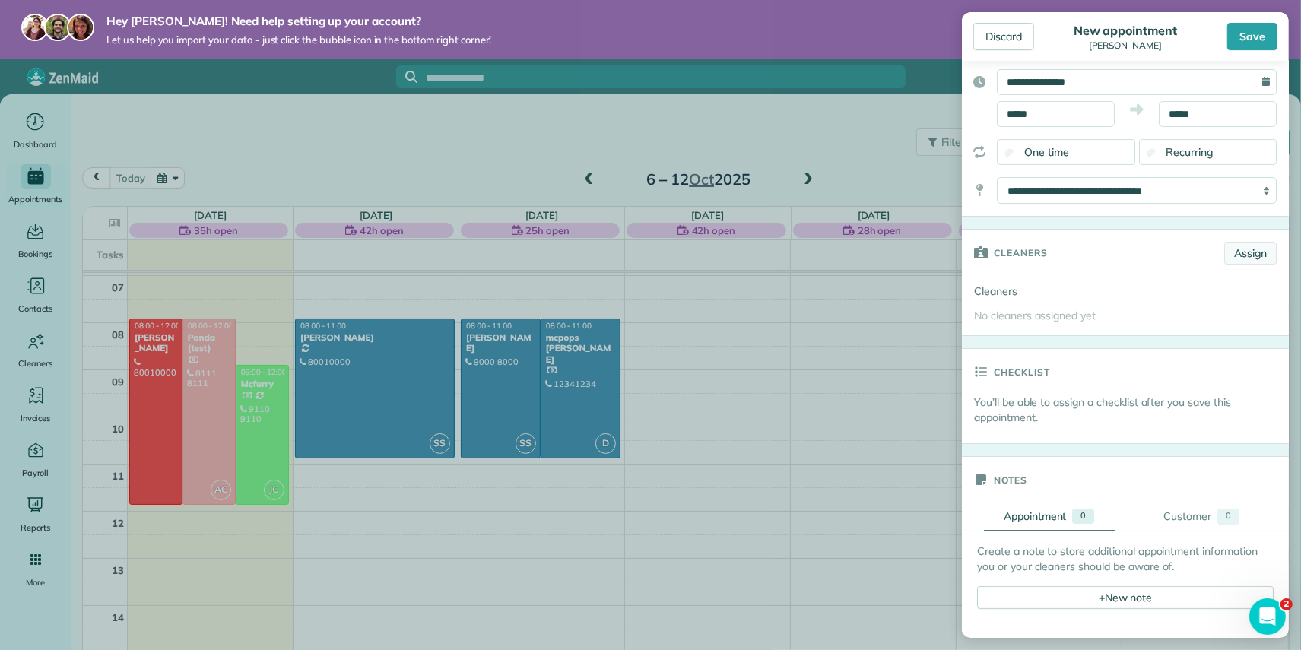
click at [1236, 257] on link "Assign" at bounding box center [1250, 253] width 52 height 23
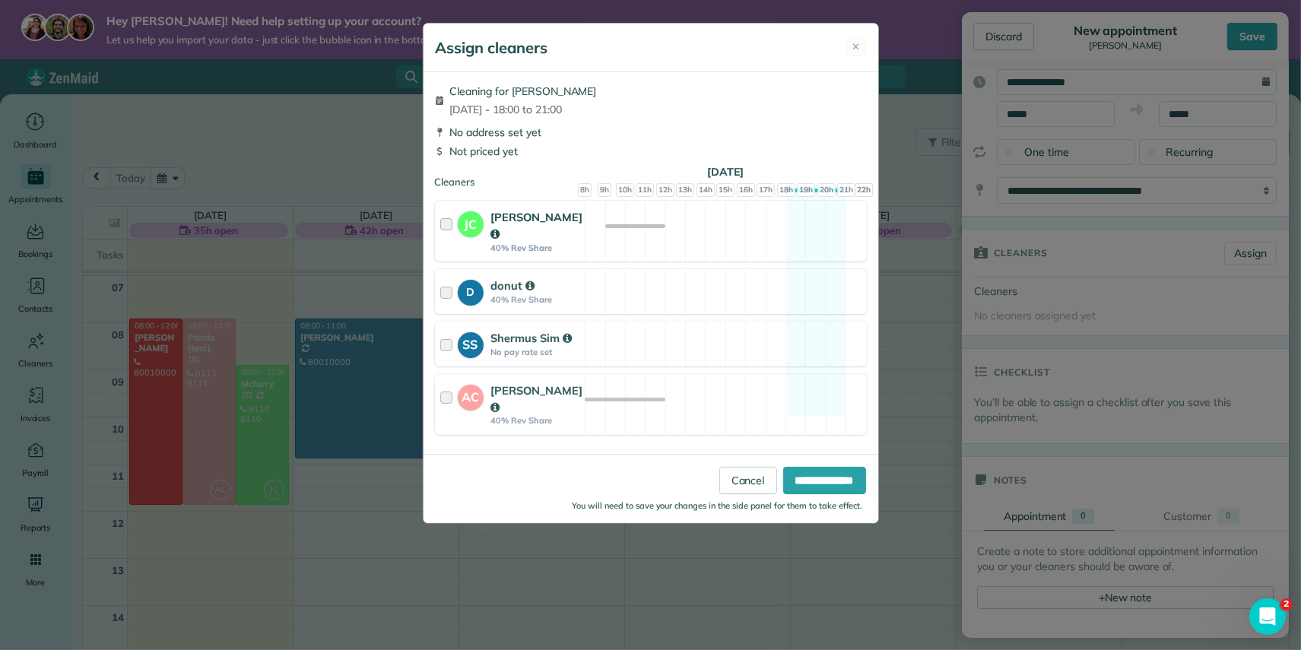
click at [508, 214] on strong "[PERSON_NAME]" at bounding box center [537, 225] width 92 height 31
click at [856, 43] on span "✕" at bounding box center [857, 47] width 8 height 15
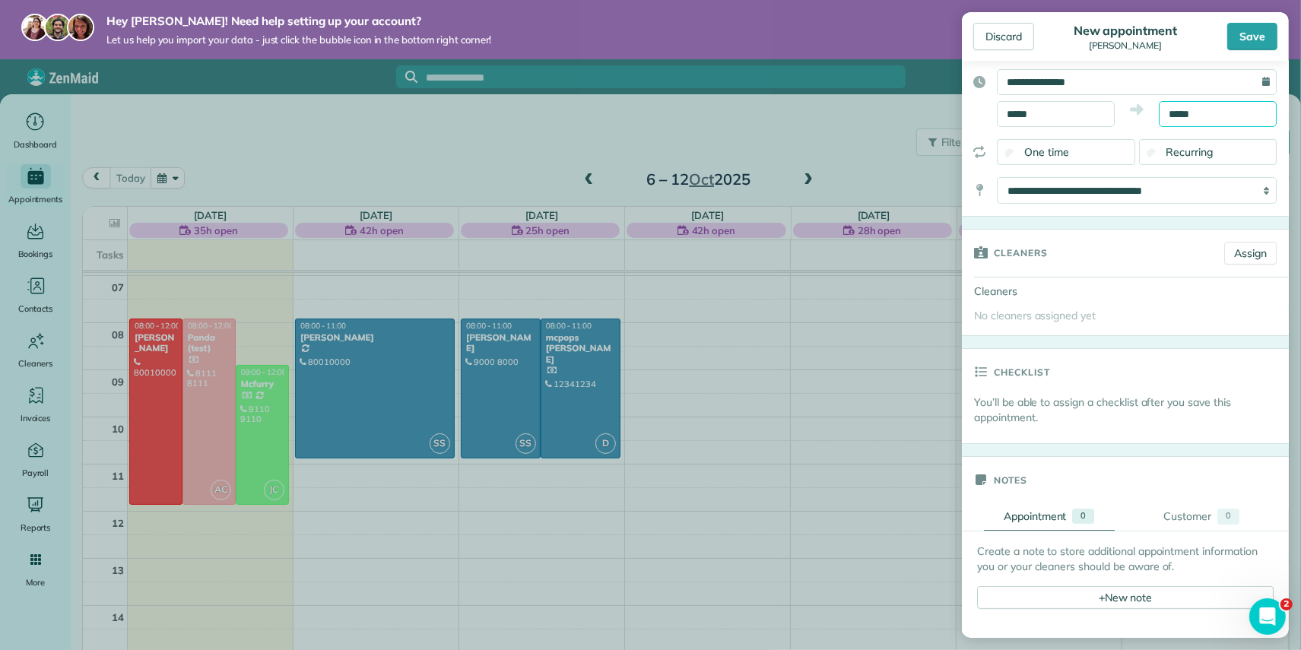
click at [1192, 119] on body "Hey [PERSON_NAME]! Need help setting up your account? Let us help you import yo…" at bounding box center [650, 325] width 1301 height 650
click at [1210, 113] on input "*****" at bounding box center [1218, 114] width 118 height 26
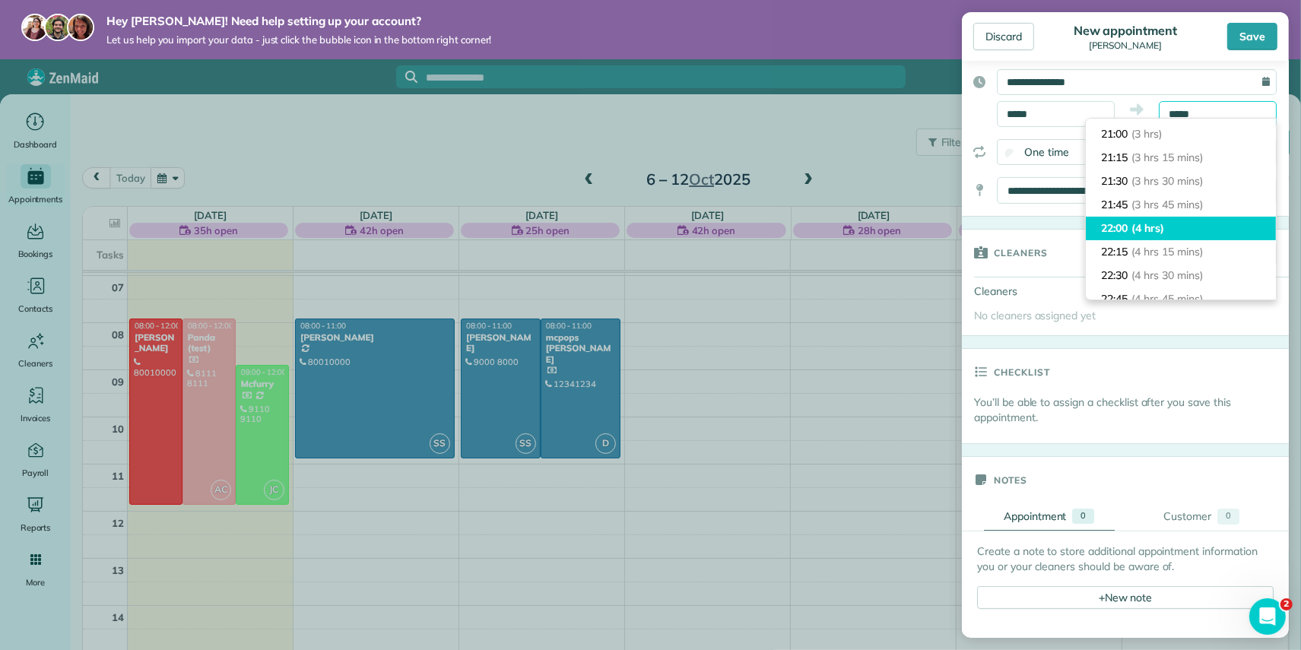
scroll to position [275, 0]
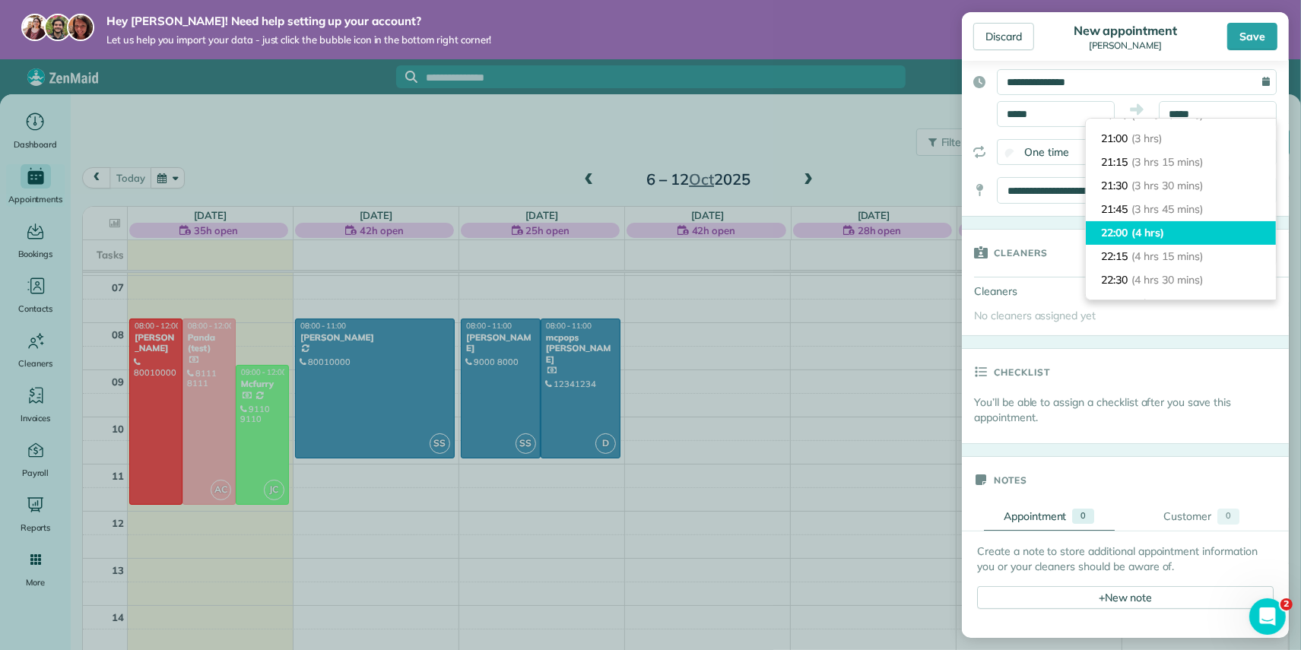
click at [1152, 224] on li "22:00 (4 hrs)" at bounding box center [1181, 233] width 190 height 24
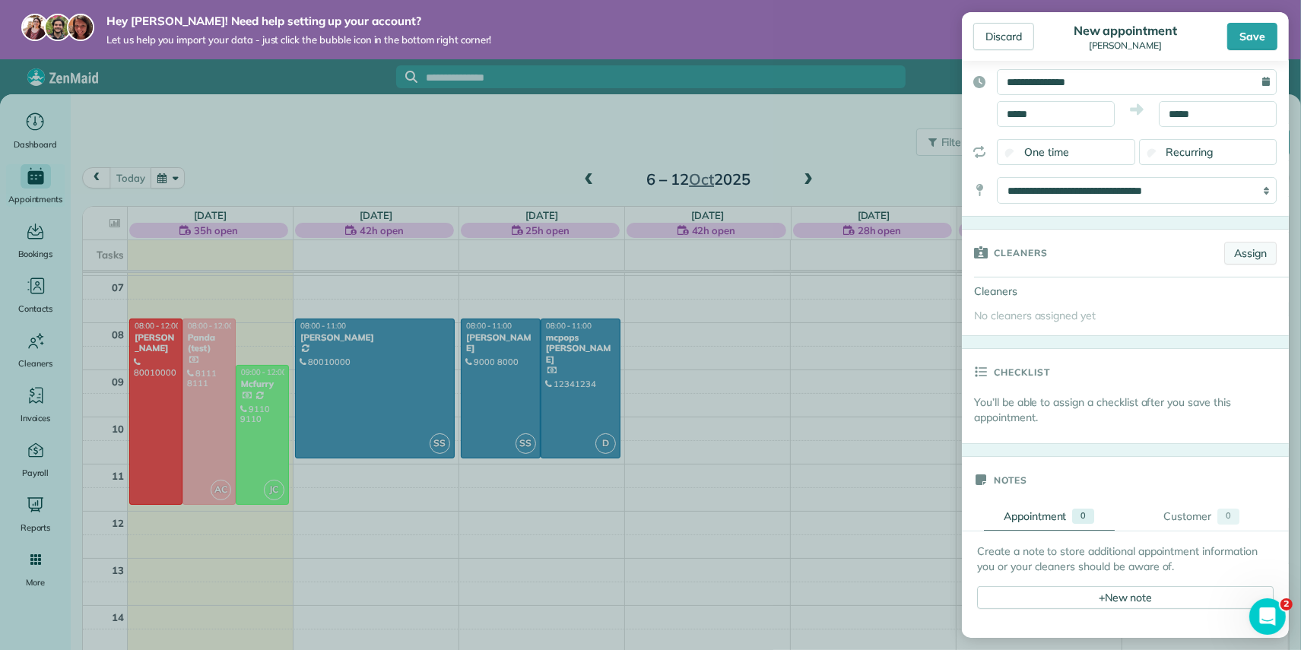
click at [1250, 254] on link "Assign" at bounding box center [1250, 253] width 52 height 23
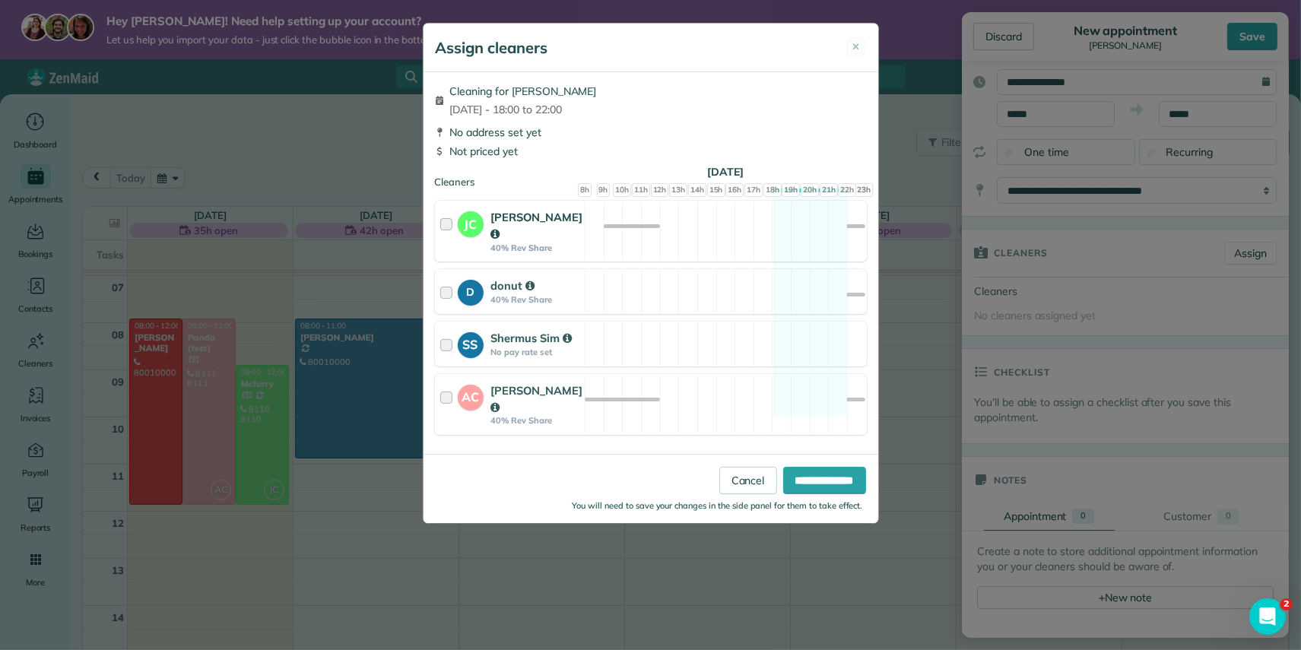
click at [592, 246] on div "[PERSON_NAME] 40% Rev Share Not available" at bounding box center [651, 231] width 432 height 61
click at [510, 385] on strong "[PERSON_NAME]" at bounding box center [537, 398] width 92 height 31
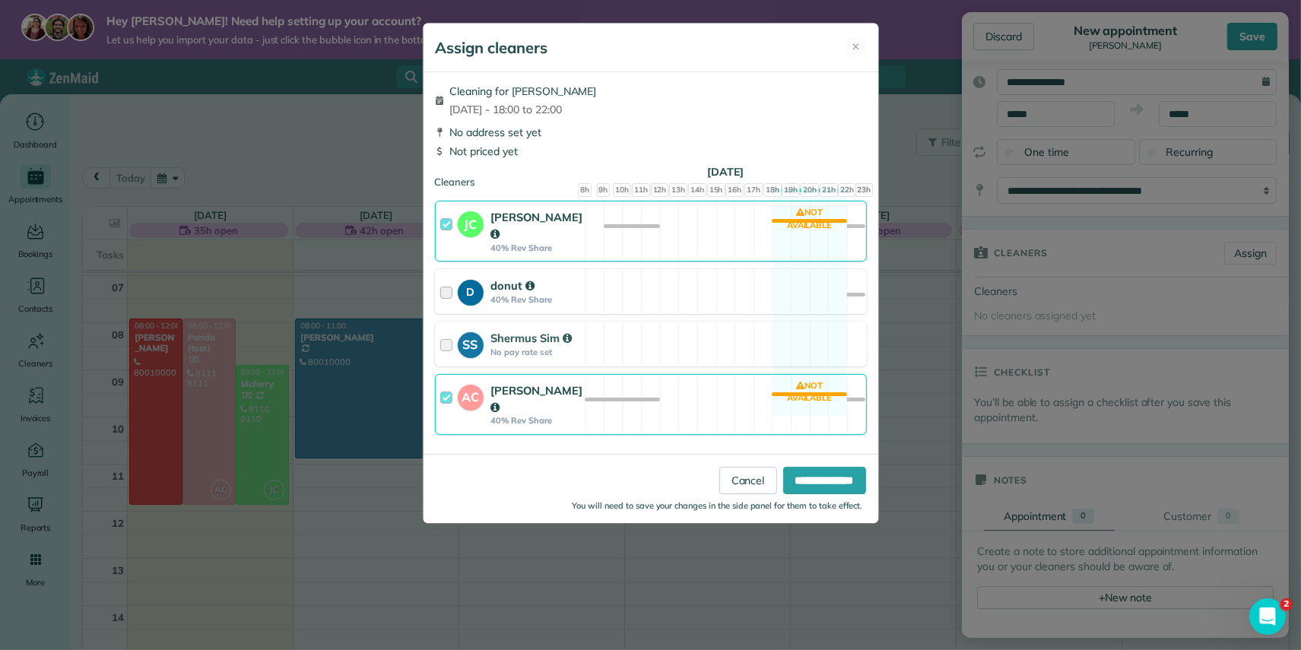
click at [528, 296] on strong "40% Rev Share" at bounding box center [536, 299] width 90 height 11
click at [527, 332] on strong "Shermus Sim" at bounding box center [531, 338] width 81 height 14
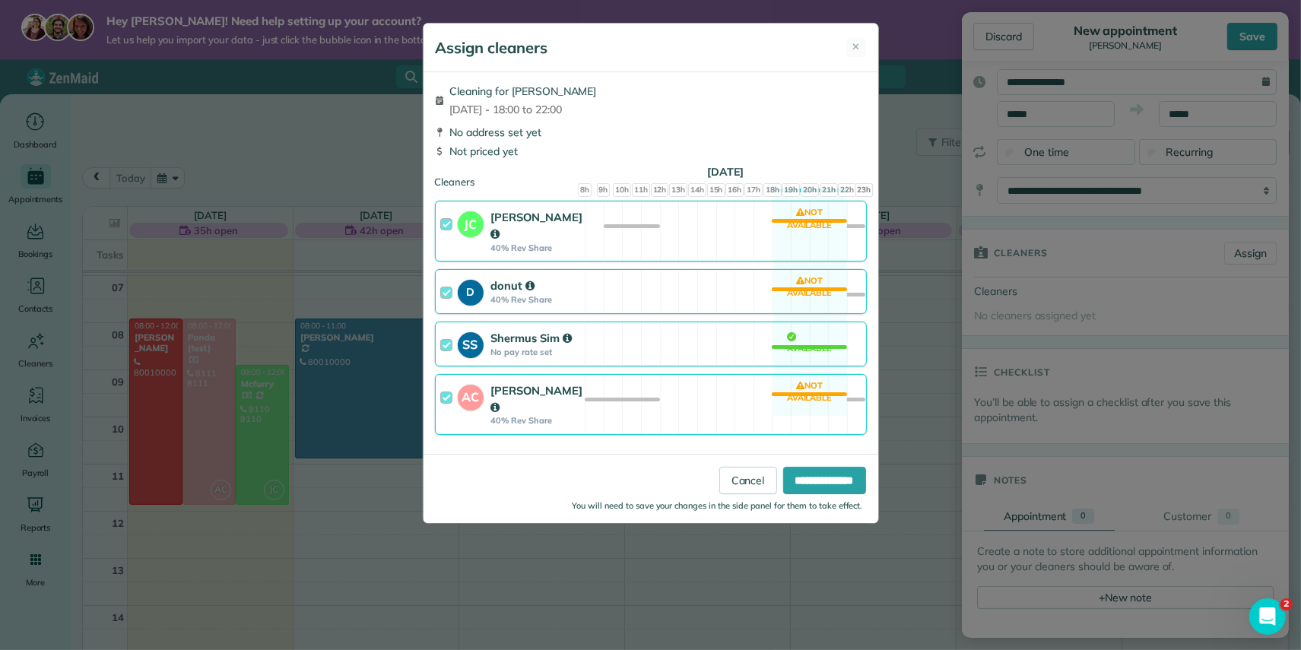
click at [527, 332] on strong "Shermus Sim" at bounding box center [531, 338] width 81 height 14
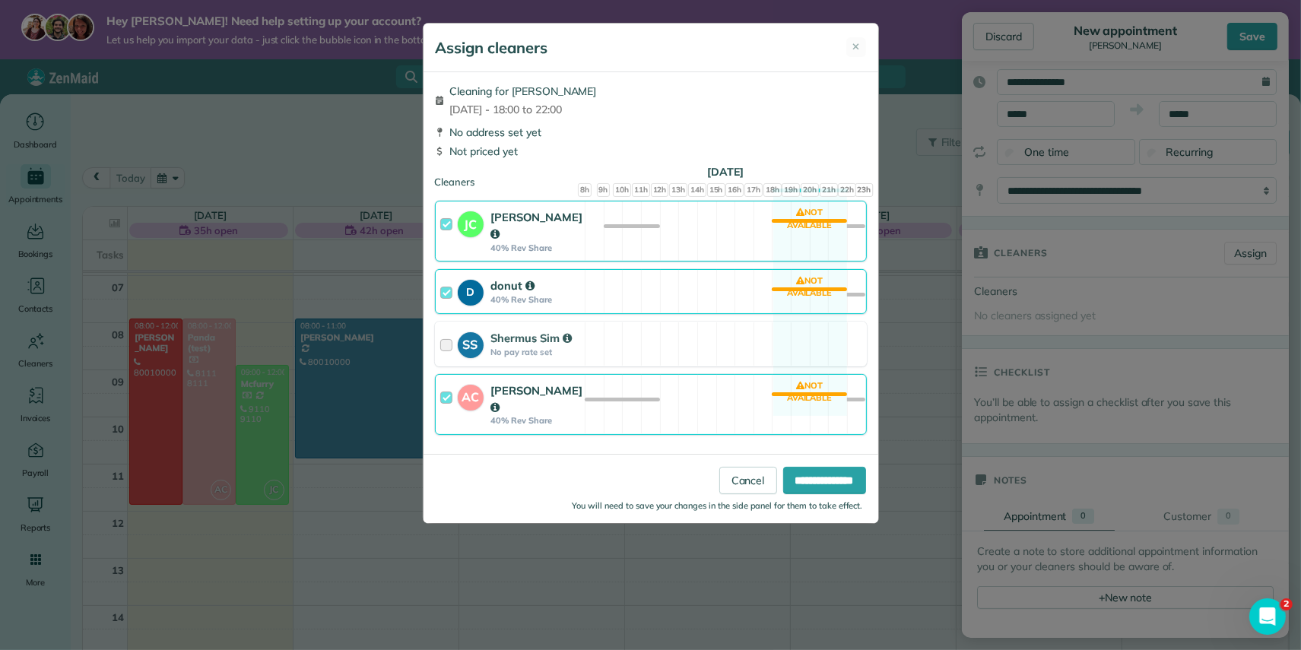
click at [514, 243] on strong "40% Rev Share" at bounding box center [537, 248] width 92 height 11
click at [514, 278] on strong "donut" at bounding box center [513, 285] width 44 height 14
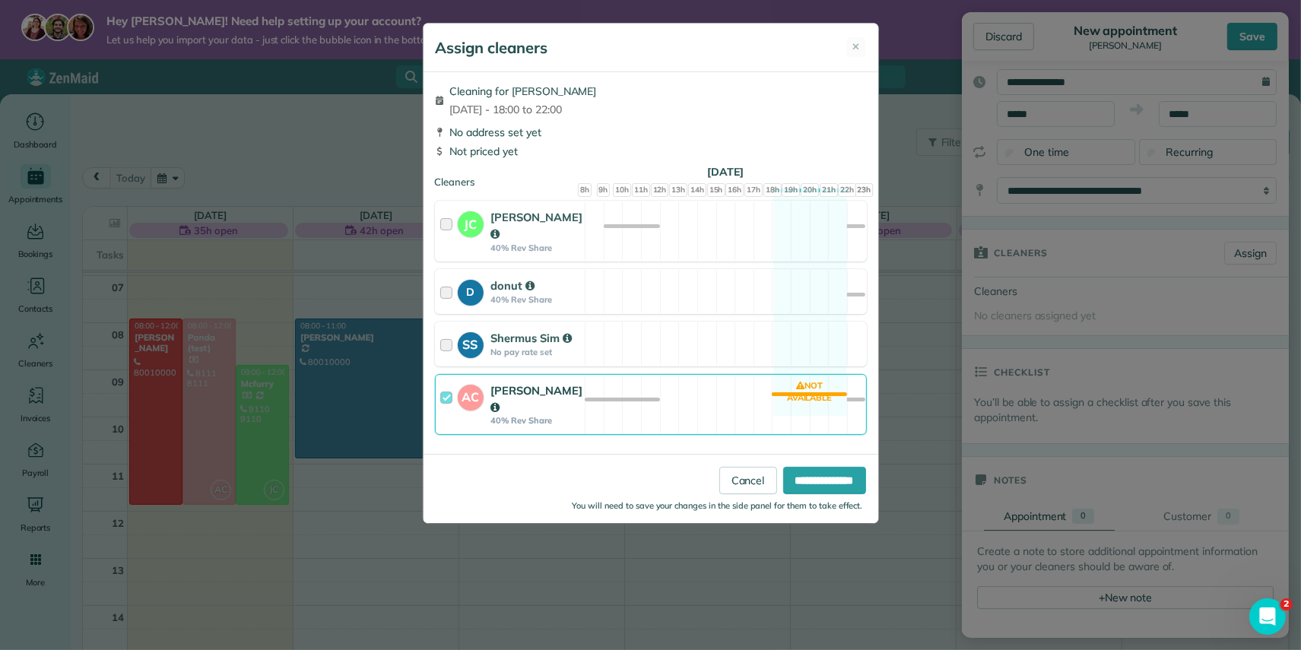
click at [513, 383] on div "[PERSON_NAME]" at bounding box center [537, 399] width 92 height 33
click at [1069, 115] on div "Assign cleaners ✕ Cleaning for [PERSON_NAME][DATE] - 18:00 to 22:00 No address …" at bounding box center [650, 325] width 1301 height 650
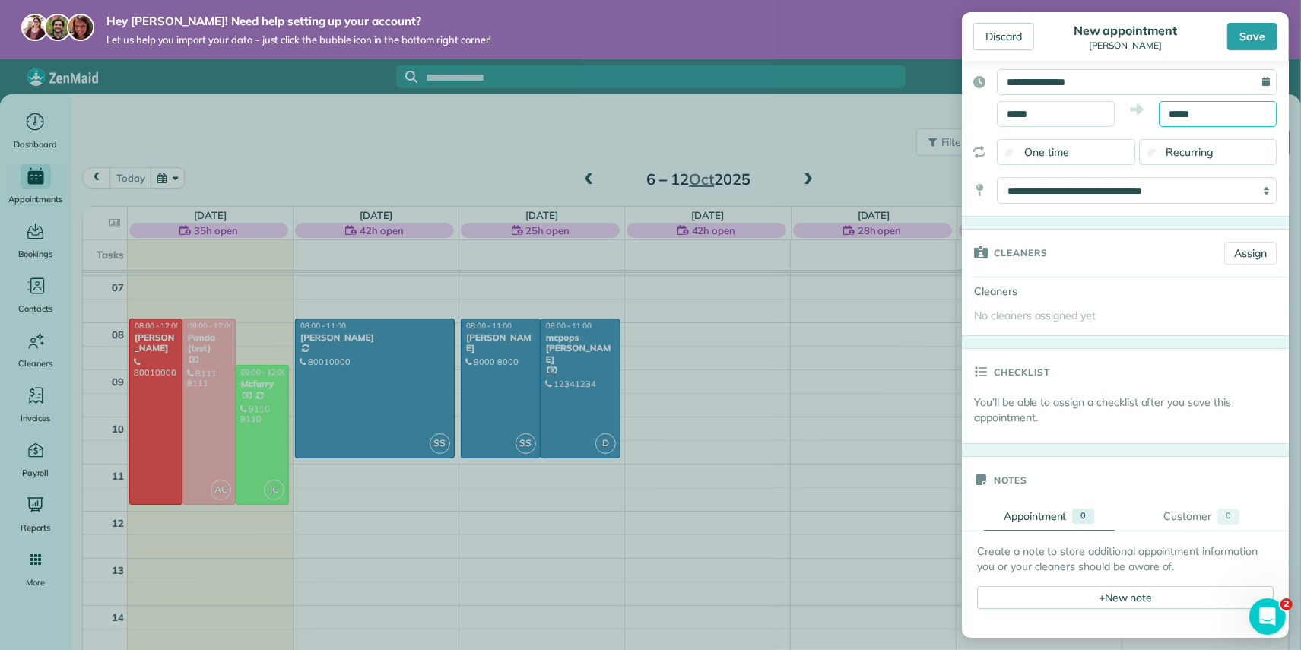
click at [1209, 119] on body "Hey [PERSON_NAME]! Need help setting up your account? Let us help you import yo…" at bounding box center [650, 325] width 1301 height 650
click at [1208, 118] on input "*****" at bounding box center [1218, 114] width 118 height 26
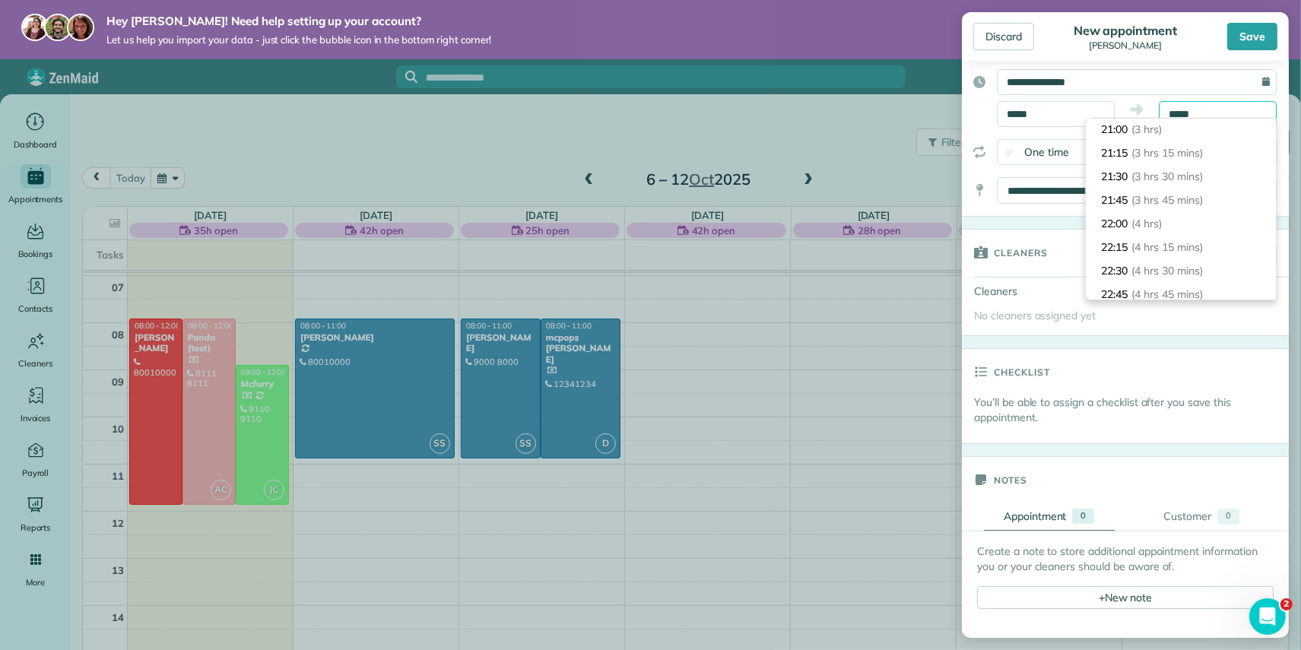
scroll to position [276, 0]
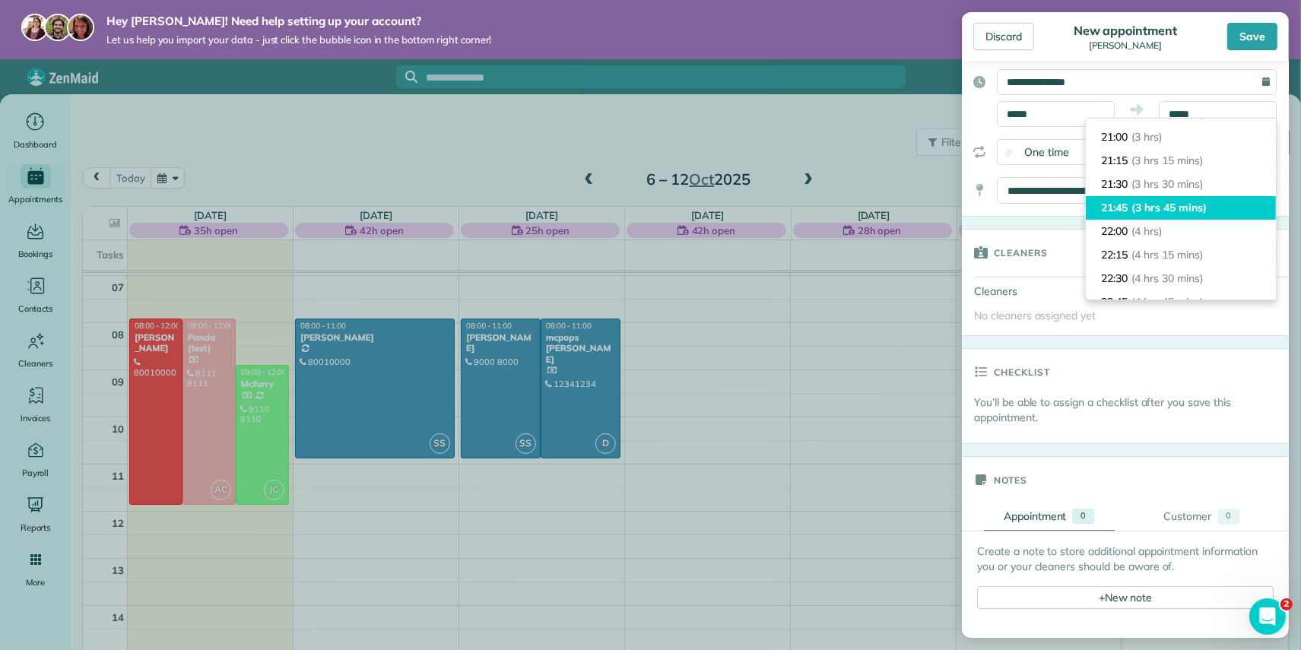
type input "*****"
click at [1161, 206] on span "(3 hrs 45 mins)" at bounding box center [1169, 208] width 75 height 14
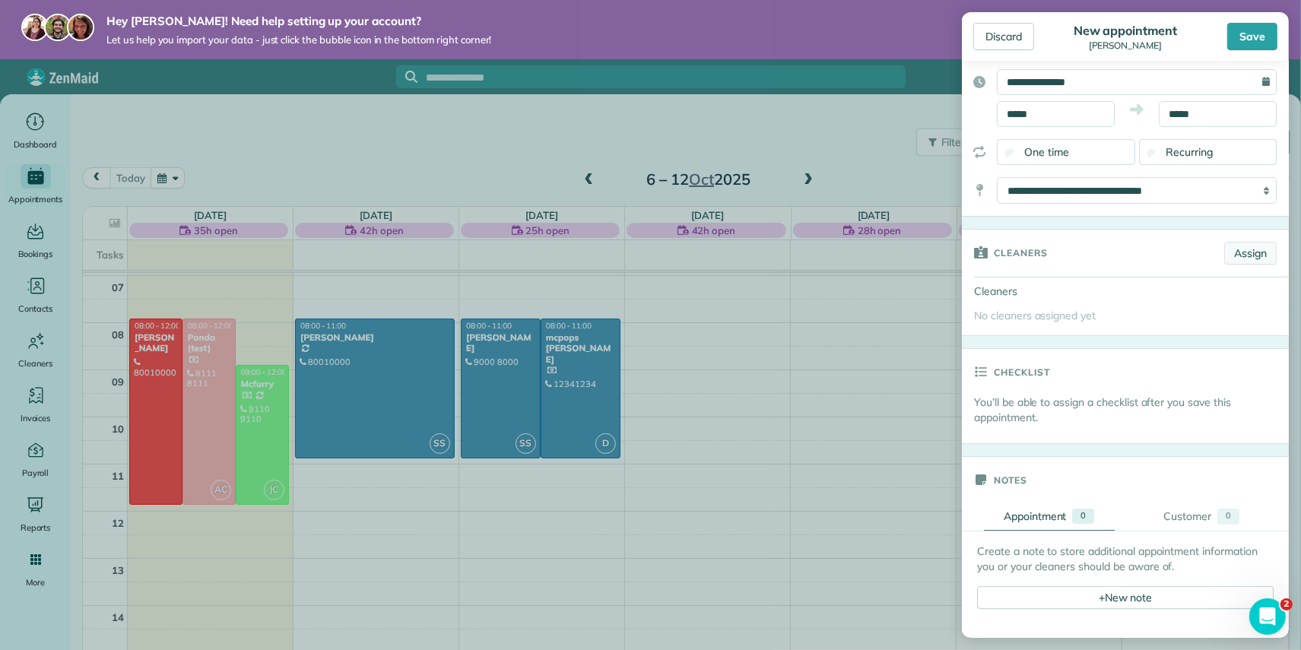
click at [1230, 255] on link "Assign" at bounding box center [1250, 253] width 52 height 23
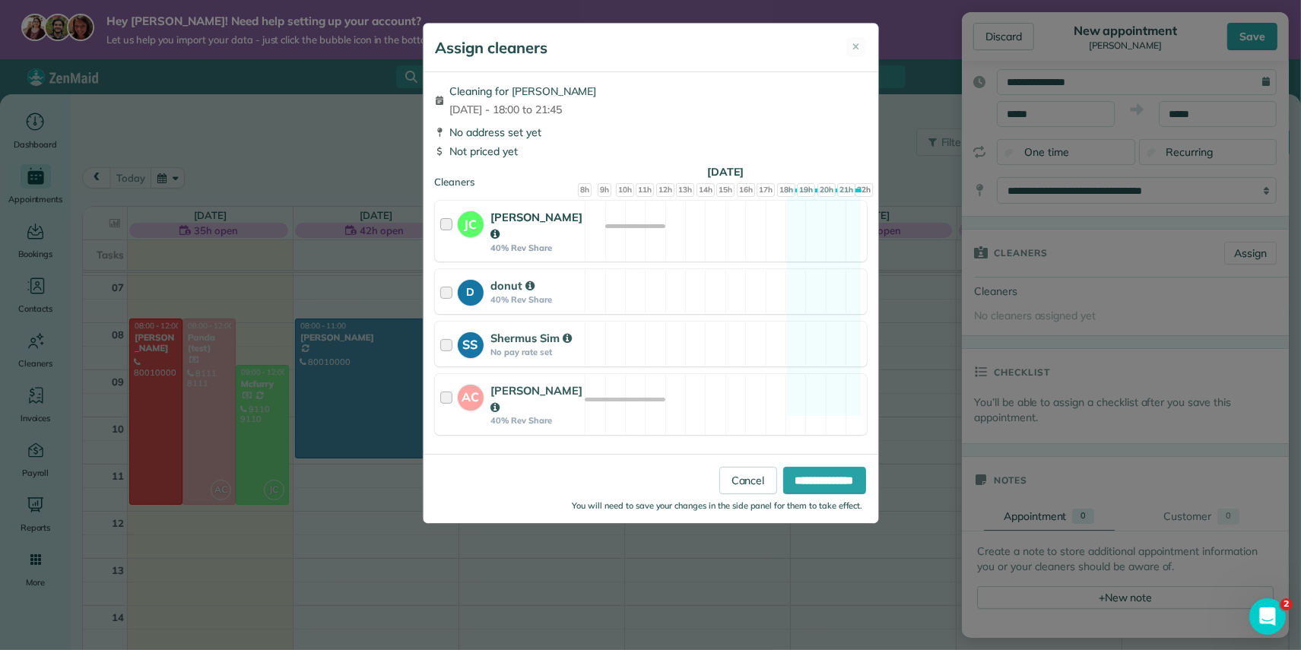
click at [538, 222] on strong "[PERSON_NAME]" at bounding box center [537, 225] width 92 height 31
click at [804, 467] on input "**********" at bounding box center [824, 480] width 83 height 27
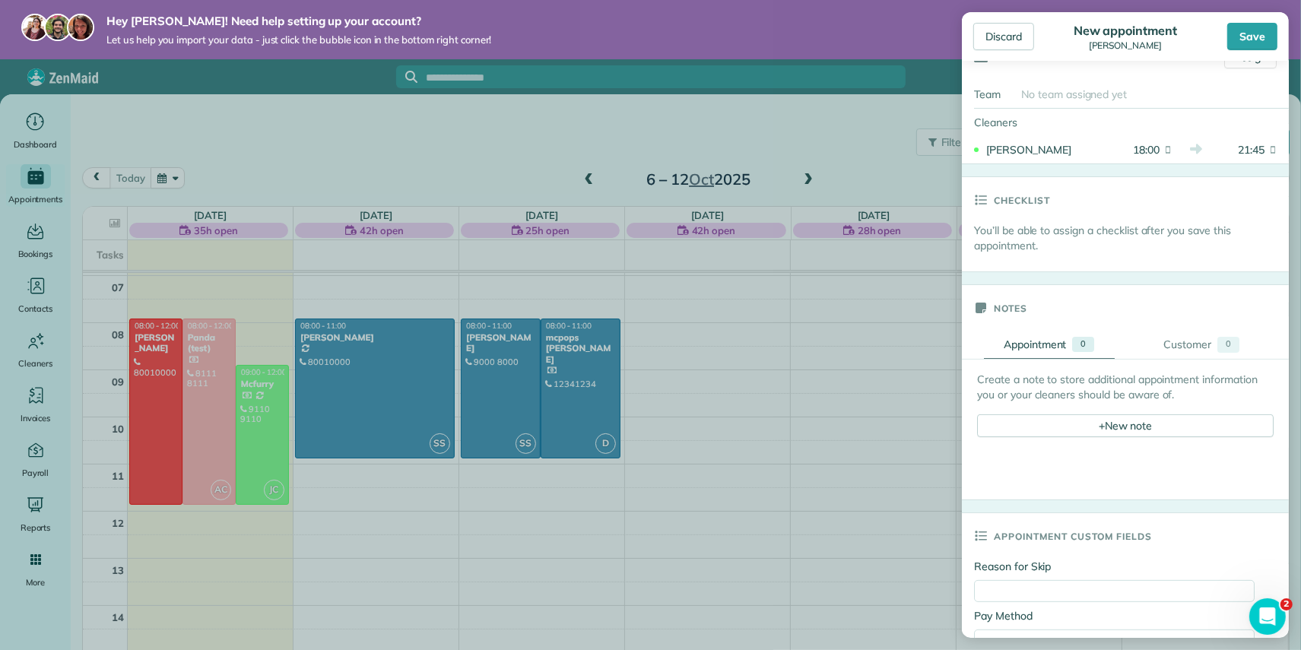
scroll to position [359, 0]
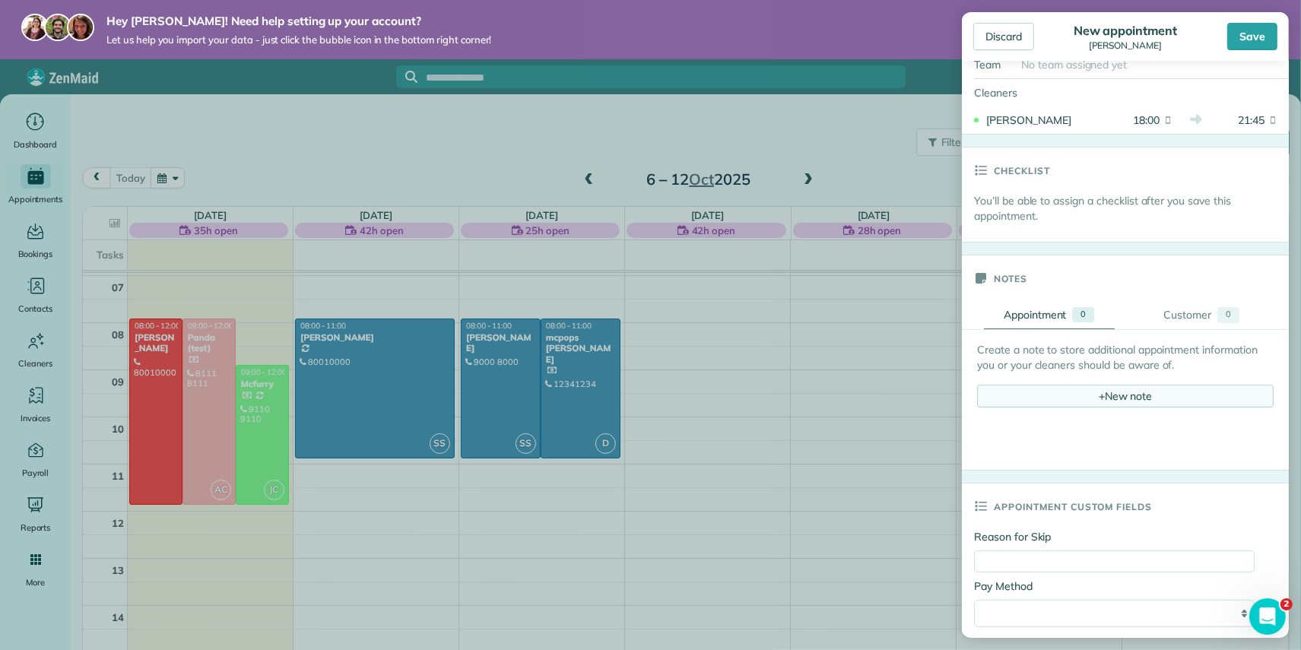
click at [1125, 389] on div "+ New note" at bounding box center [1125, 396] width 297 height 23
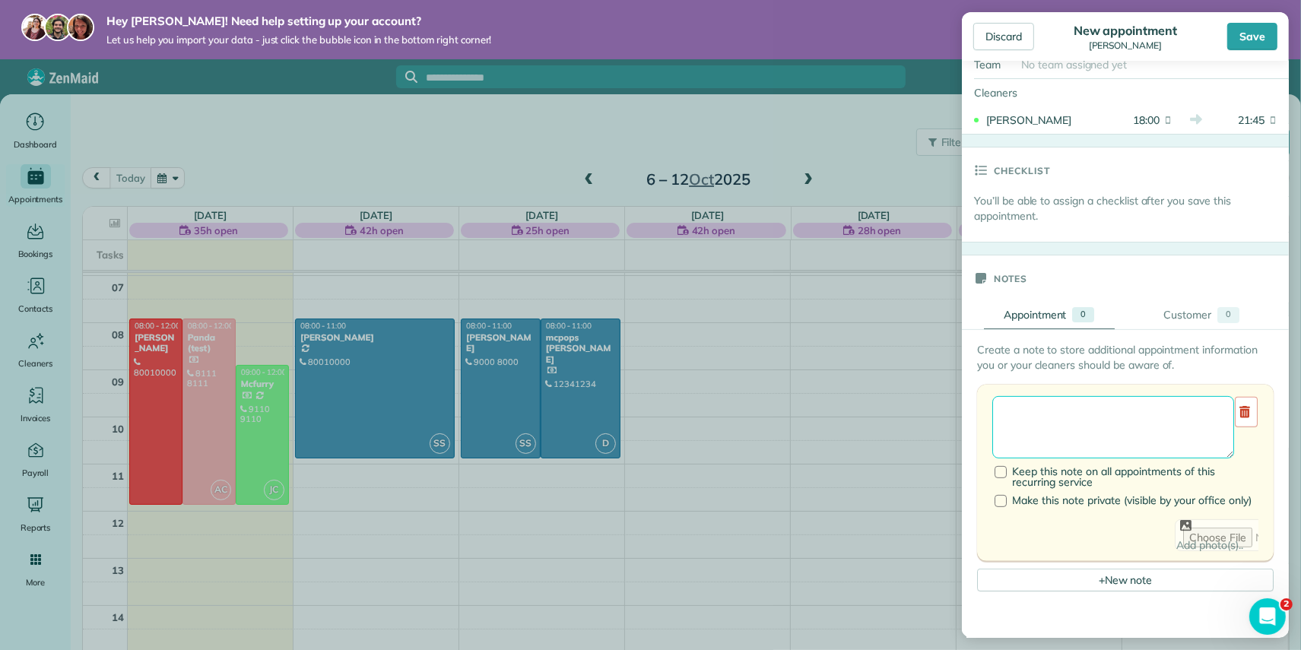
click at [1051, 415] on textarea at bounding box center [1113, 427] width 242 height 62
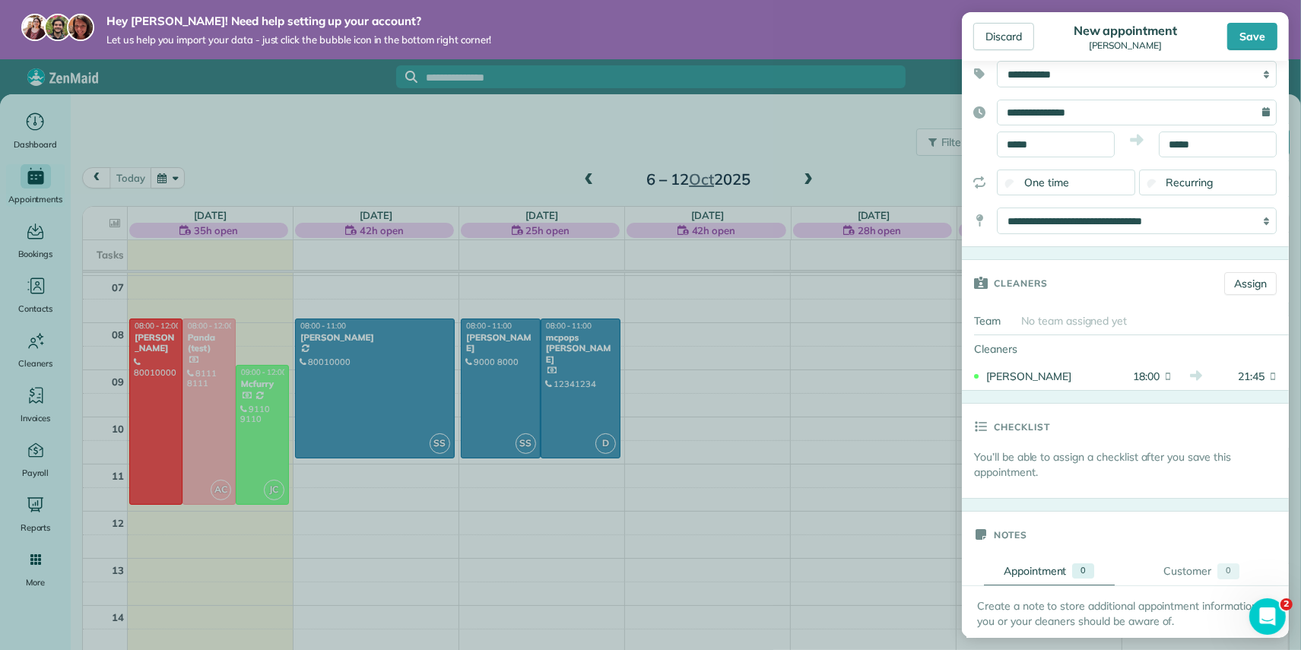
scroll to position [88, 0]
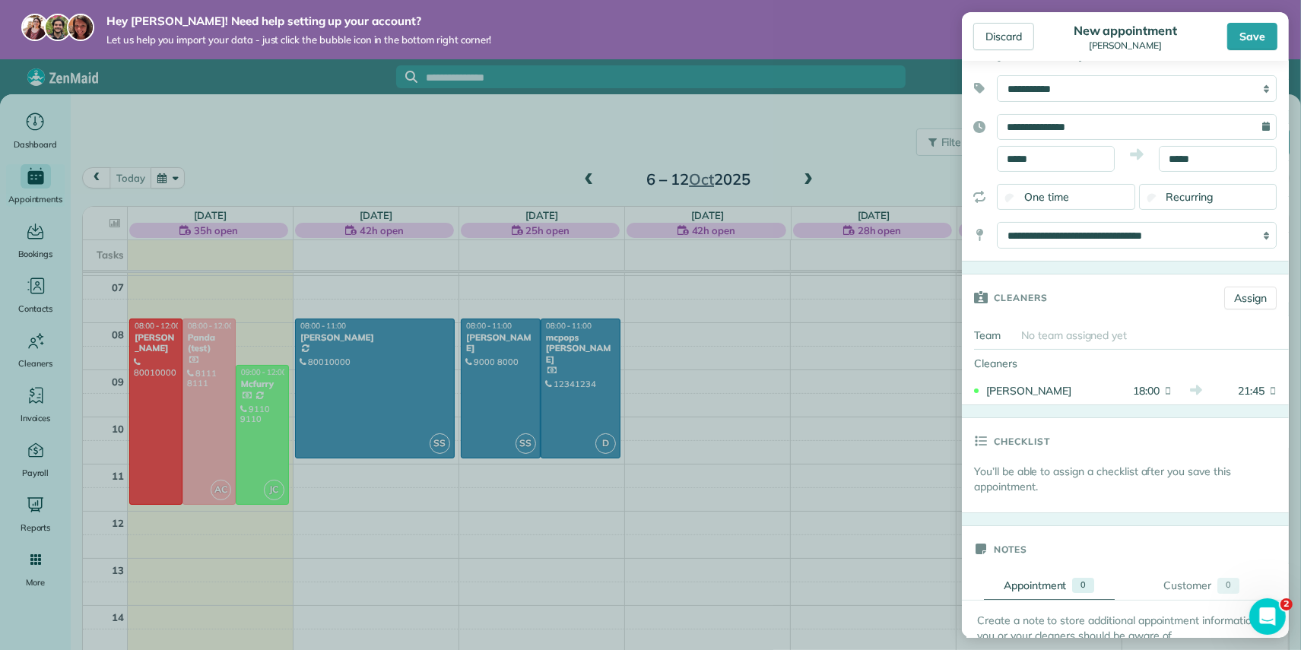
type textarea "*********"
click at [1154, 497] on div "You’ll be able to assign a checklist after you save this appointment." at bounding box center [1125, 488] width 327 height 49
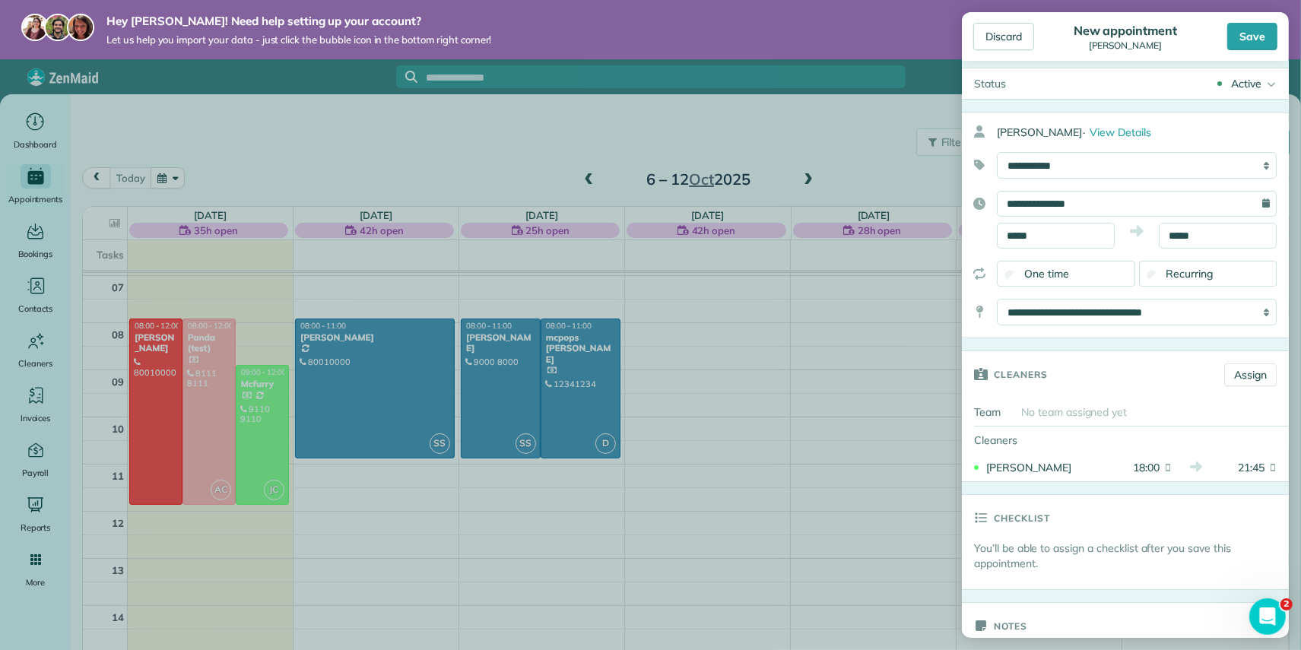
scroll to position [0, 0]
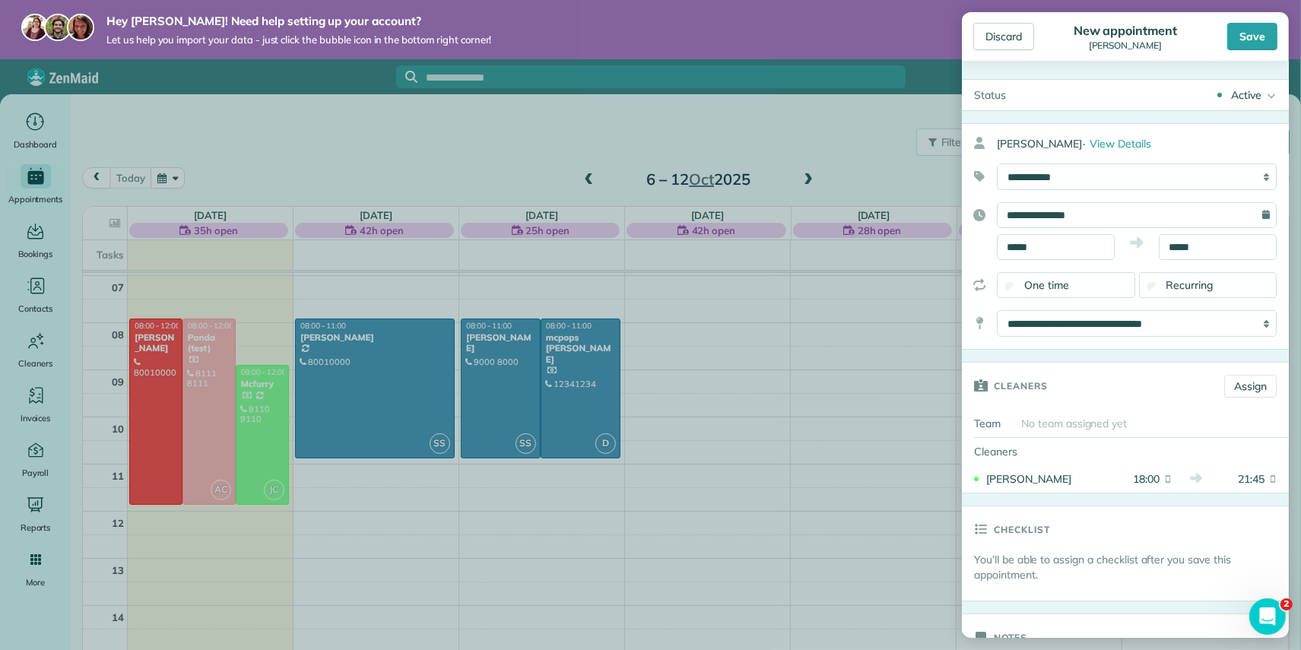
click at [1265, 94] on icon at bounding box center [1269, 95] width 15 height 30
click at [1187, 87] on div "Active Active Estimate Stand-By Cancelled Cancelled (with fee)" at bounding box center [1153, 95] width 271 height 30
click at [1211, 252] on body "Hey [PERSON_NAME]! Need help setting up your account? Let us help you import yo…" at bounding box center [650, 325] width 1301 height 650
click at [1198, 249] on input "*****" at bounding box center [1218, 247] width 118 height 26
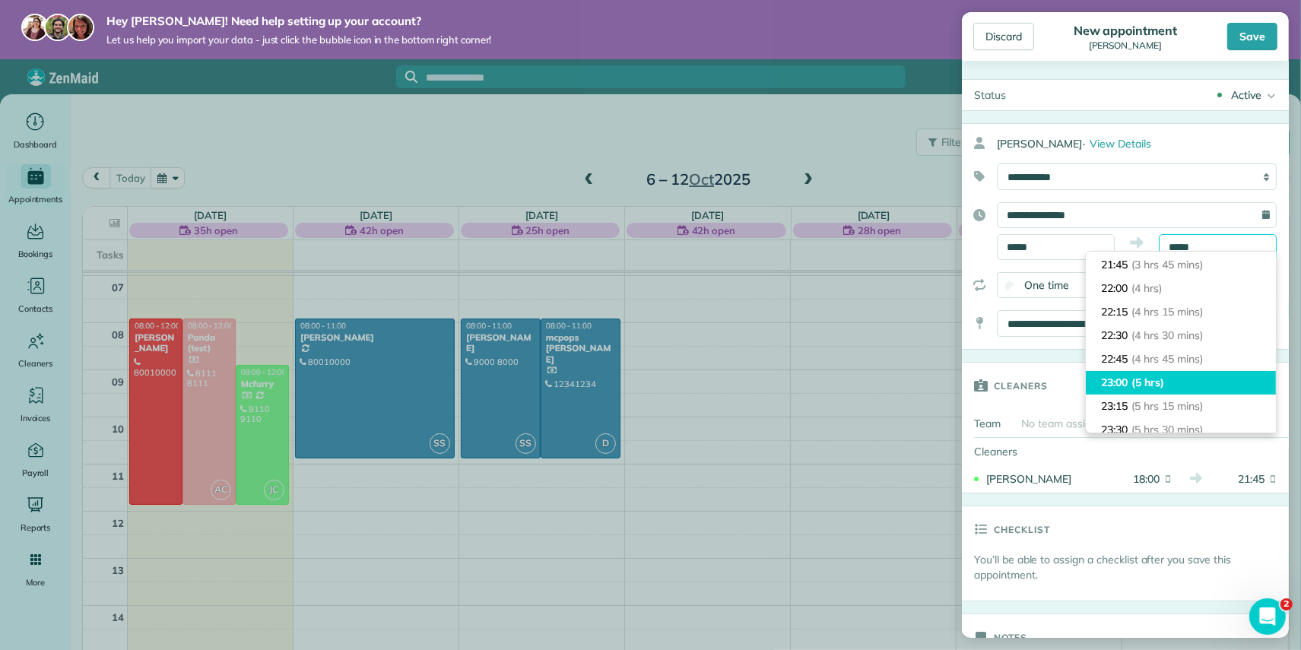
scroll to position [334, 0]
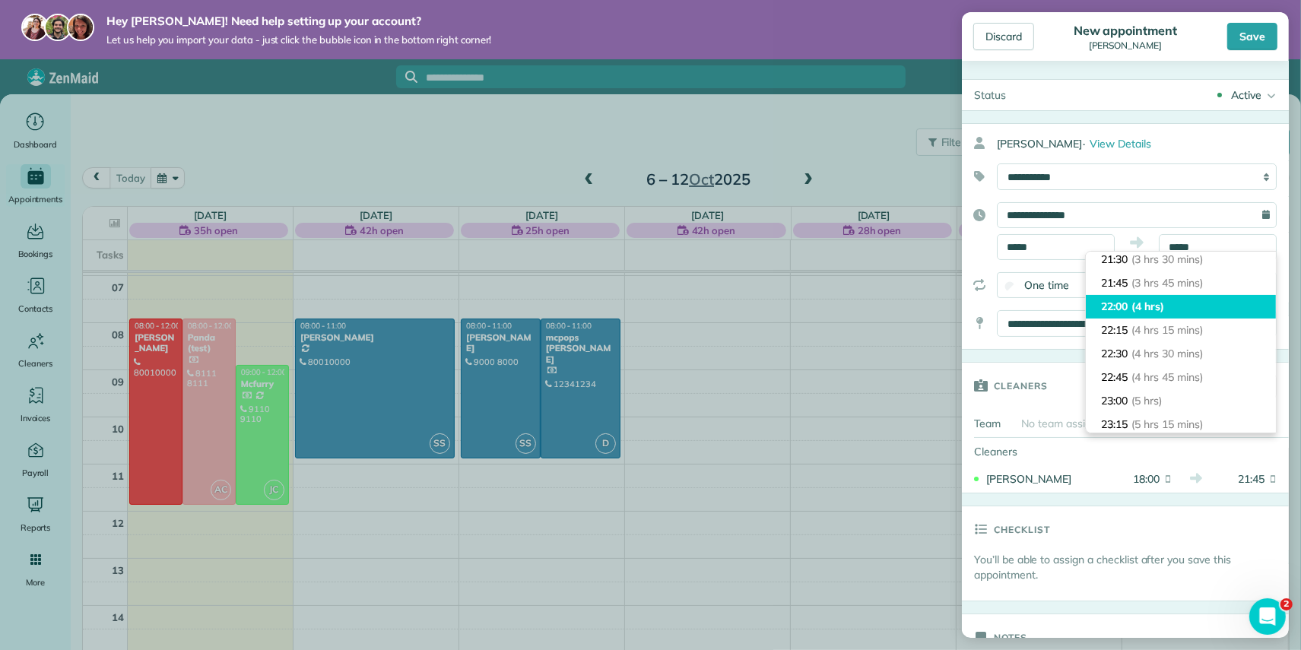
click at [1143, 306] on span "(4 hrs)" at bounding box center [1148, 307] width 33 height 14
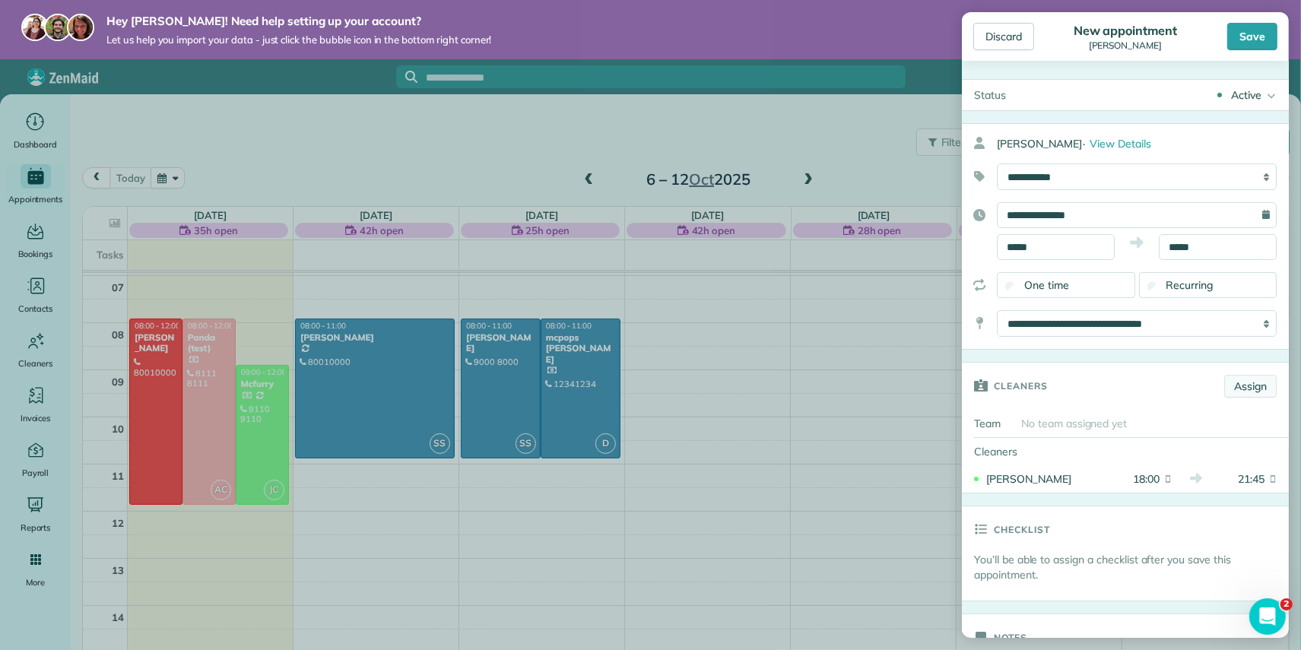
click at [1237, 382] on link "Assign" at bounding box center [1250, 386] width 52 height 23
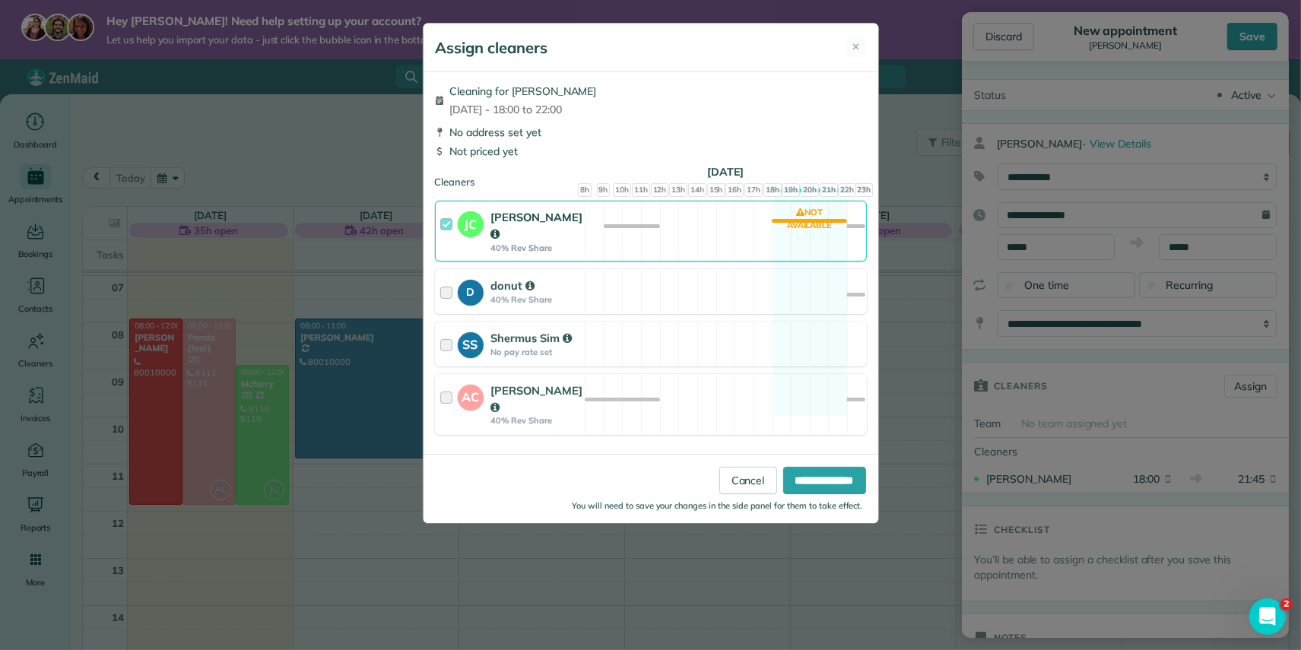
click at [671, 352] on div "SS Shermus Sim No pay rate set Available" at bounding box center [651, 344] width 432 height 45
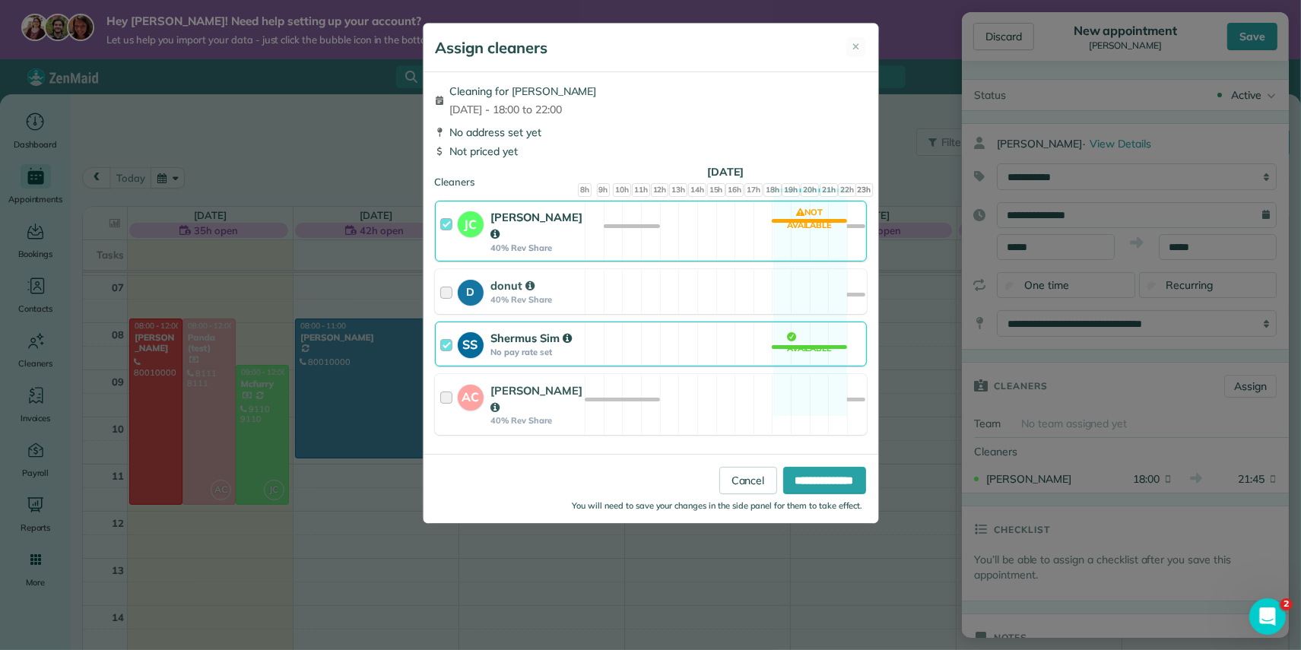
click at [671, 352] on div "SS Shermus Sim No pay rate set Available" at bounding box center [651, 344] width 432 height 45
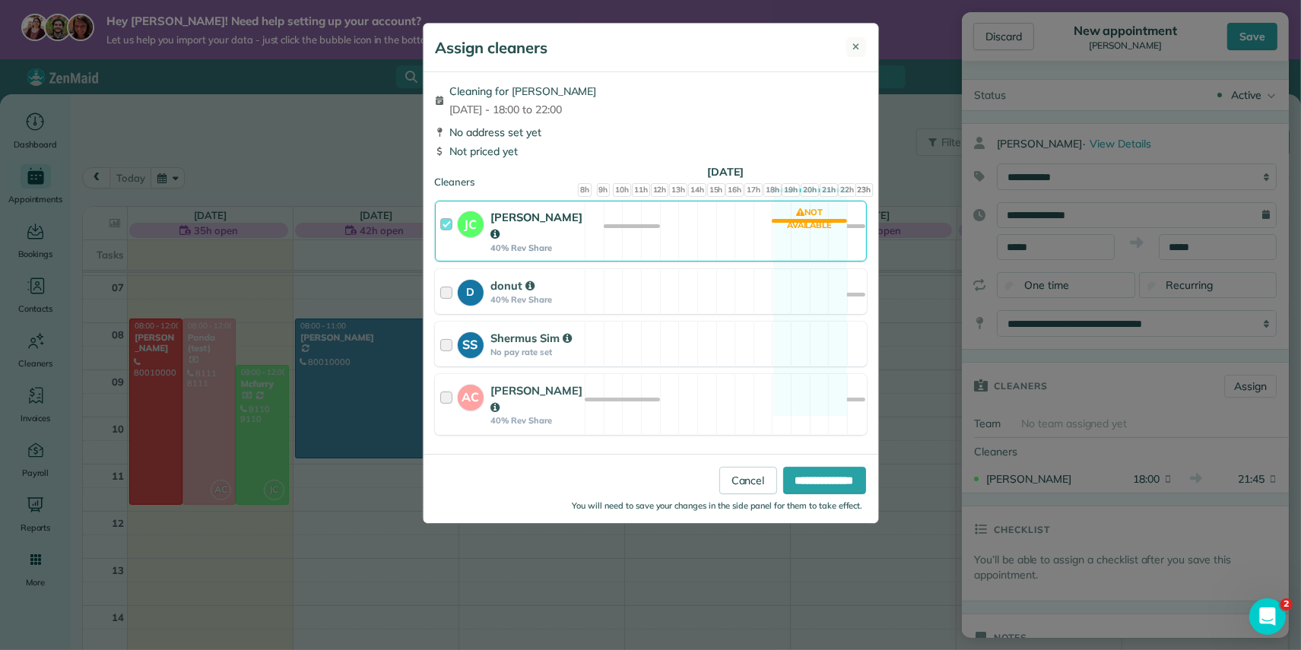
click at [849, 51] on button "✕" at bounding box center [856, 47] width 20 height 20
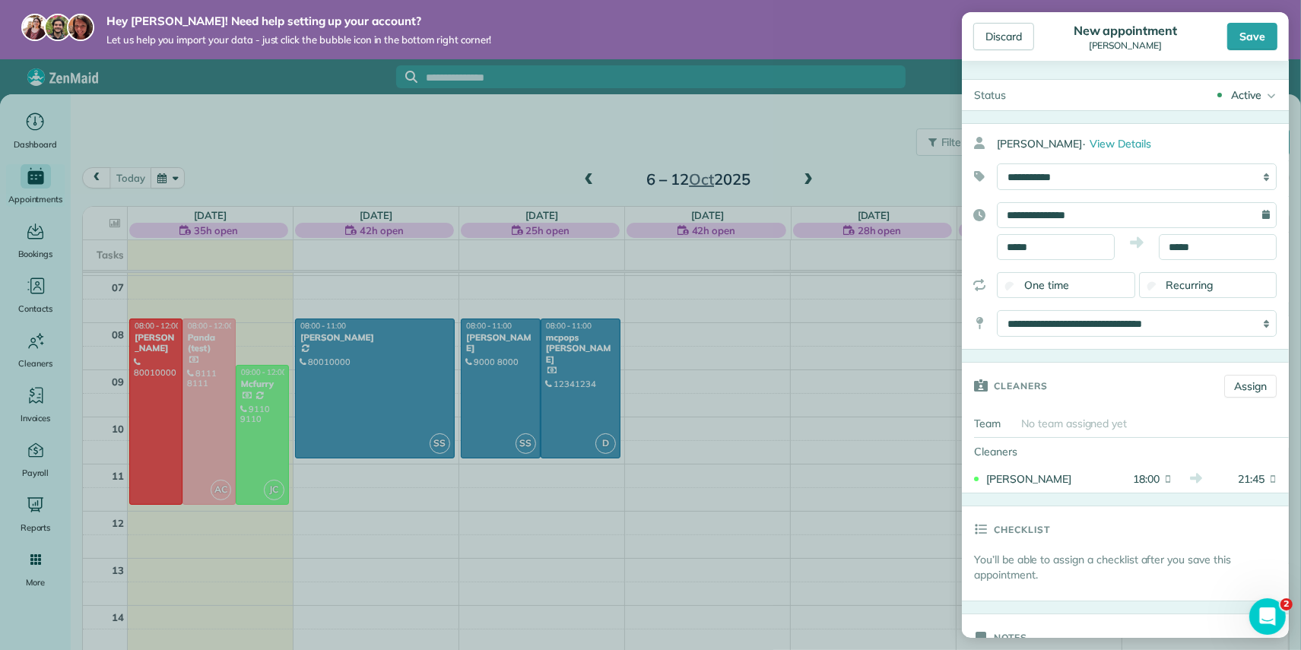
click at [1213, 251] on body "Hey [PERSON_NAME]! Need help setting up your account? Let us help you import yo…" at bounding box center [650, 325] width 1301 height 650
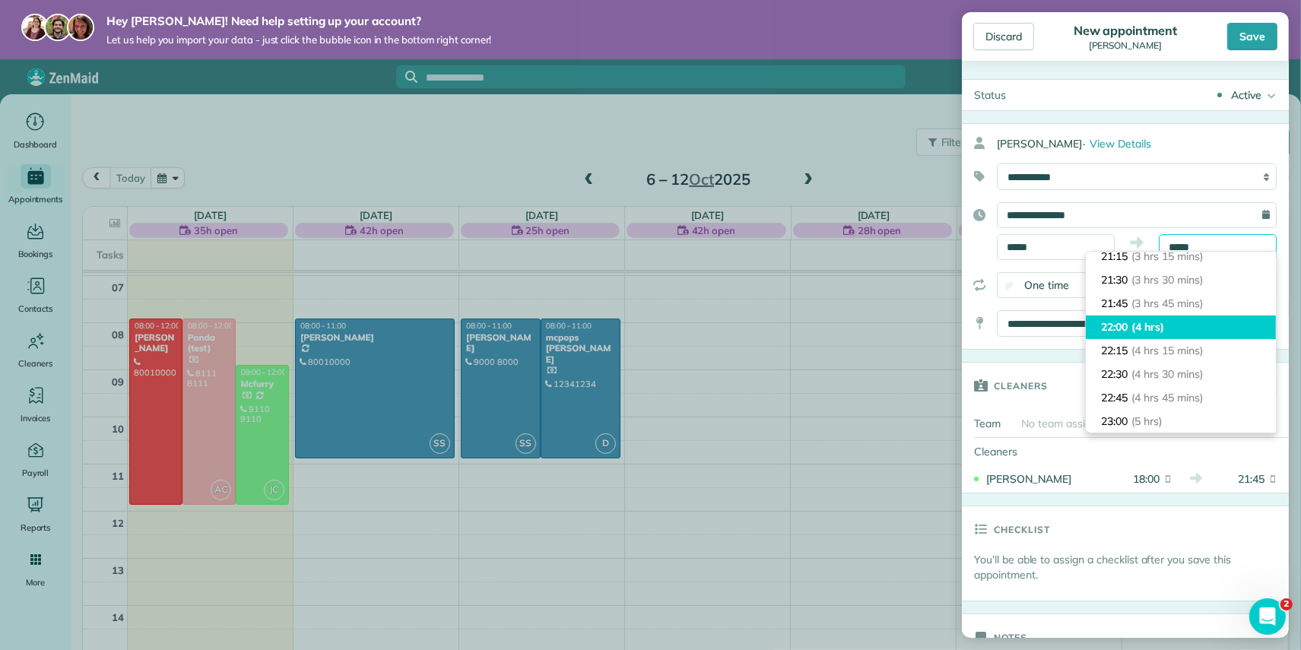
scroll to position [310, 0]
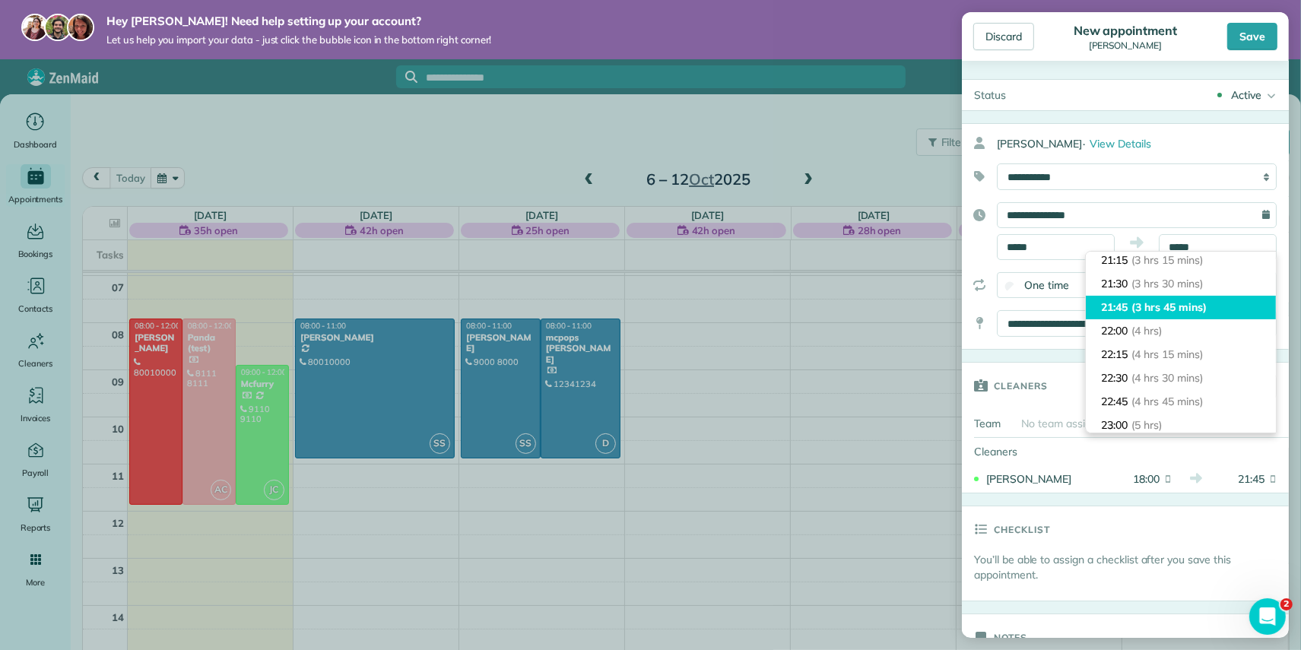
type input "*****"
click at [1153, 306] on span "(3 hrs 45 mins)" at bounding box center [1169, 307] width 75 height 14
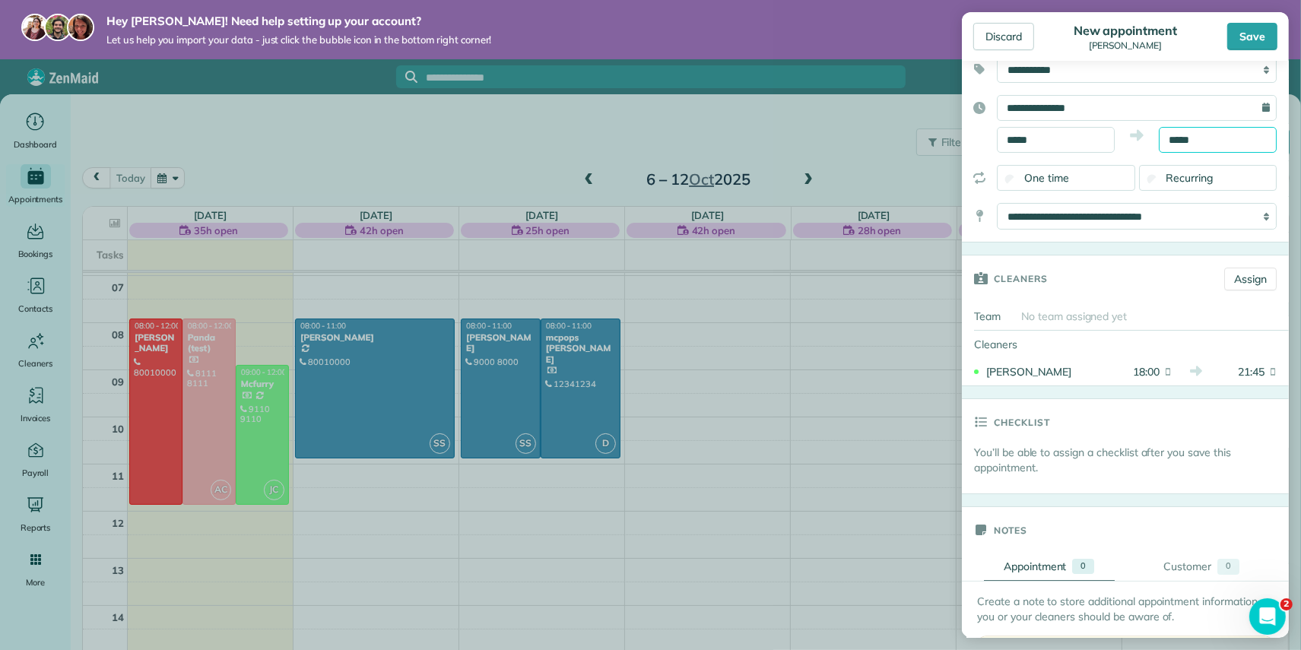
scroll to position [114, 0]
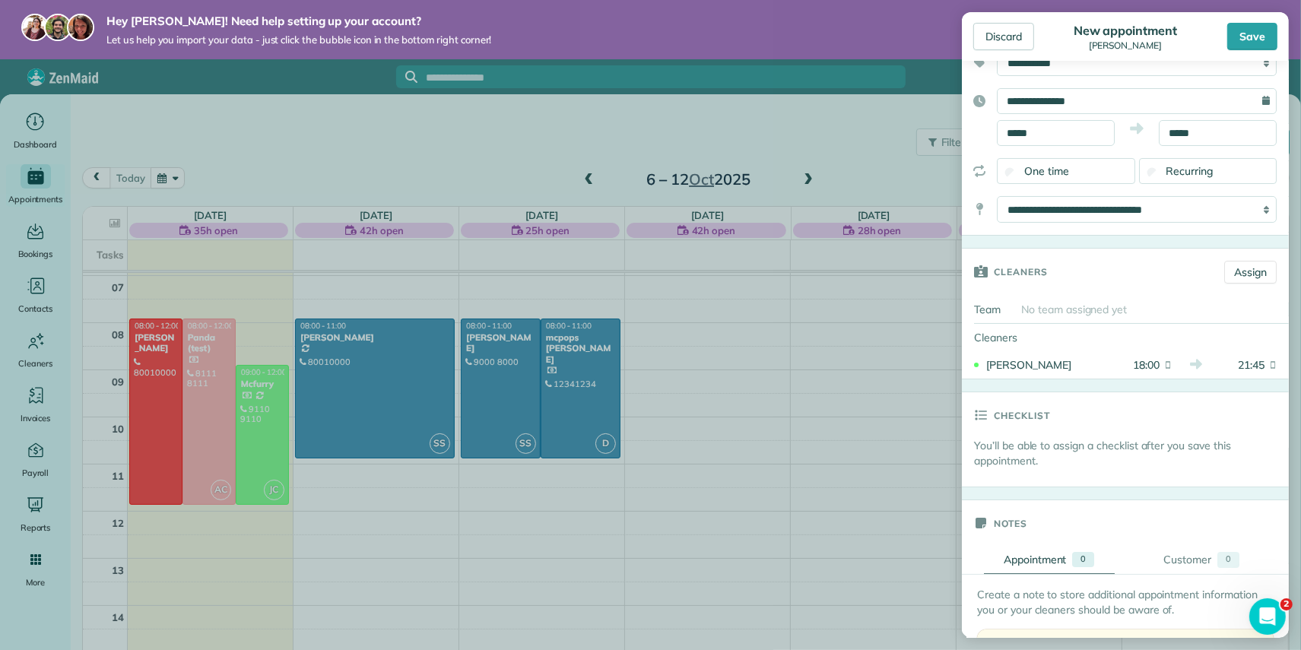
click at [1008, 411] on h3 "Checklist" at bounding box center [1022, 415] width 56 height 46
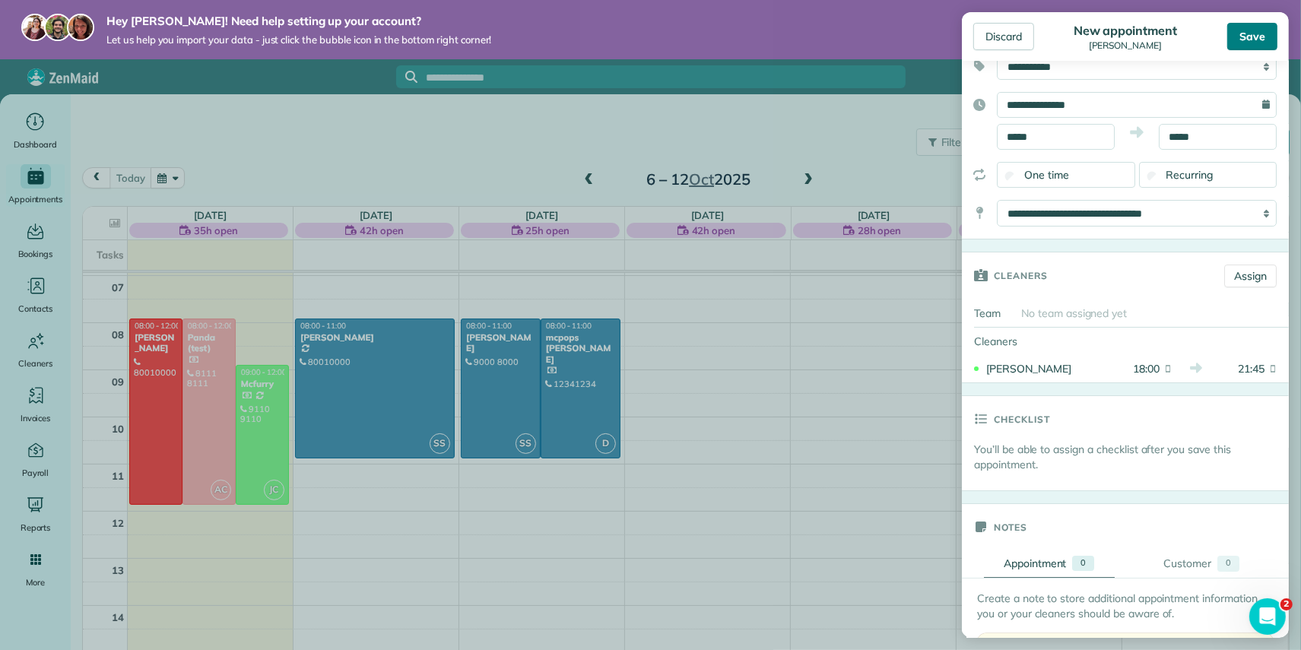
scroll to position [82, 0]
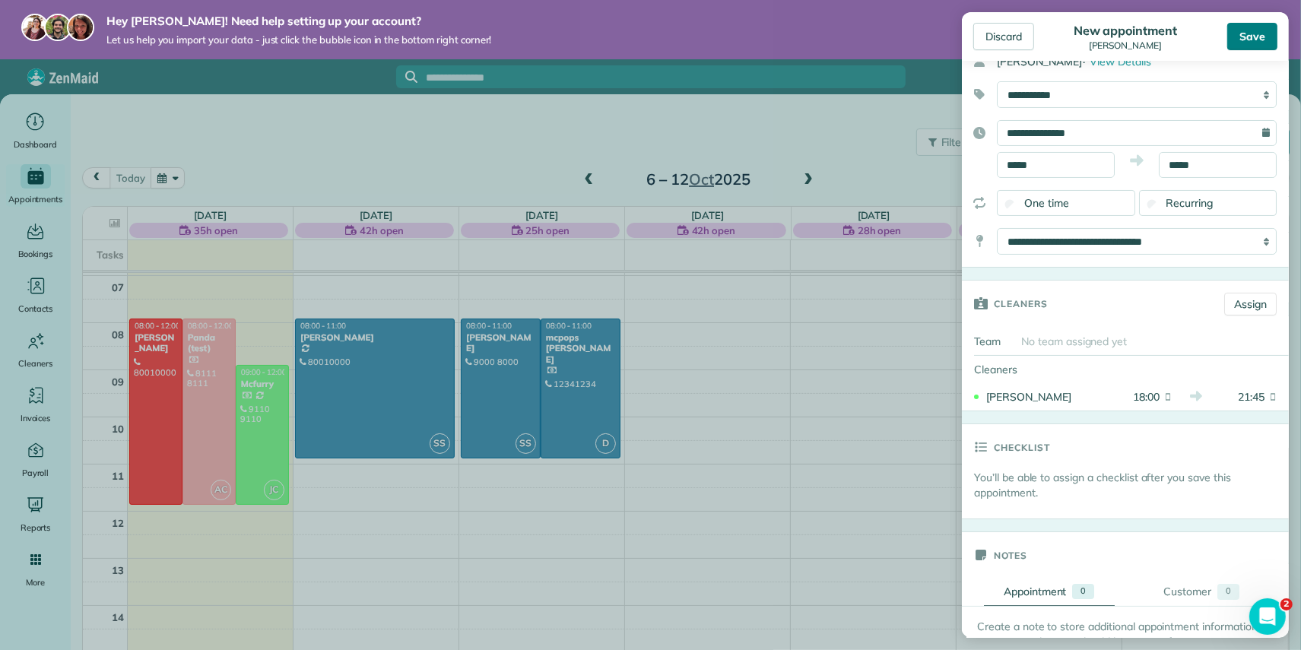
click at [1248, 39] on div "Save" at bounding box center [1252, 36] width 50 height 27
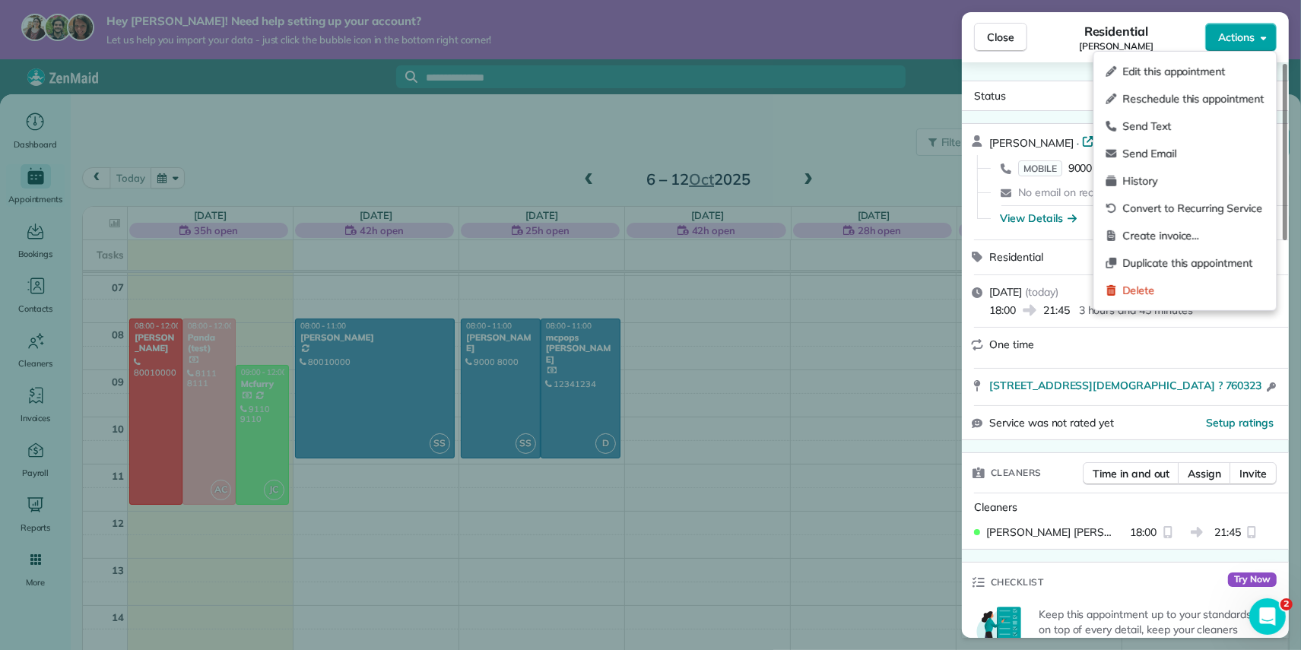
click at [1273, 36] on button "Actions" at bounding box center [1240, 37] width 71 height 29
click at [1227, 69] on span "Edit this appointment" at bounding box center [1193, 71] width 141 height 15
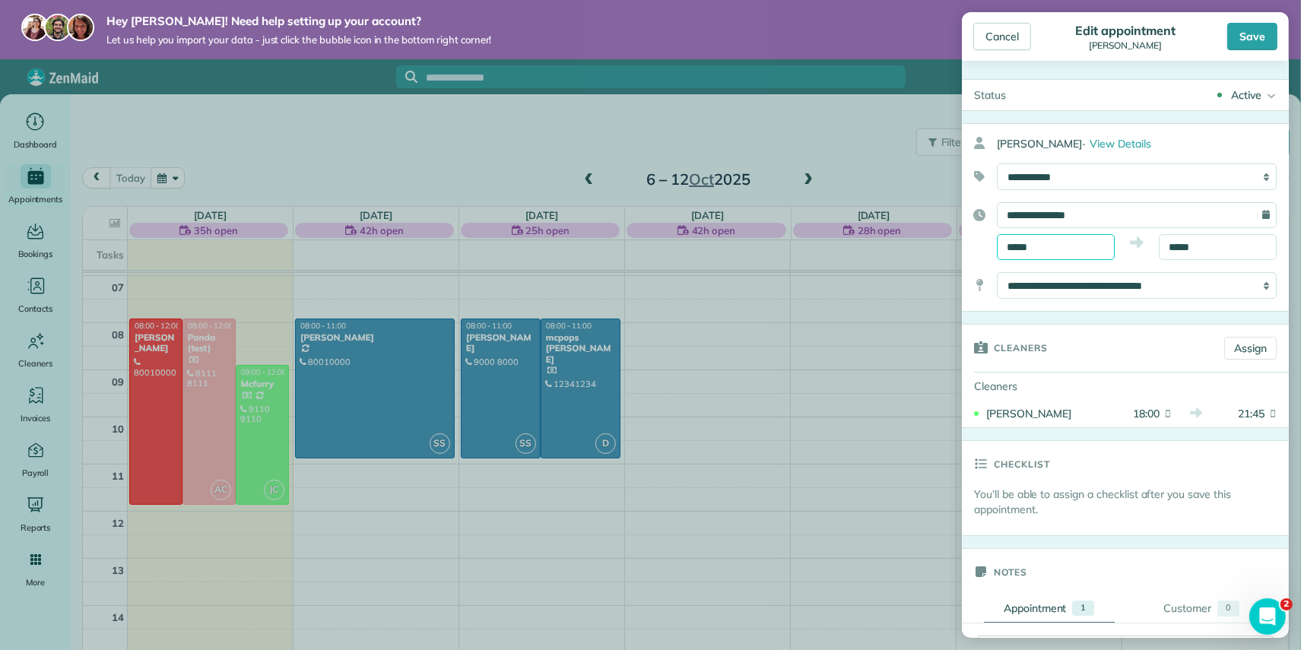
click at [1059, 252] on body "Hey [PERSON_NAME]! Need help setting up your account? Let us help you import yo…" at bounding box center [650, 325] width 1301 height 650
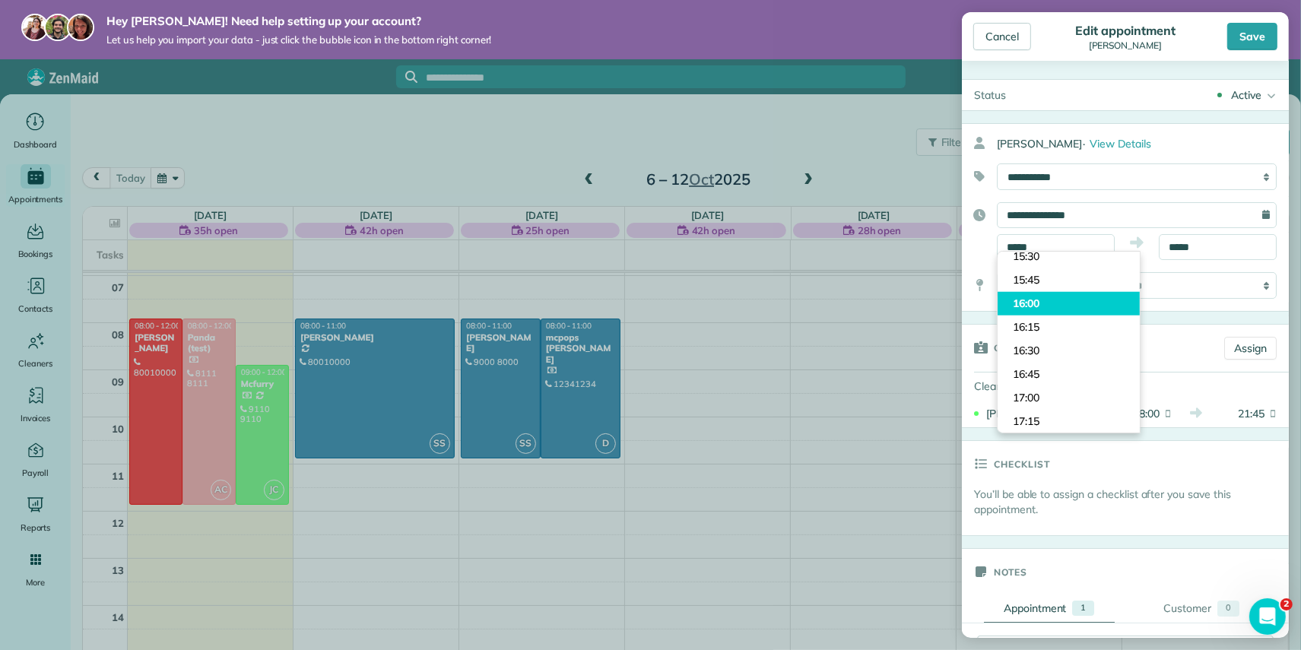
type input "*****"
click at [1039, 303] on body "Hey [PERSON_NAME]! Need help setting up your account? Let us help you import yo…" at bounding box center [650, 325] width 1301 height 650
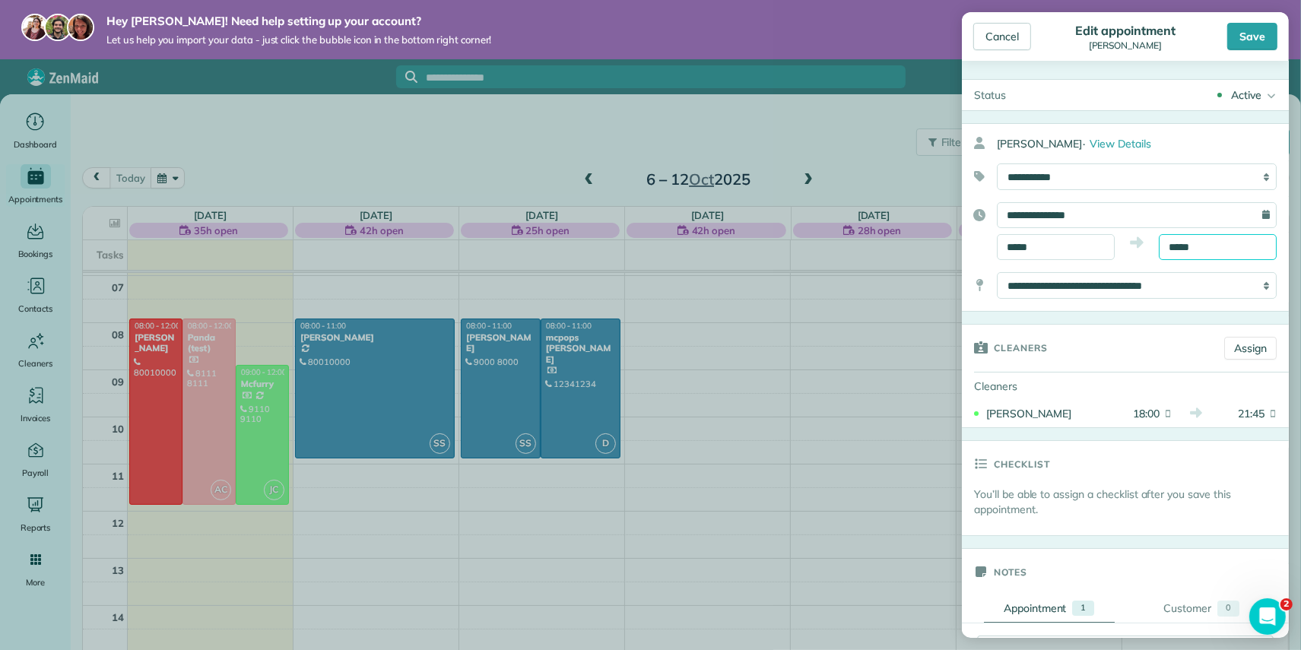
click at [1189, 251] on body "Hey [PERSON_NAME]! Need help setting up your account? Let us help you import yo…" at bounding box center [650, 325] width 1301 height 650
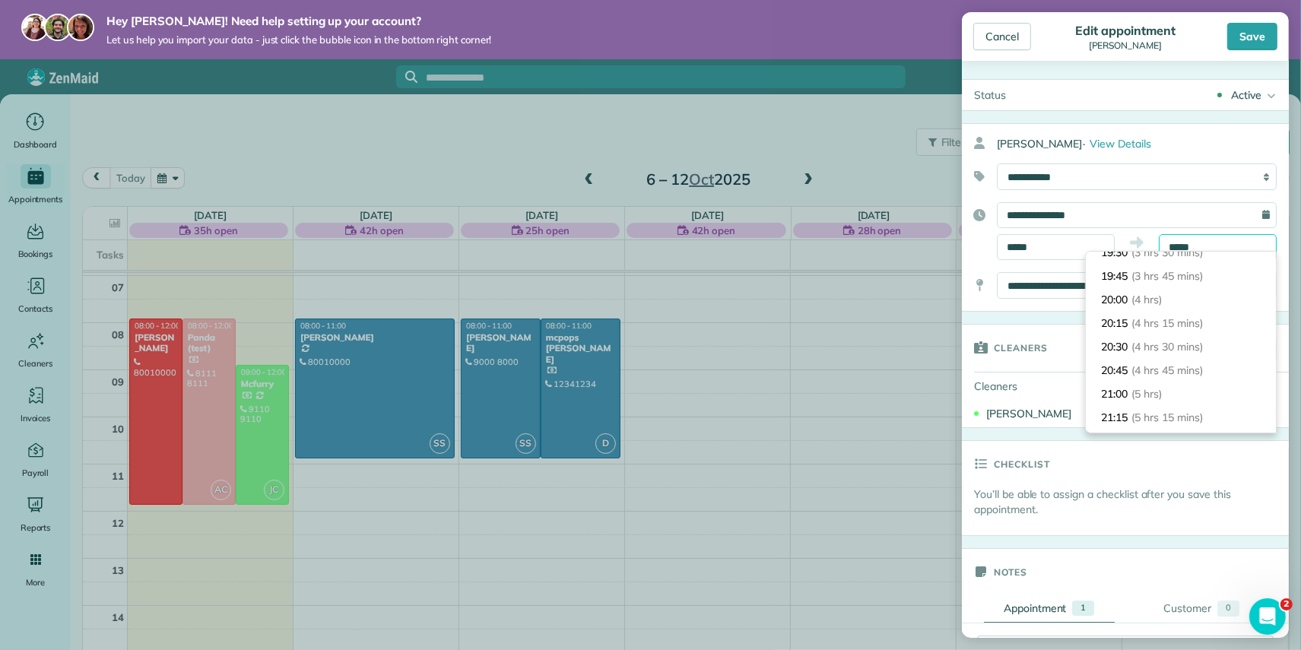
scroll to position [328, 0]
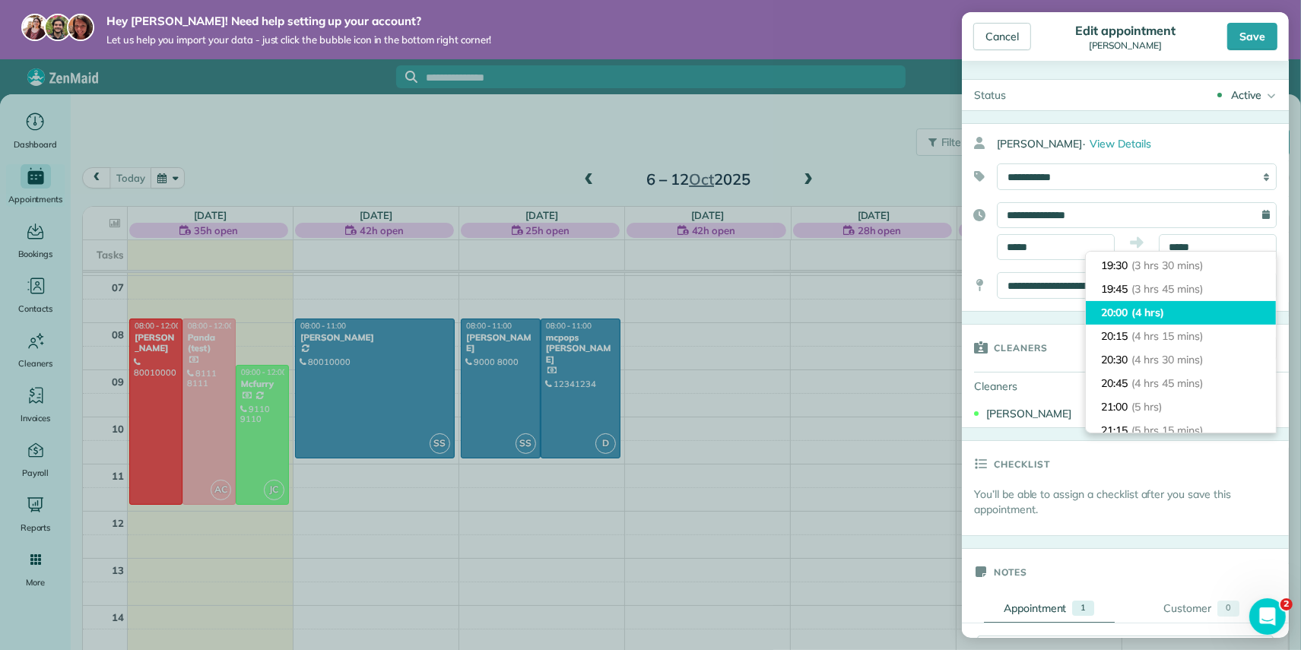
type input "*****"
click at [1154, 315] on span "(4 hrs)" at bounding box center [1148, 313] width 33 height 14
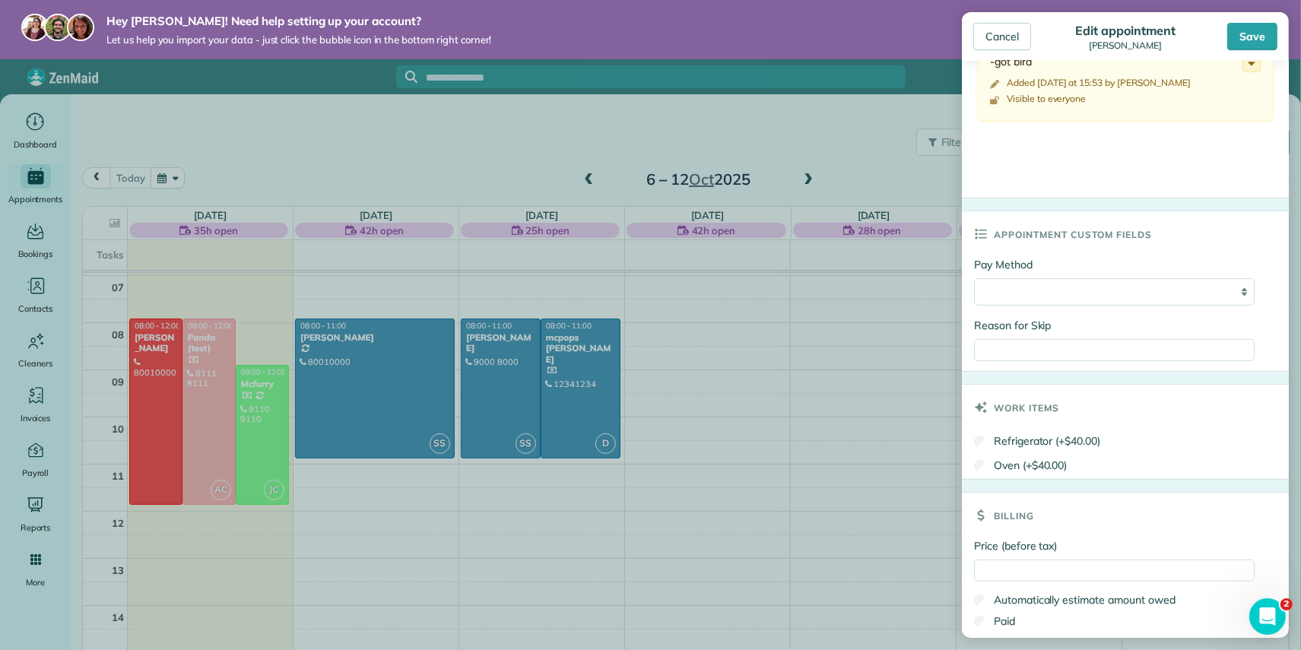
scroll to position [679, 0]
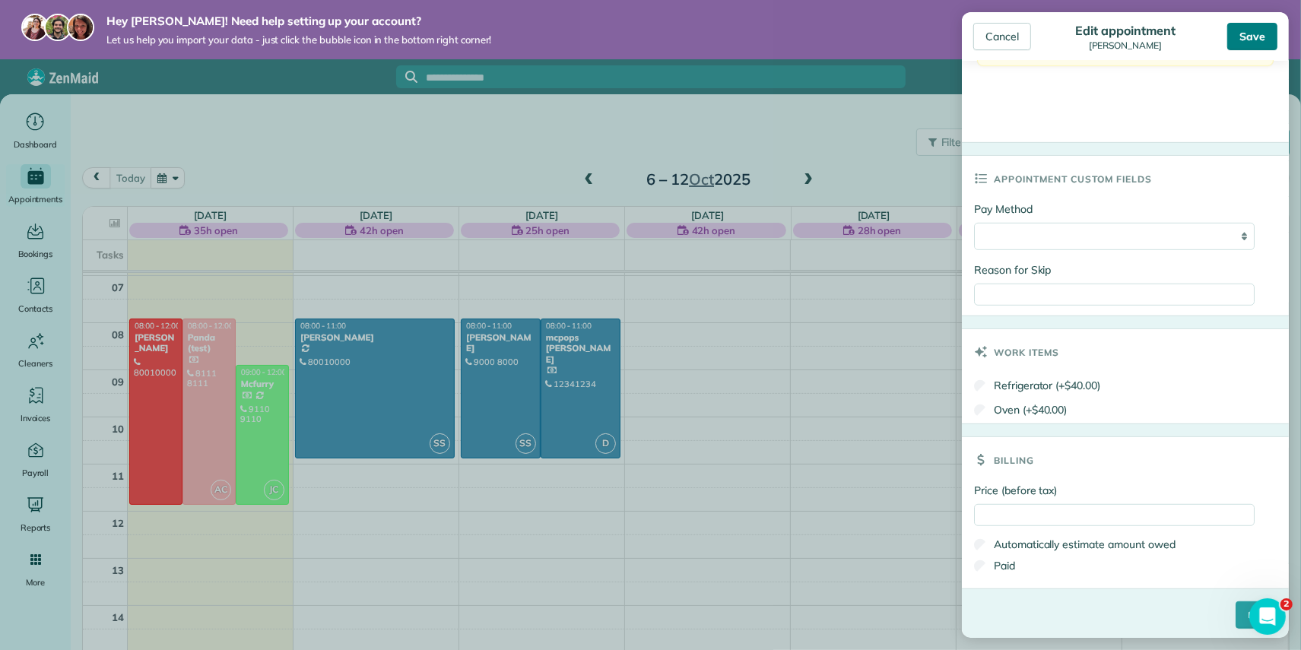
click at [1242, 30] on div "Save" at bounding box center [1252, 36] width 50 height 27
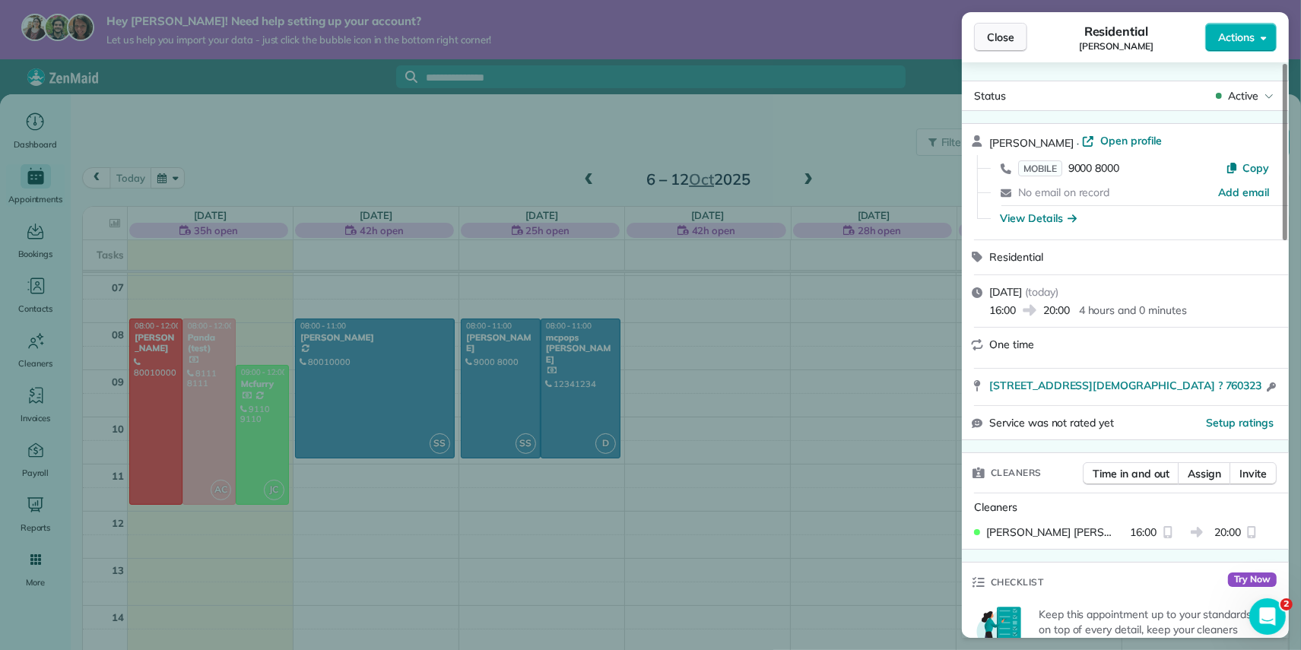
click at [989, 39] on span "Close" at bounding box center [1000, 37] width 27 height 15
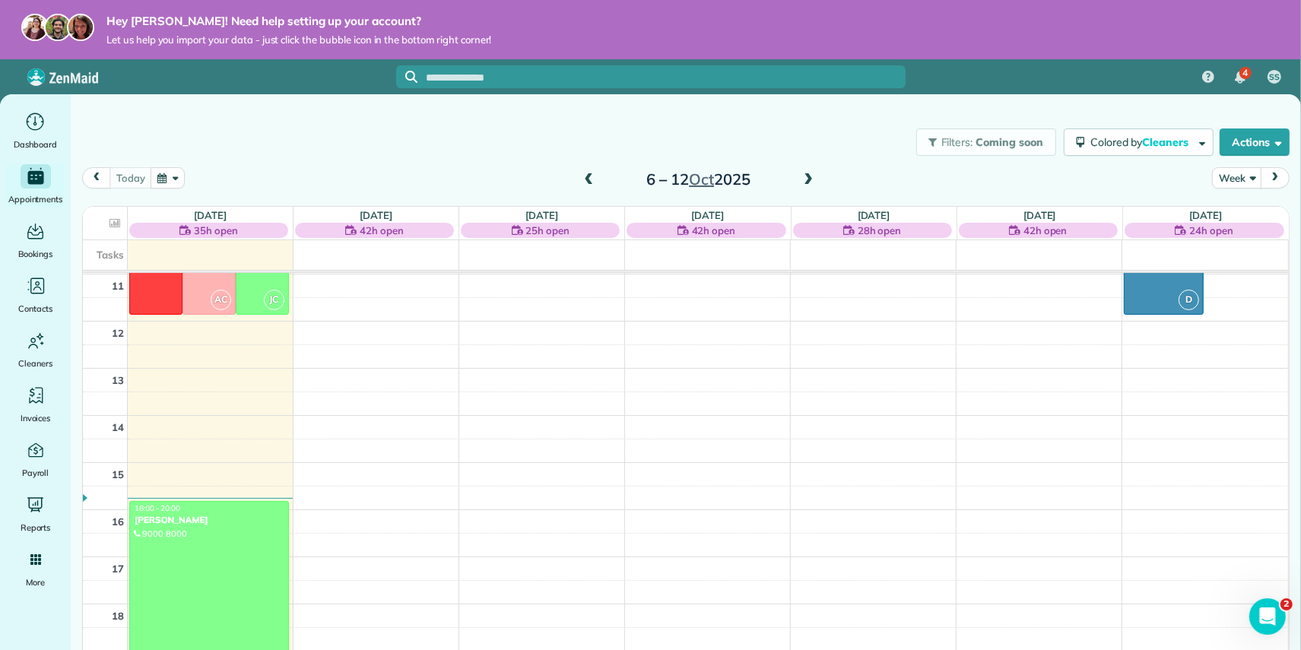
scroll to position [636, 0]
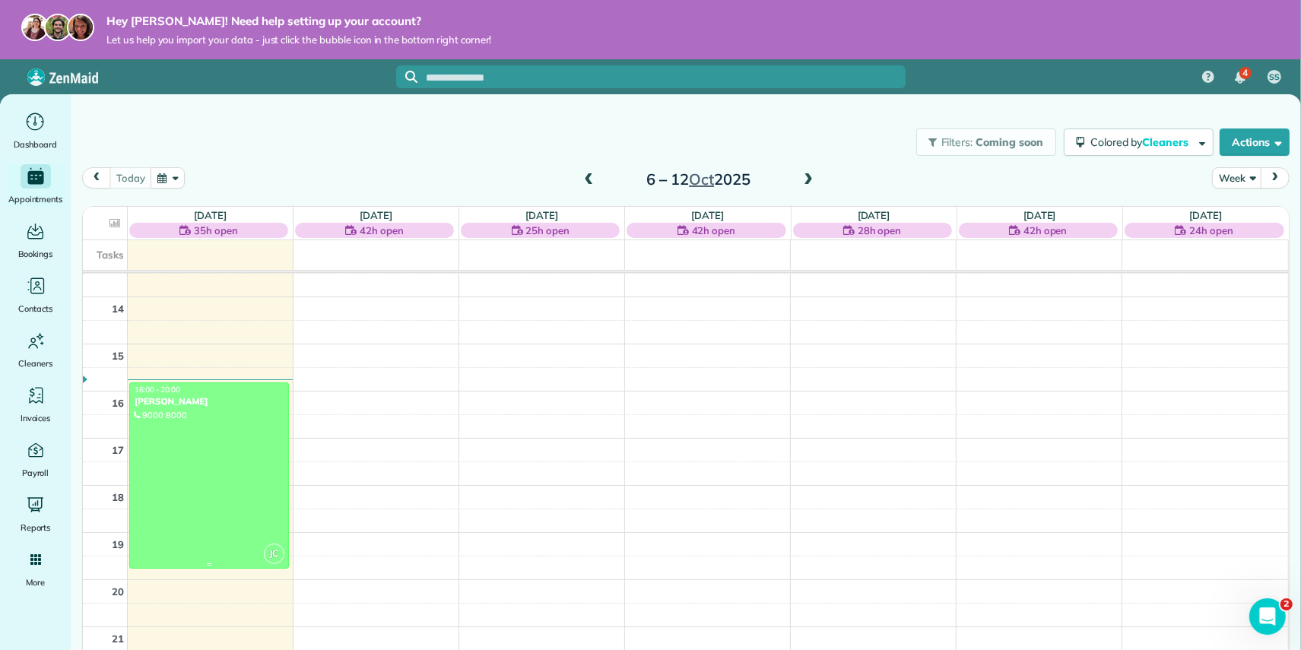
click at [210, 444] on div at bounding box center [209, 475] width 158 height 185
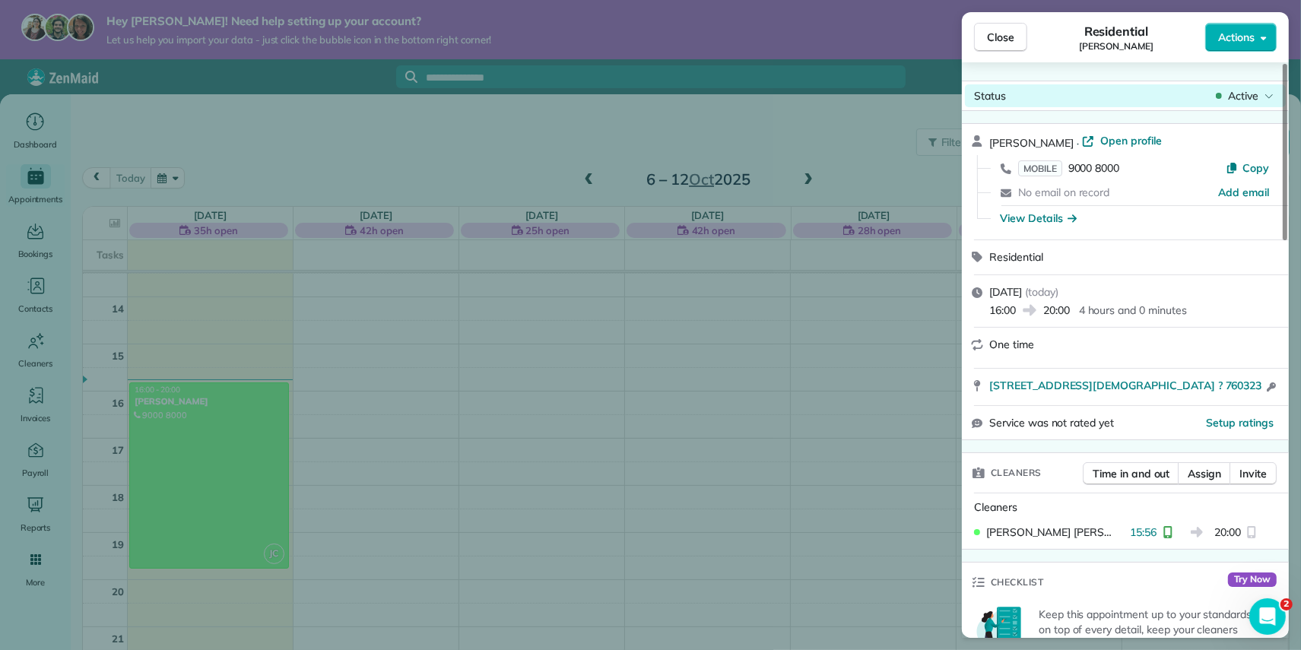
click at [1248, 93] on span "Active" at bounding box center [1243, 95] width 30 height 15
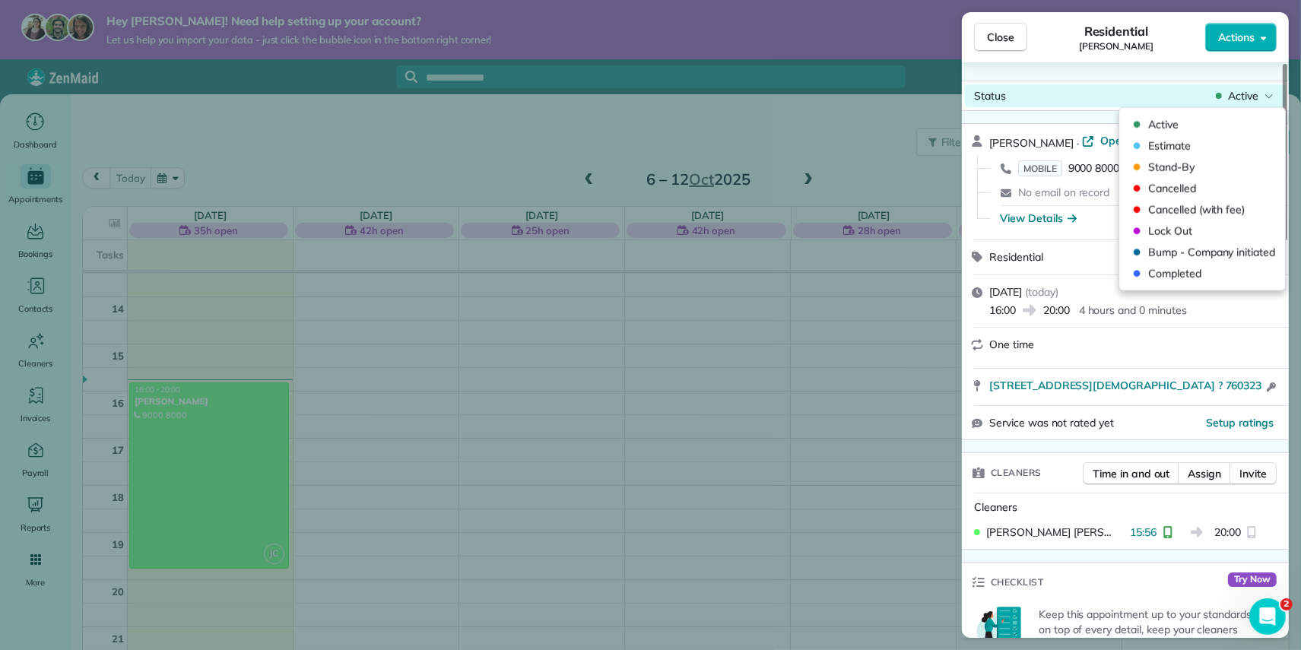
click at [1248, 93] on span "Active" at bounding box center [1243, 95] width 30 height 15
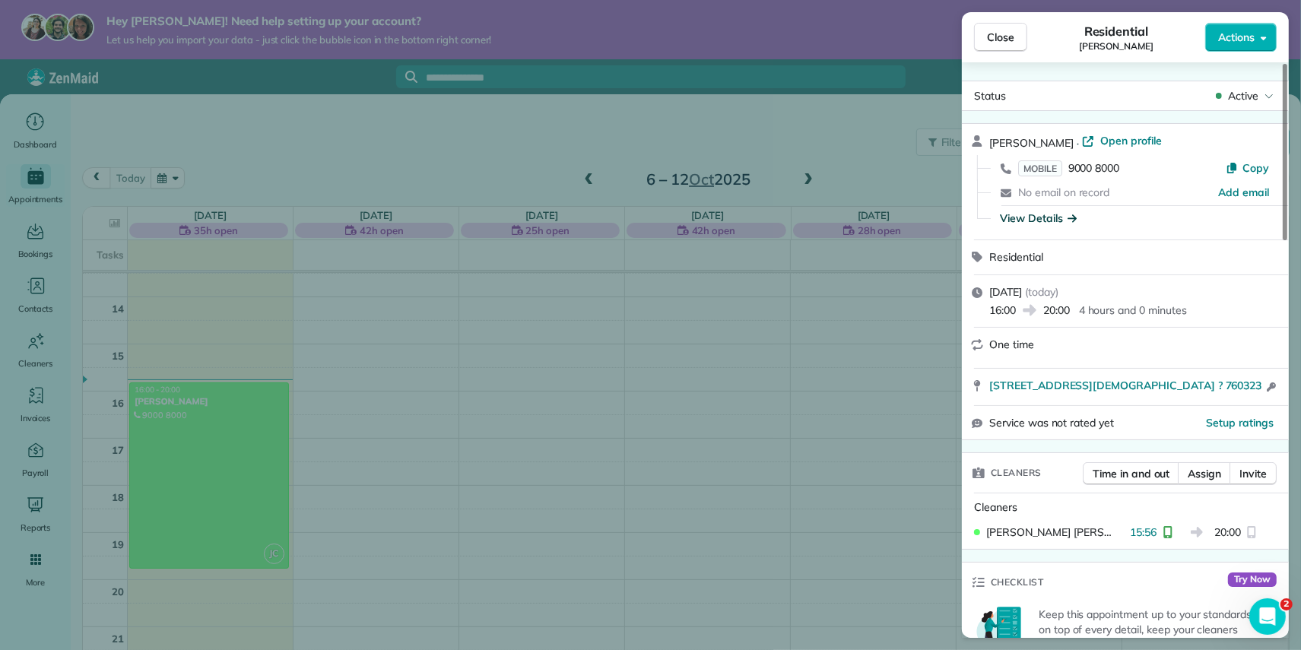
click at [1039, 217] on div "View Details" at bounding box center [1038, 218] width 77 height 15
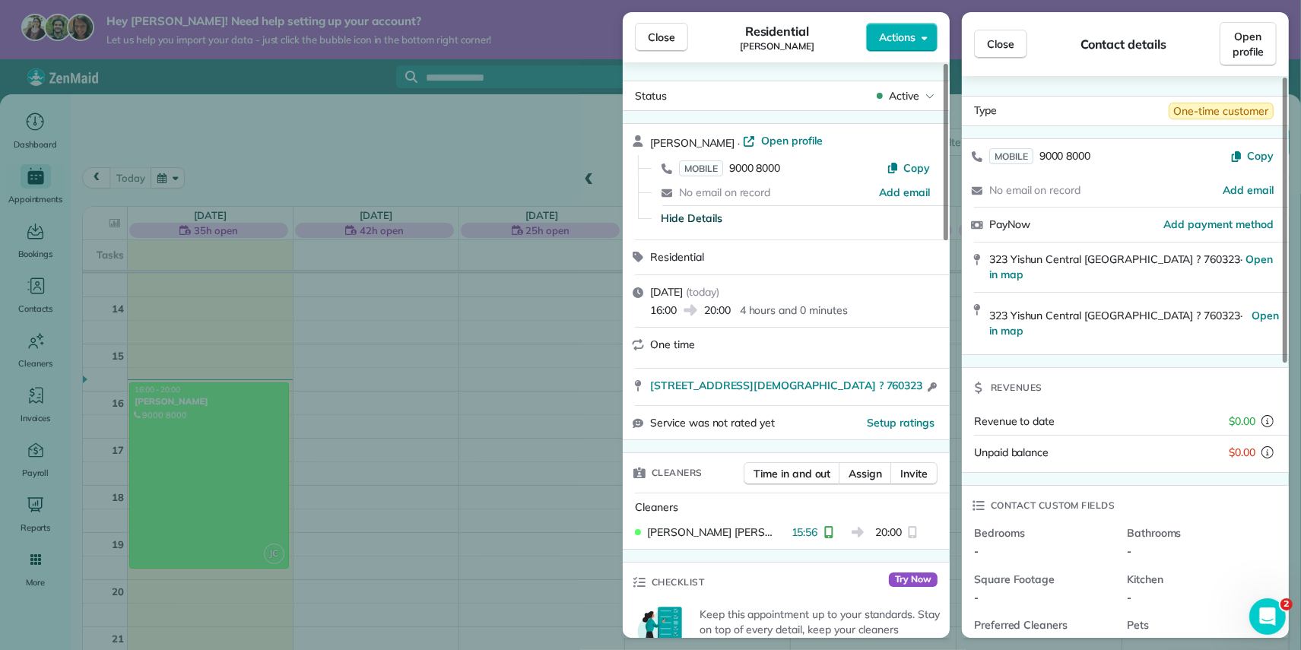
click at [500, 307] on div "Close Residential [PERSON_NAME] Actions Status Active [PERSON_NAME] · Open prof…" at bounding box center [650, 325] width 1301 height 650
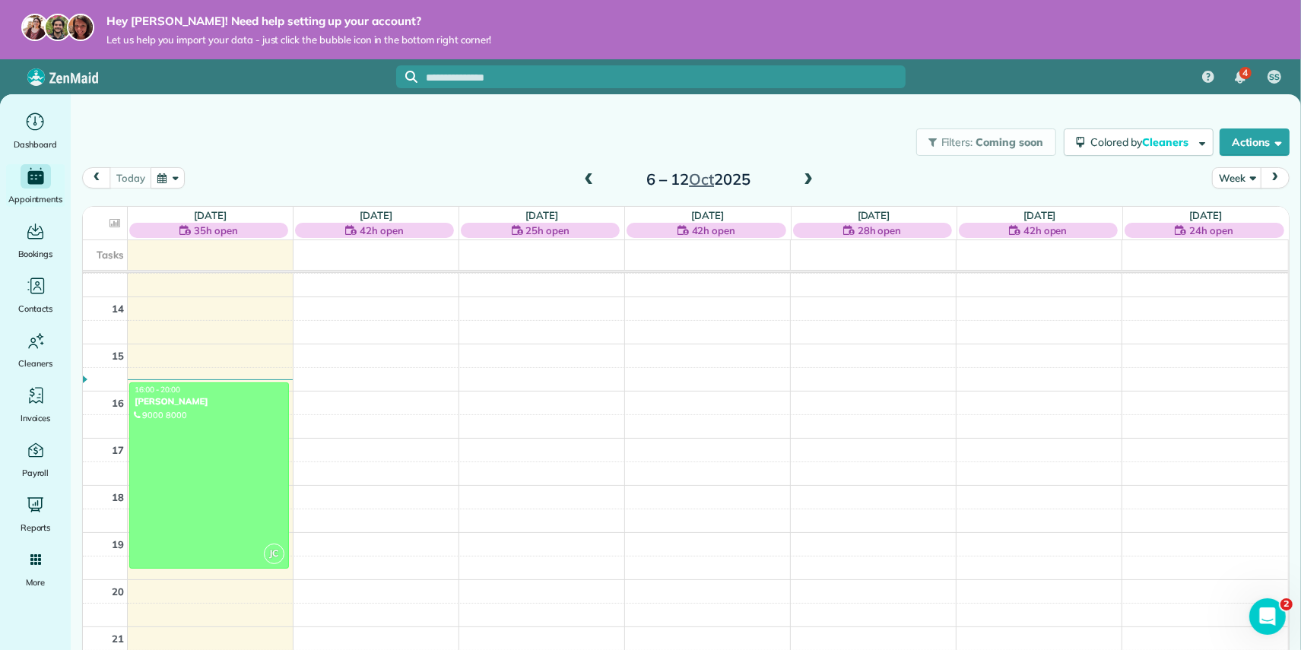
click at [812, 133] on div "Filters: Coming soon Colored by Cleaners Color by Cleaner Color by Team Color b…" at bounding box center [686, 142] width 1230 height 50
click at [1259, 610] on icon "Open Intercom Messenger" at bounding box center [1265, 614] width 25 height 25
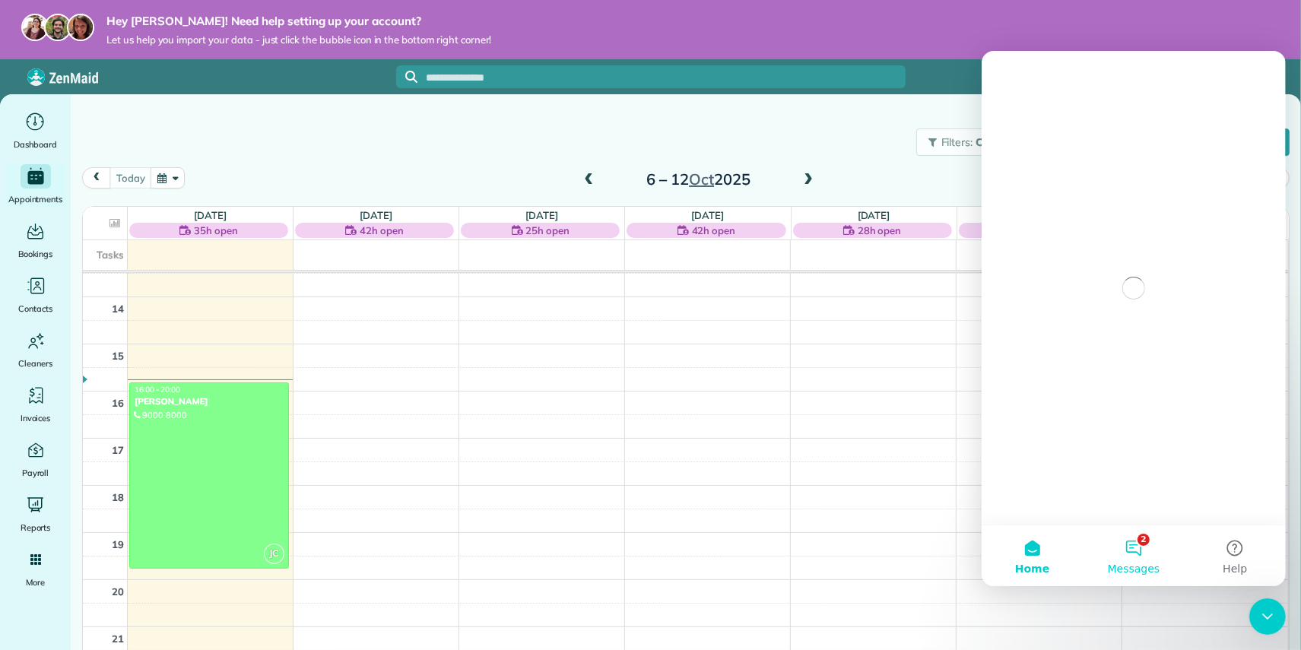
click at [1126, 557] on button "2 Messages" at bounding box center [1132, 555] width 101 height 61
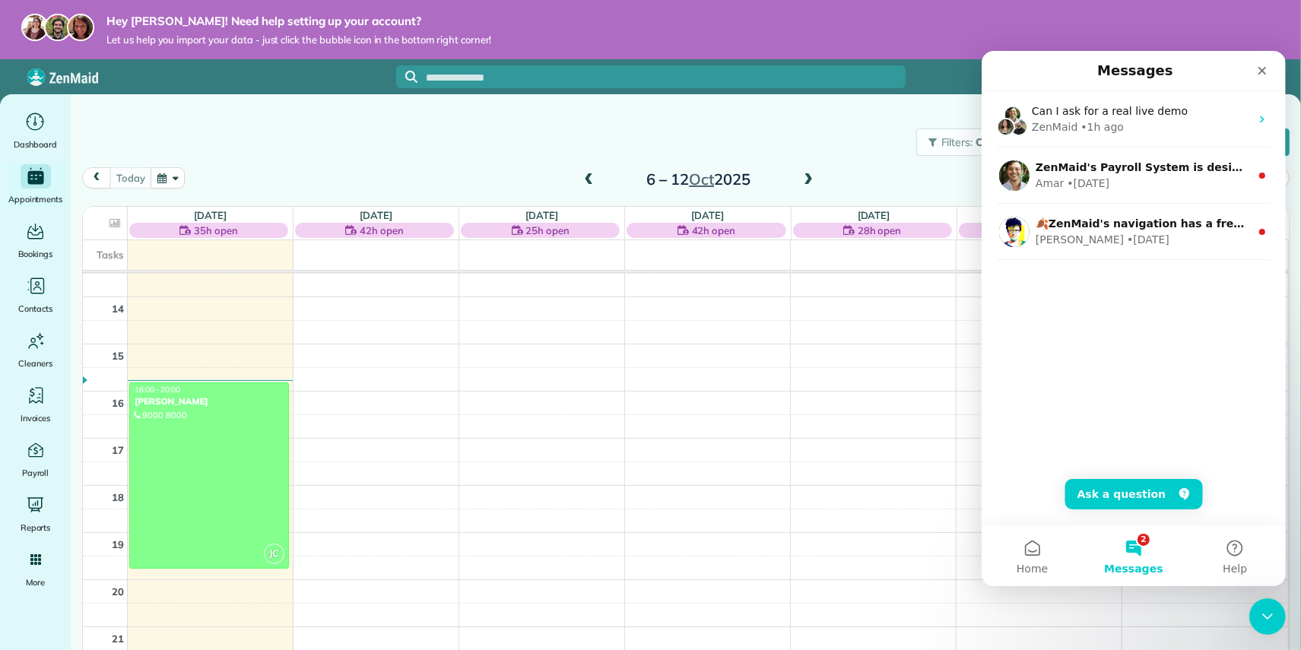
click at [744, 117] on div "Filters: Coming soon Colored by Cleaners Color by Cleaner Color by Team Color b…" at bounding box center [686, 142] width 1230 height 50
click at [1259, 75] on icon "Close" at bounding box center [1262, 70] width 12 height 12
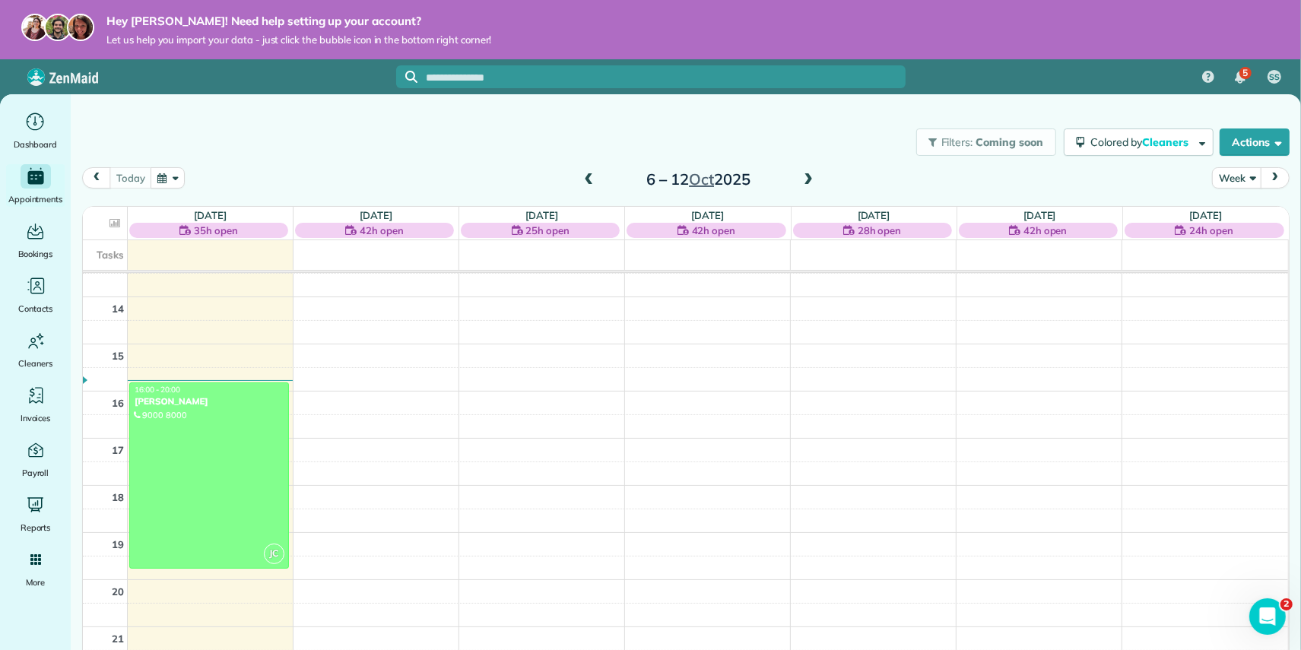
click at [776, 126] on div "Filters: Coming soon Colored by Cleaners Color by Cleaner Color by Team Color b…" at bounding box center [686, 142] width 1230 height 50
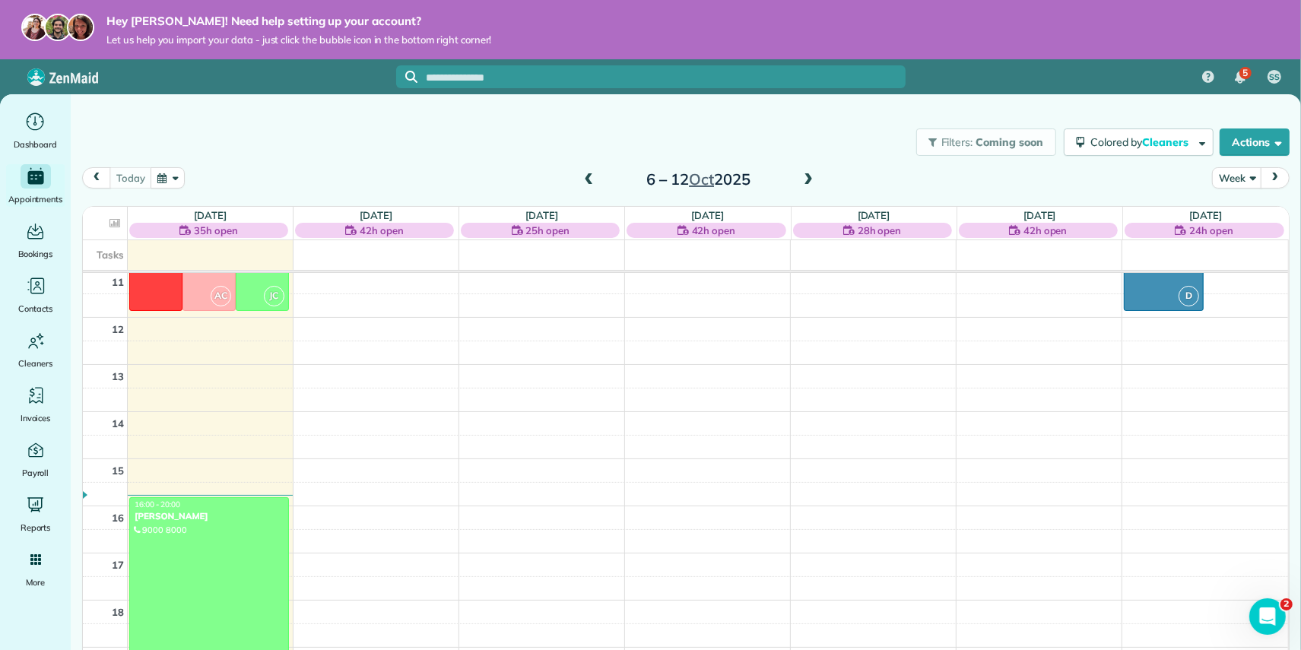
scroll to position [519, 0]
click at [662, 125] on div "Filters: Coming soon Colored by Cleaners Color by Cleaner Color by Team Color b…" at bounding box center [686, 142] width 1230 height 50
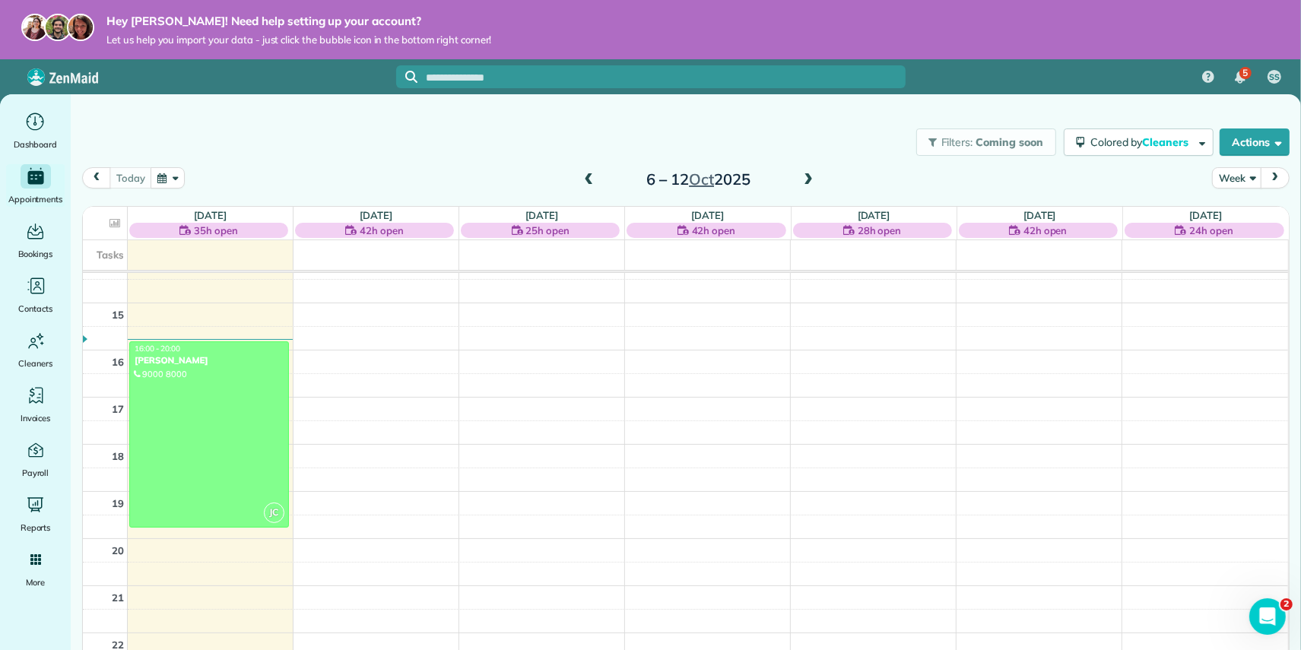
scroll to position [681, 0]
click at [1272, 619] on icon "Open Intercom Messenger" at bounding box center [1265, 614] width 25 height 25
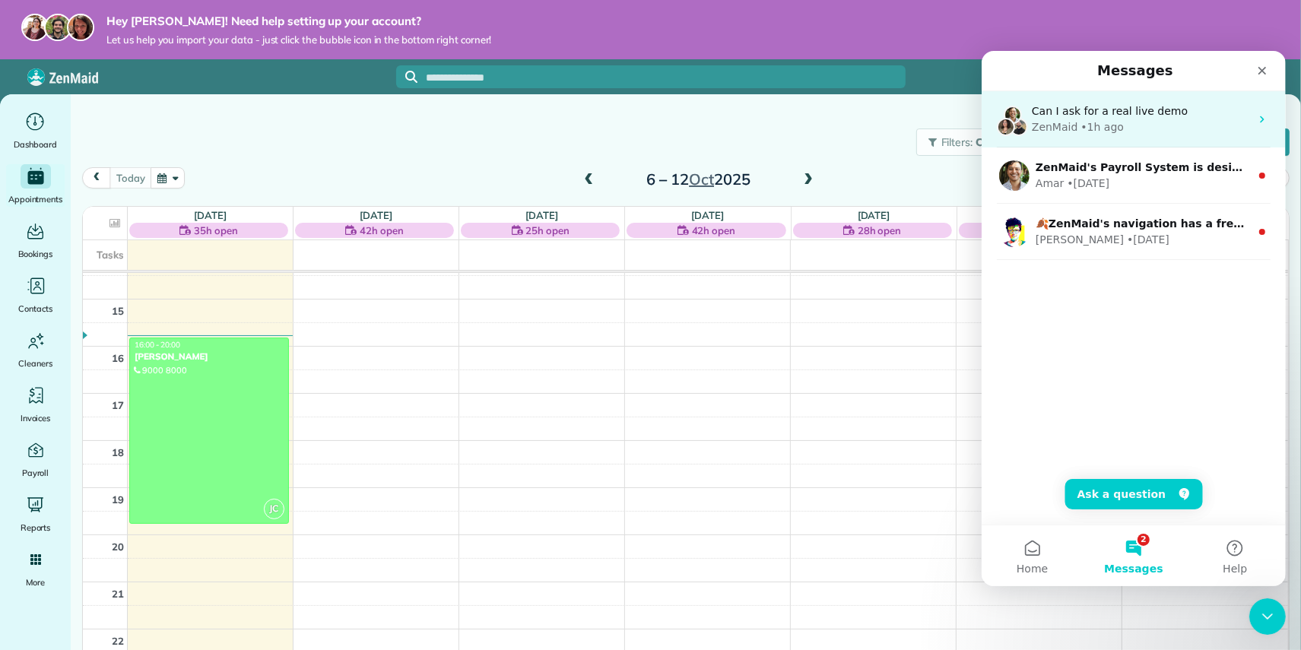
click at [1089, 116] on div "Can I ask for a real live demo" at bounding box center [1140, 111] width 218 height 16
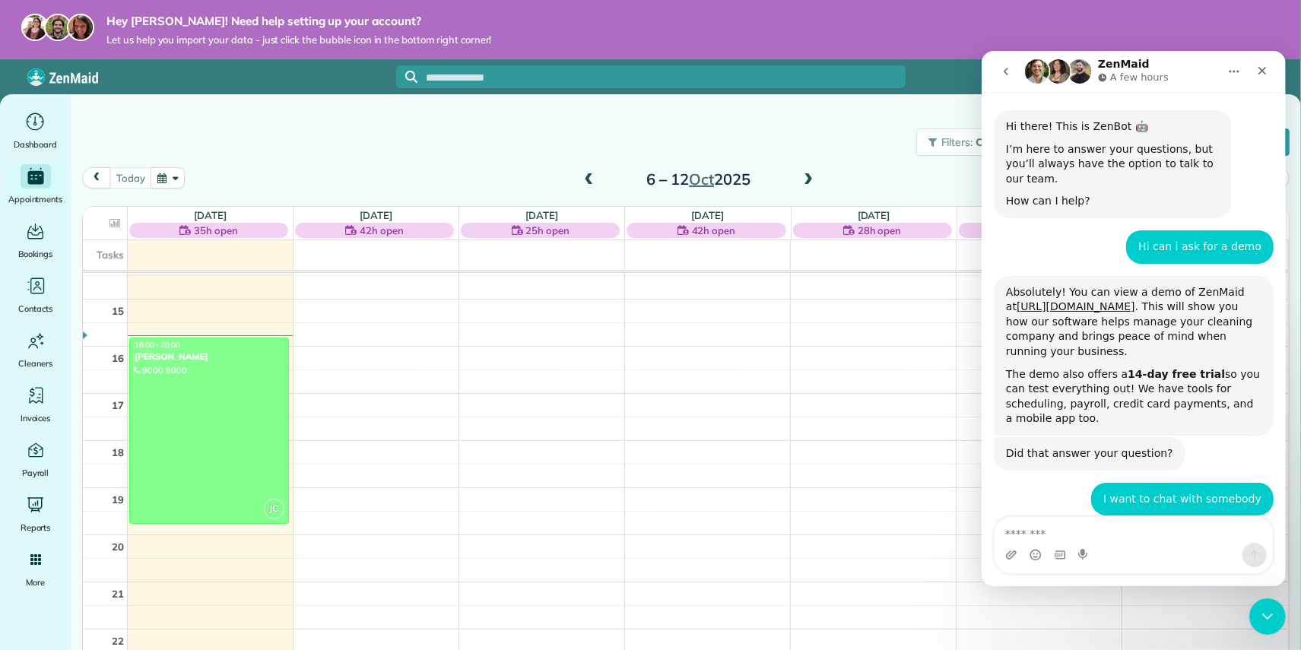
scroll to position [227, 0]
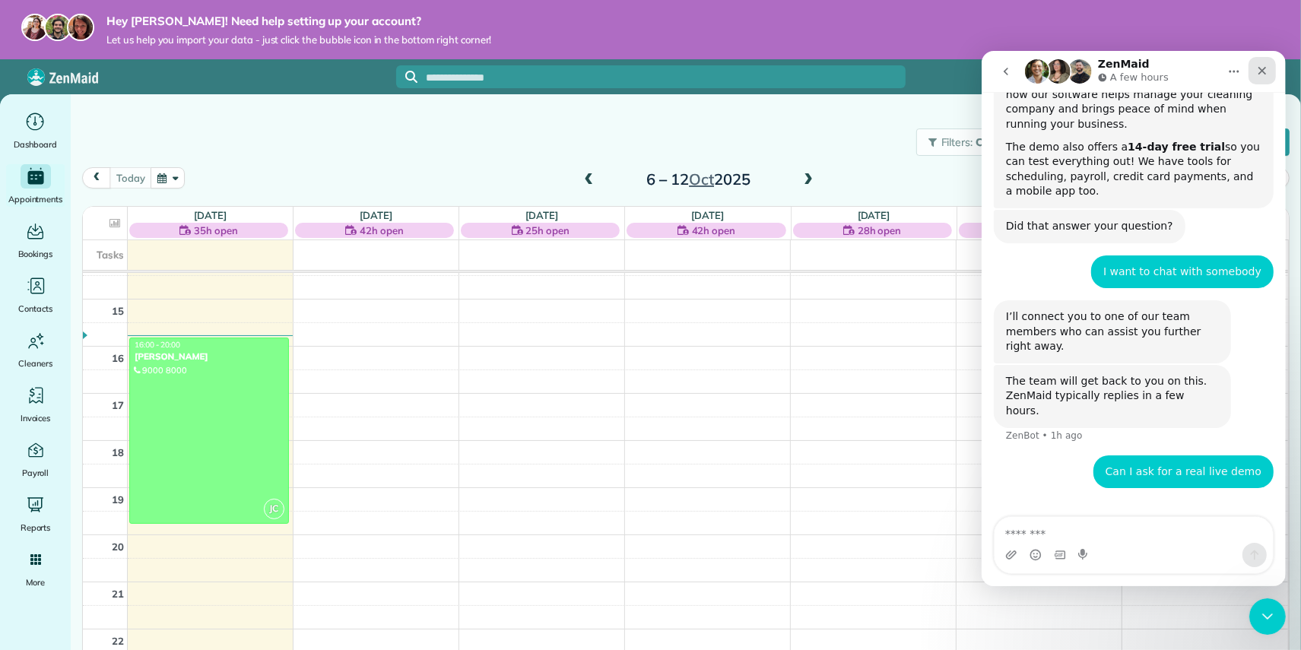
click at [1264, 75] on icon "Close" at bounding box center [1262, 70] width 12 height 12
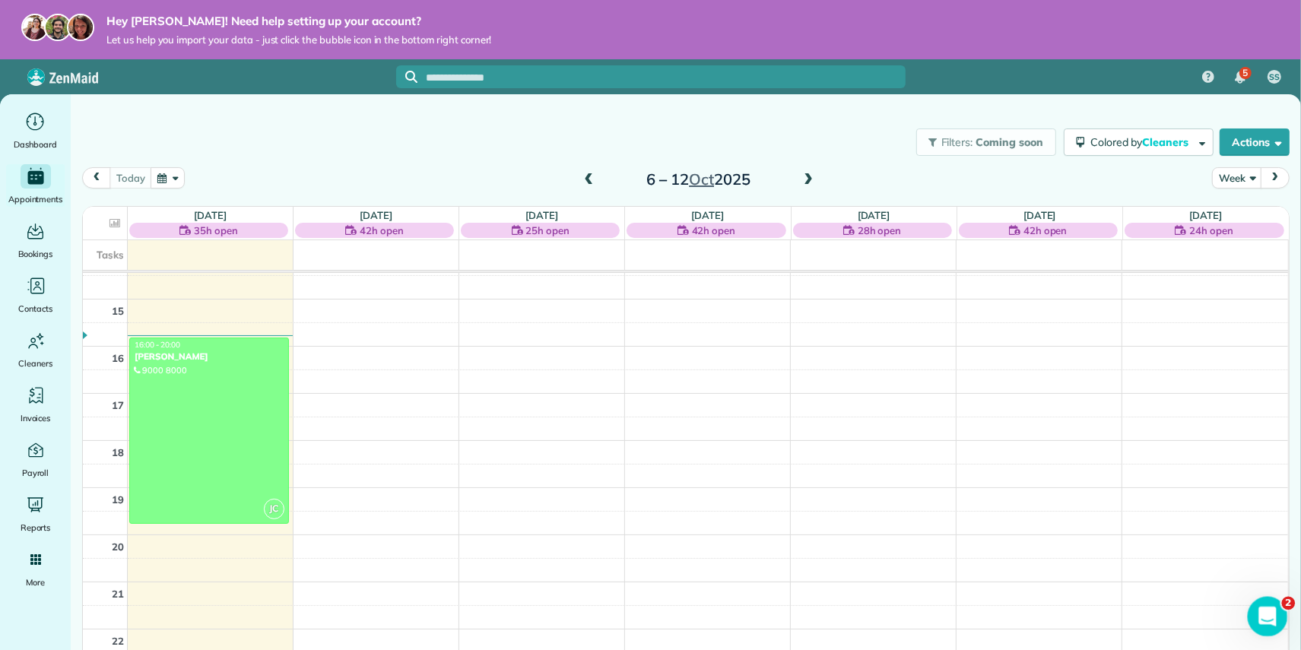
click at [1267, 621] on icon "Open Intercom Messenger" at bounding box center [1265, 614] width 25 height 25
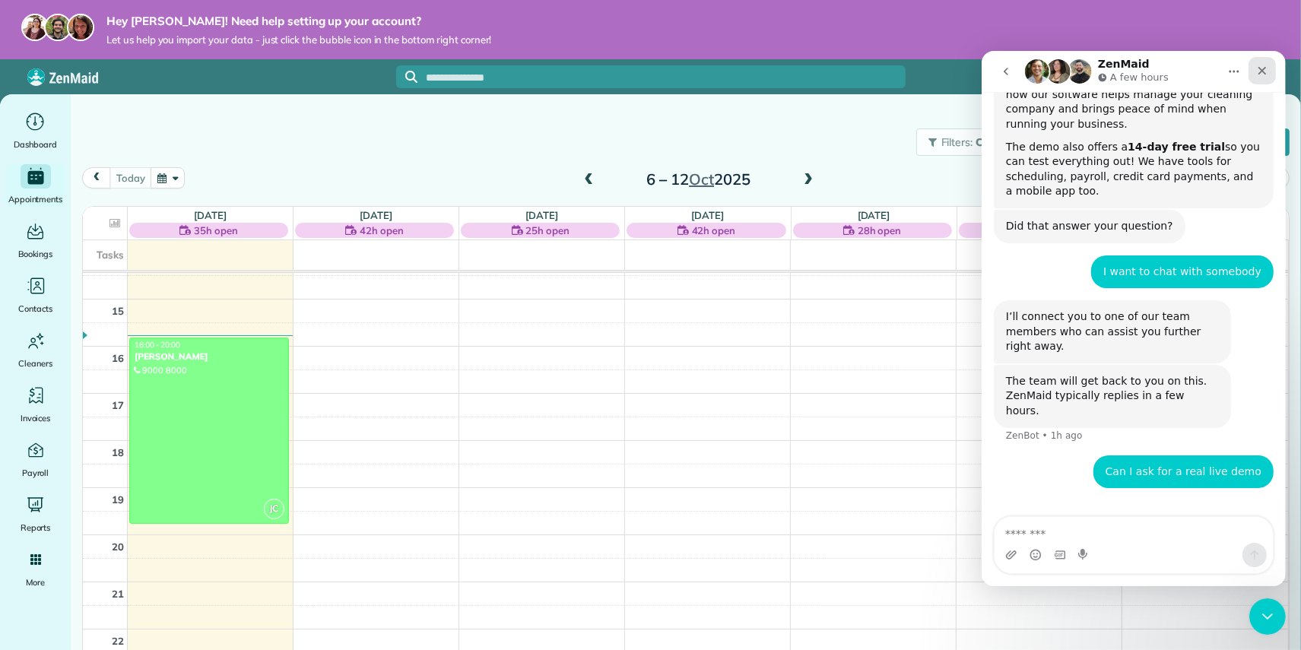
click at [1259, 75] on icon "Close" at bounding box center [1262, 70] width 12 height 12
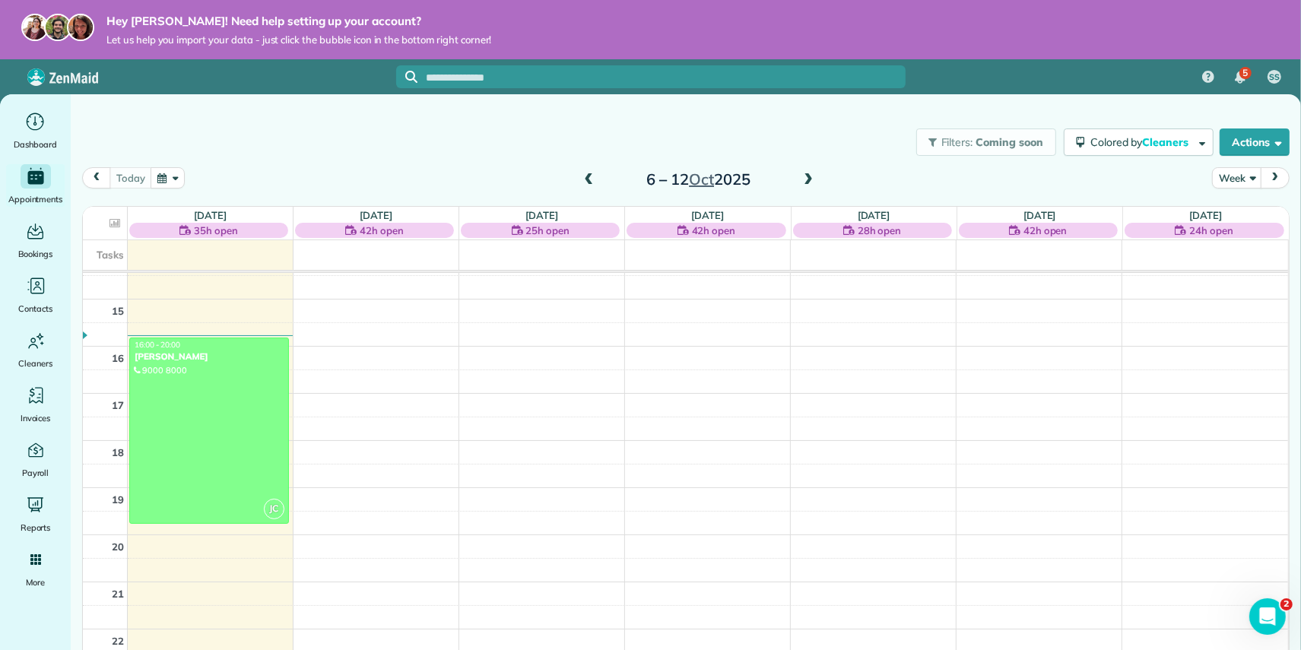
click at [849, 111] on div "Filters: Coming soon Colored by Cleaners Color by Cleaner Color by Team Color b…" at bounding box center [686, 364] width 1230 height 541
click at [825, 128] on div "Filters: Coming soon Colored by Cleaners Color by Cleaner Color by Team Color b…" at bounding box center [686, 142] width 1230 height 50
